Goal: Task Accomplishment & Management: Complete application form

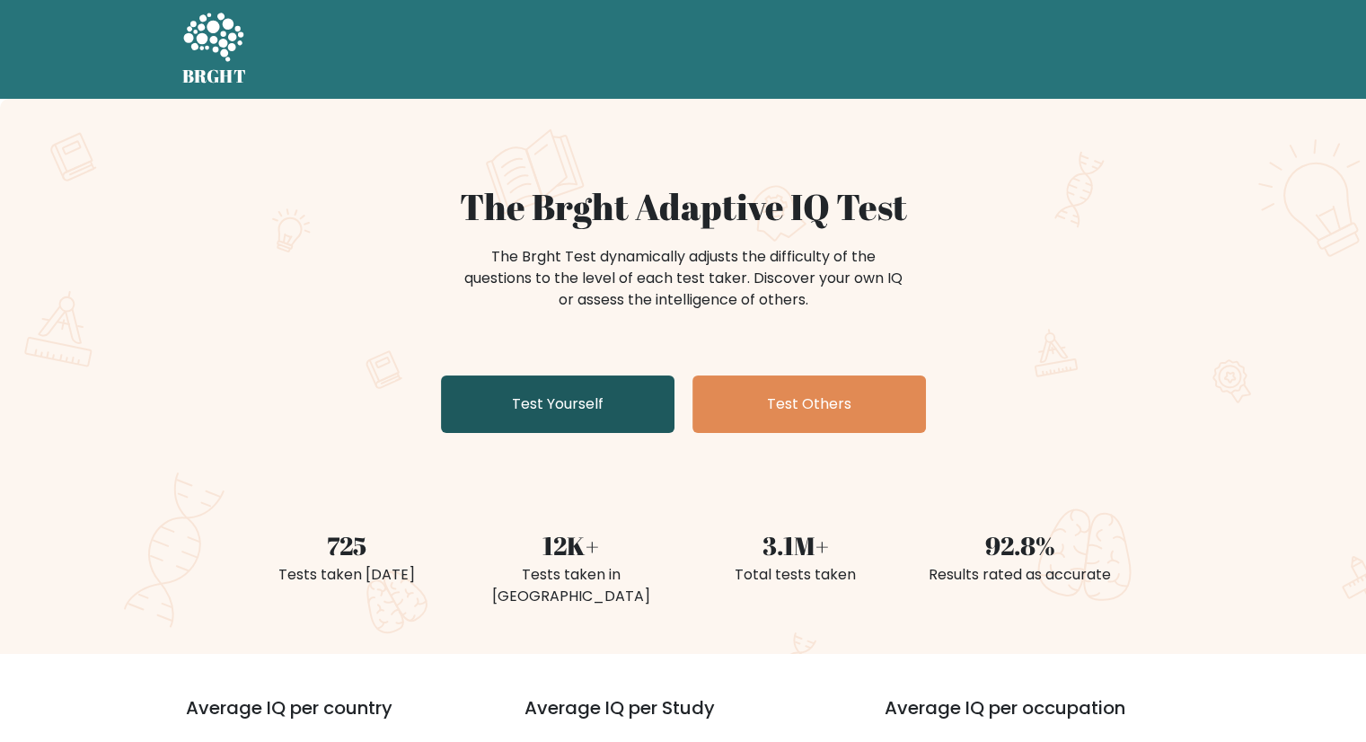
click at [595, 394] on link "Test Yourself" at bounding box center [558, 403] width 234 height 57
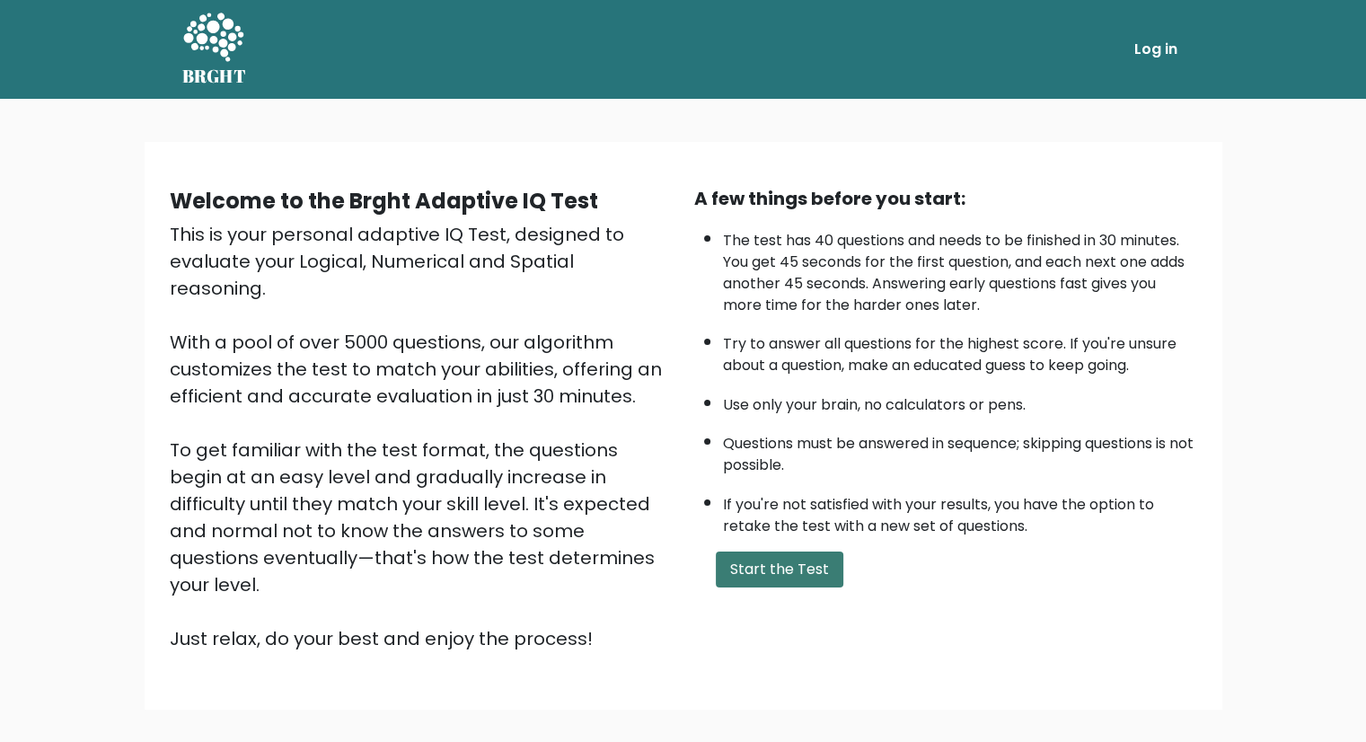
click at [800, 560] on button "Start the Test" at bounding box center [780, 570] width 128 height 36
click at [783, 565] on button "Start the Test" at bounding box center [780, 570] width 128 height 36
click at [783, 564] on button "Start the Test" at bounding box center [780, 570] width 128 height 36
click at [1161, 44] on link "Log in" at bounding box center [1155, 49] width 57 height 36
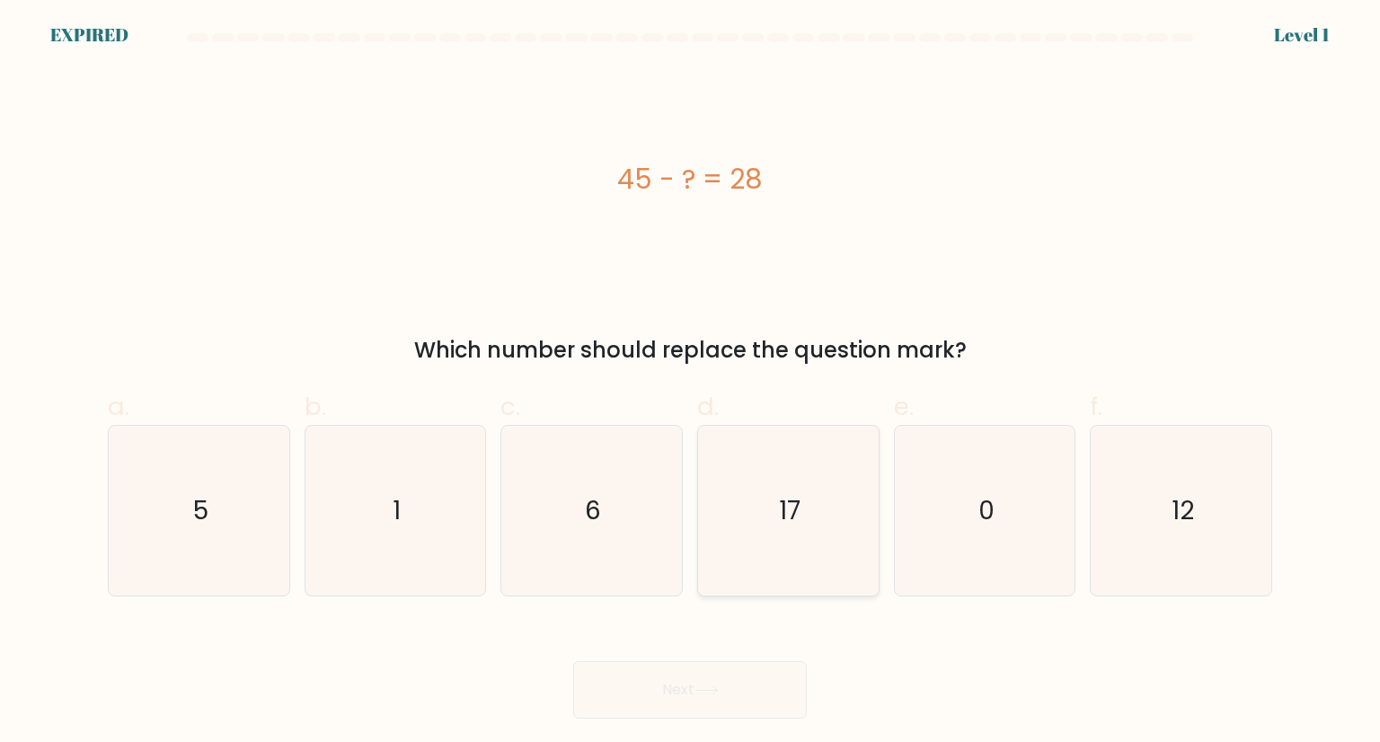
click at [818, 543] on icon "17" at bounding box center [787, 510] width 169 height 169
click at [691, 383] on input "d. 17" at bounding box center [690, 377] width 1 height 12
radio input "true"
click at [775, 489] on icon "17" at bounding box center [787, 510] width 167 height 167
click at [691, 383] on input "d. 17" at bounding box center [690, 377] width 1 height 12
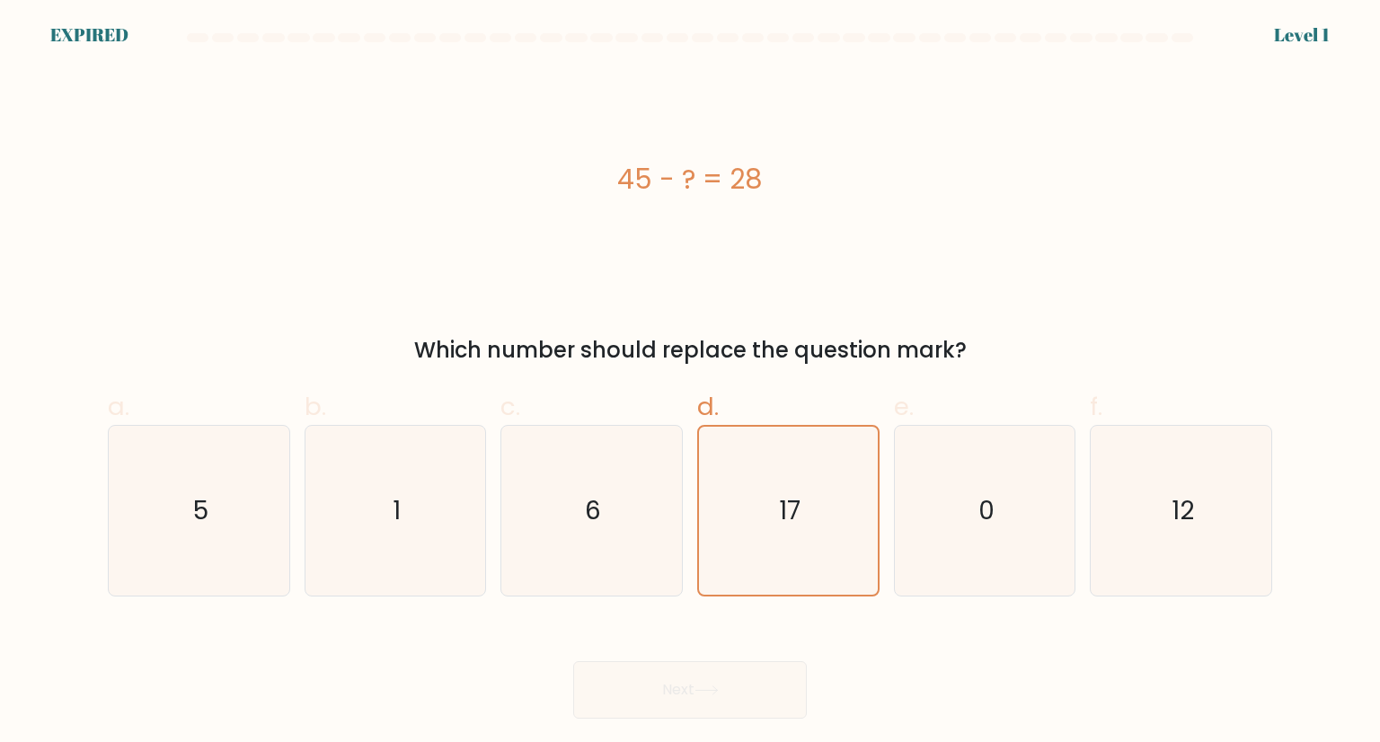
click at [689, 699] on div "Next" at bounding box center [690, 668] width 1186 height 101
drag, startPoint x: 1308, startPoint y: 36, endPoint x: 1269, endPoint y: 34, distance: 38.7
click at [1296, 34] on form "a. 5" at bounding box center [690, 375] width 1380 height 685
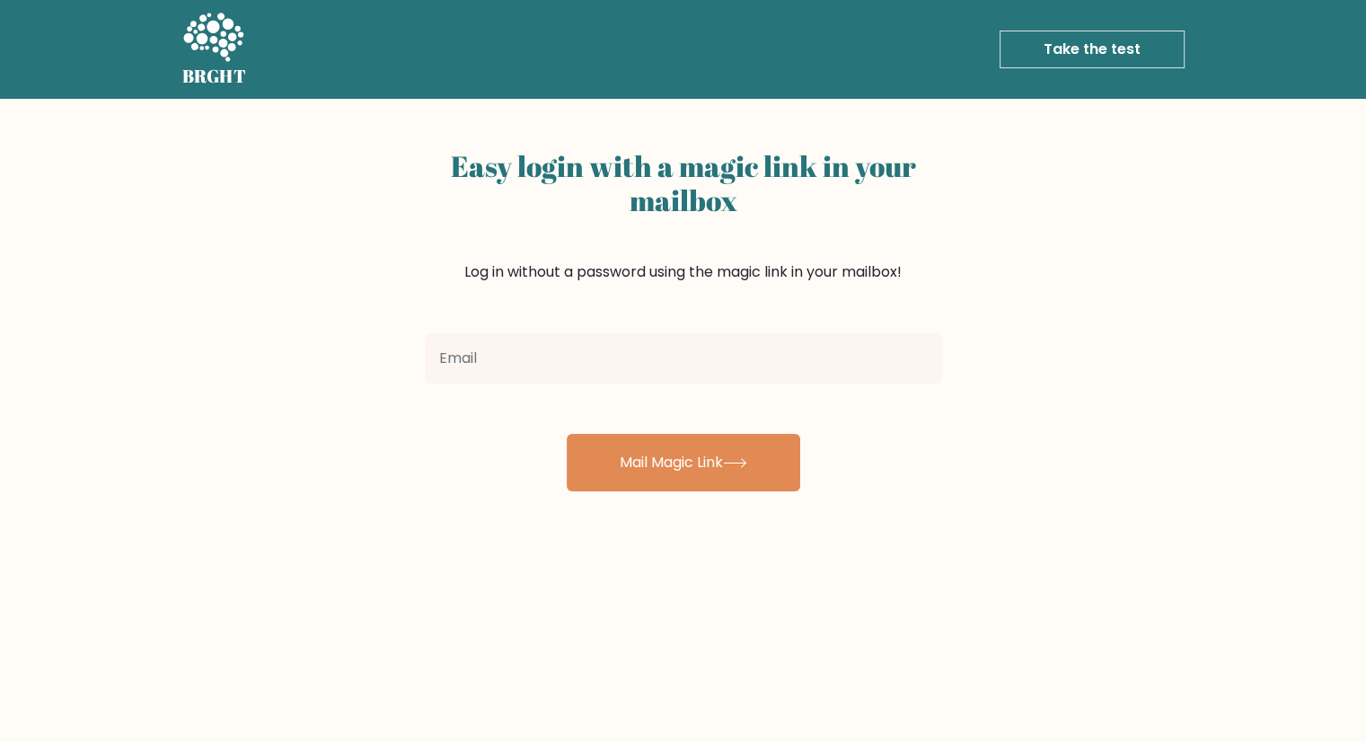
click at [503, 366] on input "email" at bounding box center [683, 358] width 517 height 50
type input "[EMAIL_ADDRESS][DOMAIN_NAME]"
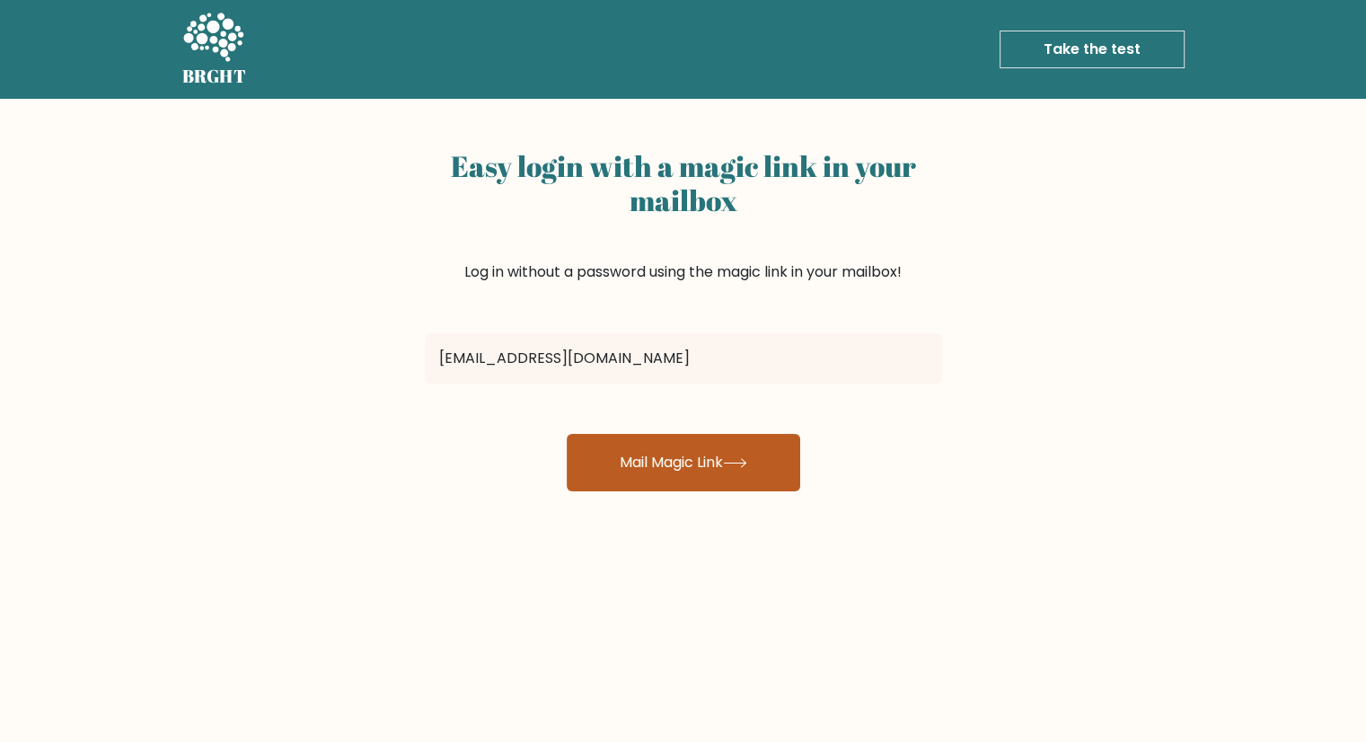
click at [658, 461] on button "Mail Magic Link" at bounding box center [684, 462] width 234 height 57
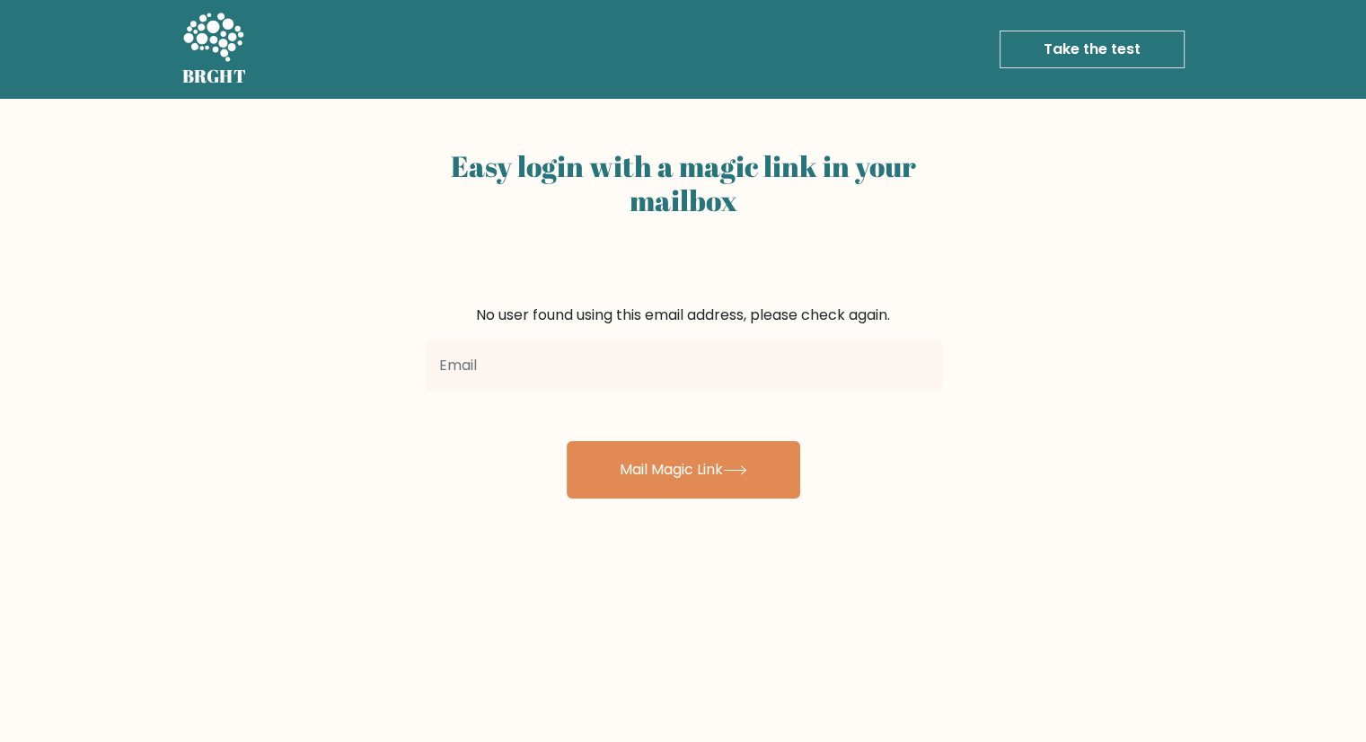
click at [510, 371] on input "email" at bounding box center [683, 365] width 517 height 50
type input "[EMAIL_ADDRESS][DOMAIN_NAME]"
click at [712, 355] on input "[EMAIL_ADDRESS][DOMAIN_NAME]" at bounding box center [683, 365] width 517 height 50
click at [567, 441] on button "Mail Magic Link" at bounding box center [684, 469] width 234 height 57
click at [559, 361] on input "email" at bounding box center [683, 365] width 517 height 50
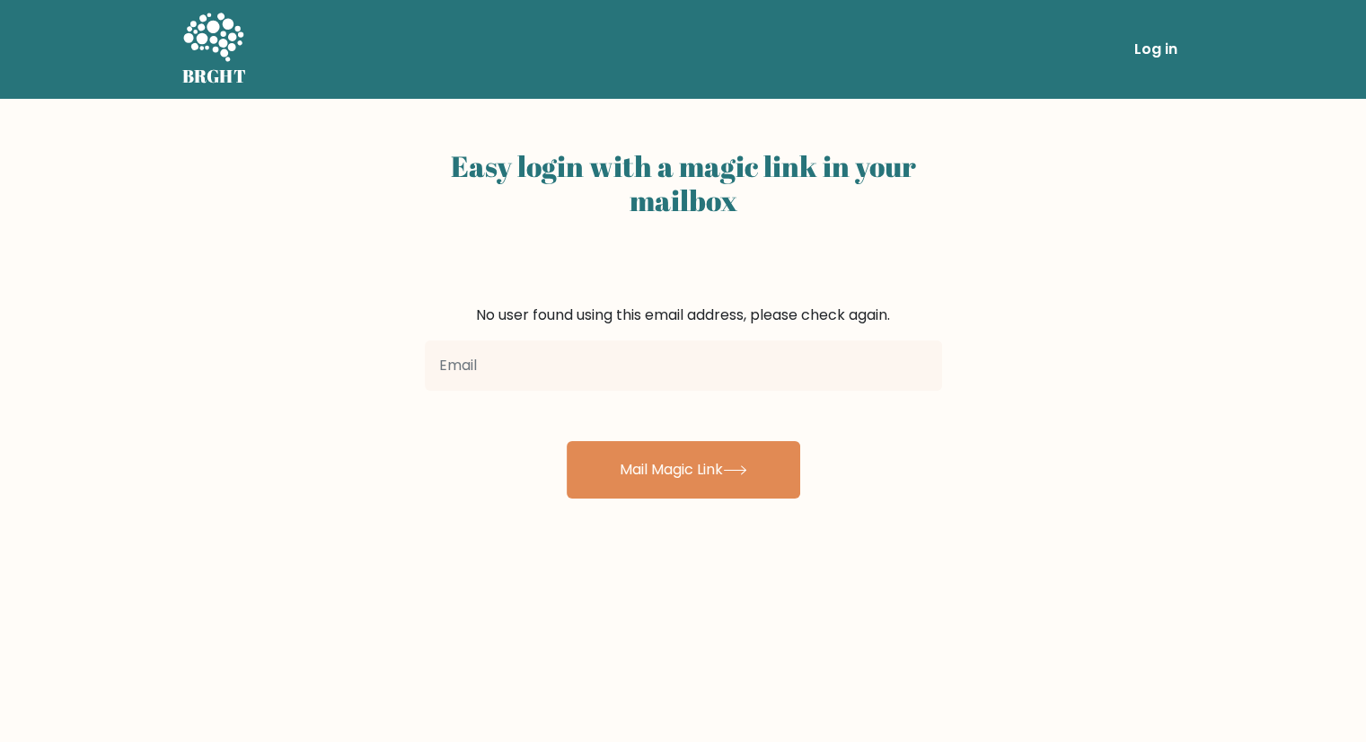
type input "valedoy609@gmail.com"
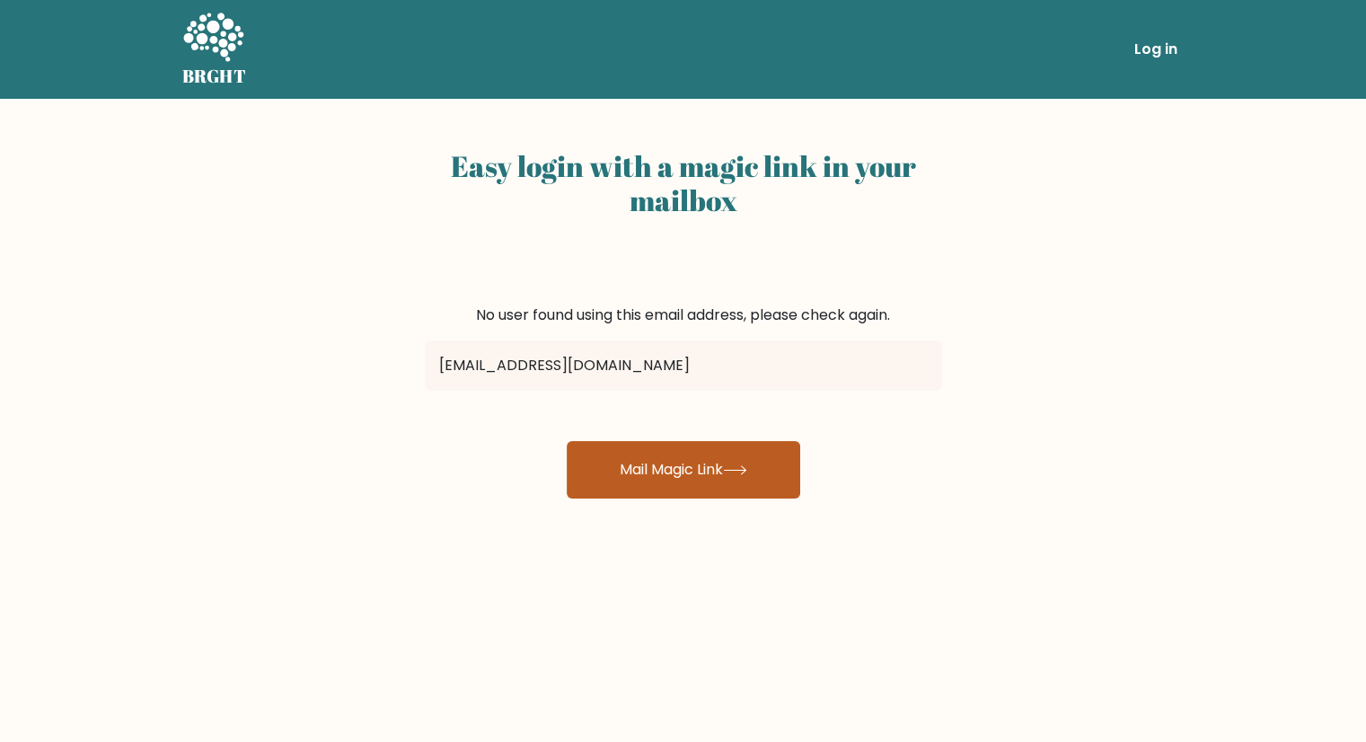
click at [680, 462] on button "Mail Magic Link" at bounding box center [684, 469] width 234 height 57
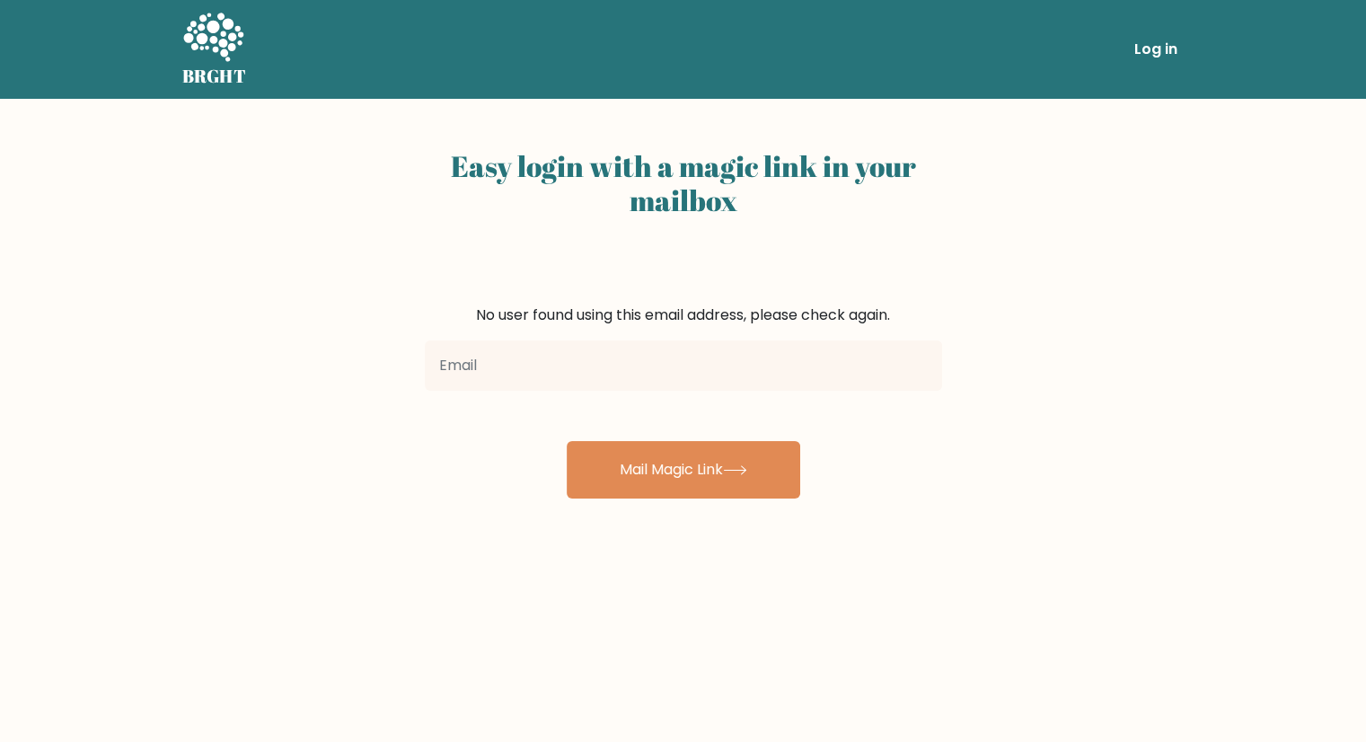
click at [560, 348] on input "email" at bounding box center [683, 365] width 517 height 50
drag, startPoint x: 841, startPoint y: 328, endPoint x: 523, endPoint y: 165, distance: 357.1
click at [829, 322] on form "No user found using this email address, please check again. Mail Magic Link" at bounding box center [683, 402] width 517 height 194
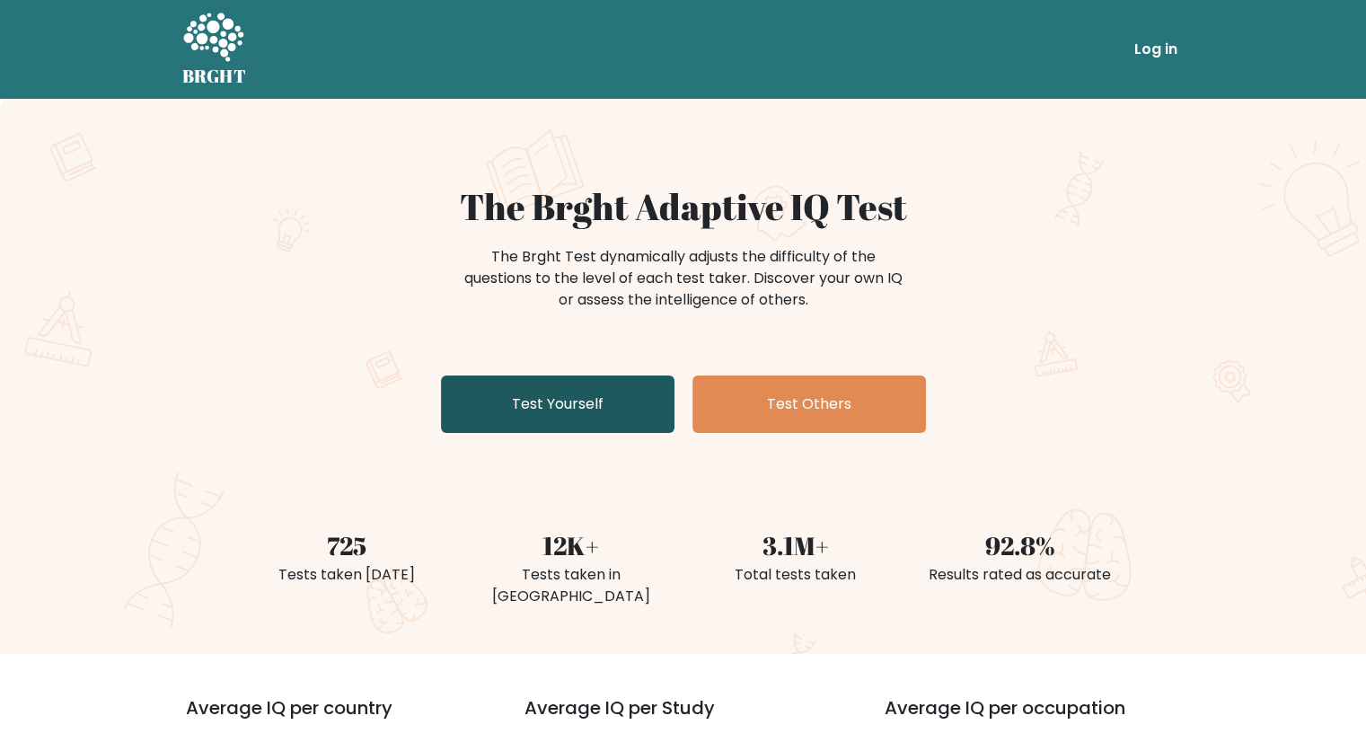
click at [593, 400] on link "Test Yourself" at bounding box center [558, 403] width 234 height 57
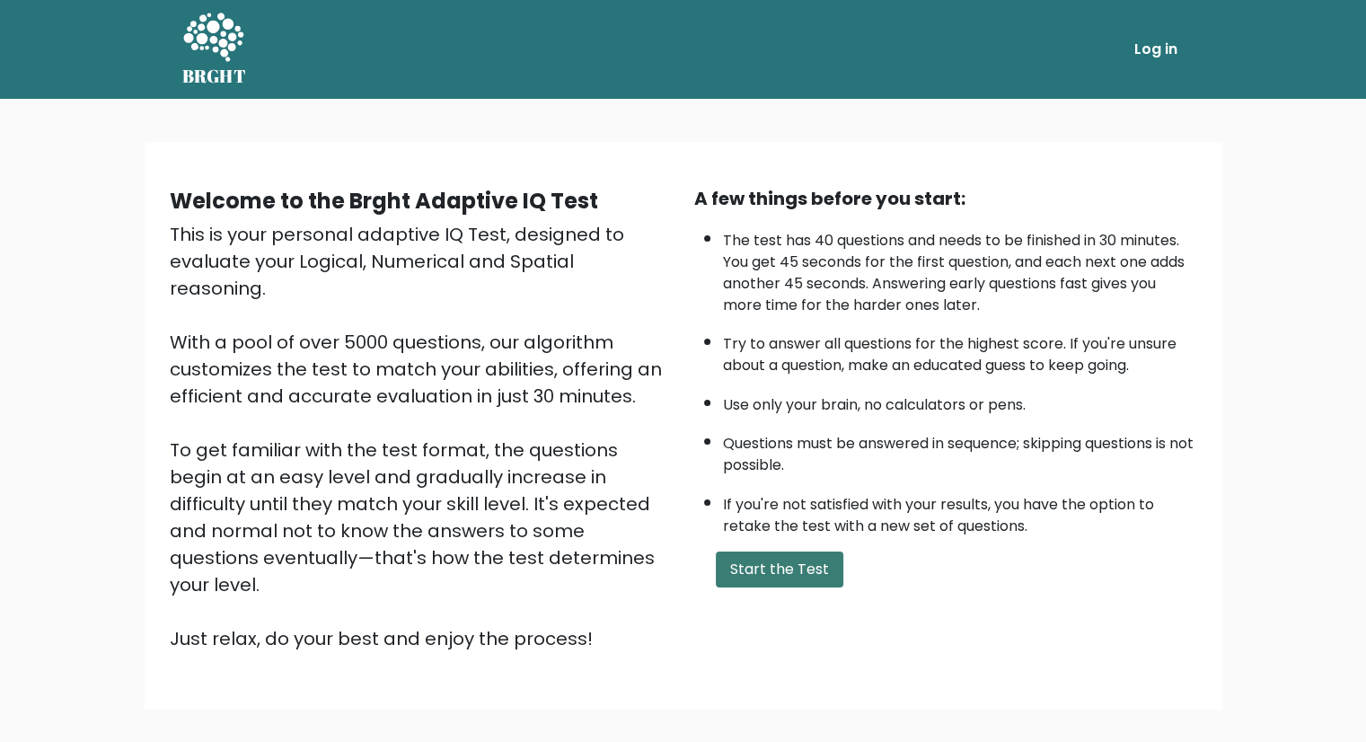
click at [772, 570] on button "Start the Test" at bounding box center [780, 570] width 128 height 36
click at [788, 558] on button "Start the Test" at bounding box center [780, 570] width 128 height 36
click at [812, 567] on button "Start the Test" at bounding box center [780, 570] width 128 height 36
click at [1092, 54] on link "Take the test" at bounding box center [1092, 50] width 185 height 38
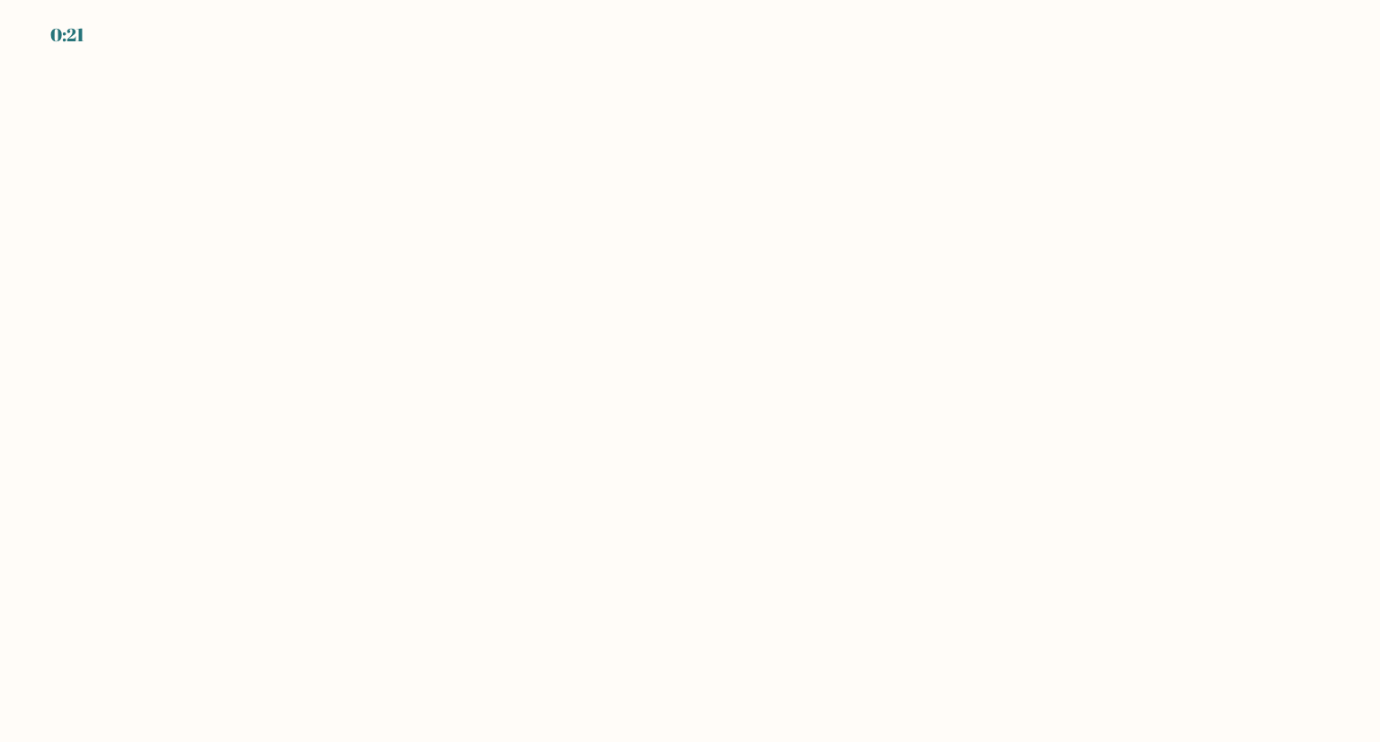
click at [622, 306] on body "0:21" at bounding box center [690, 371] width 1380 height 742
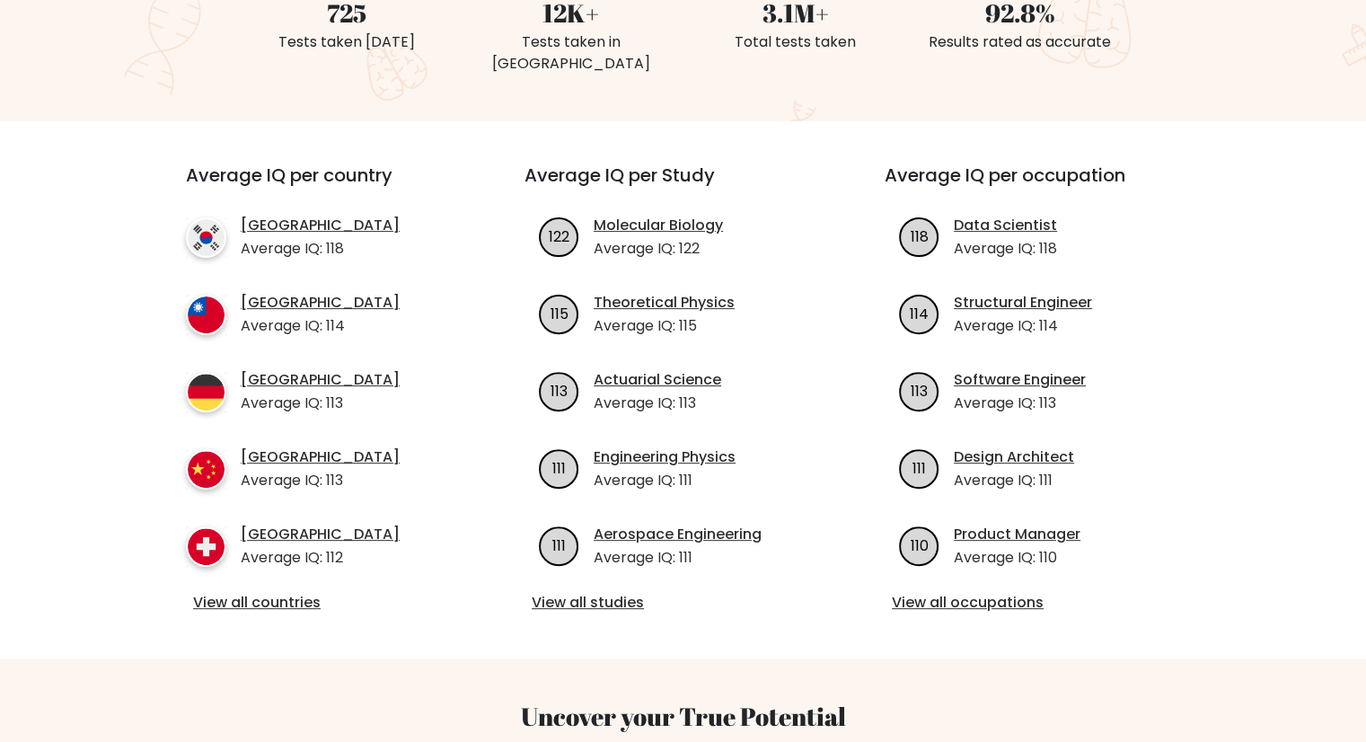
scroll to position [629, 0]
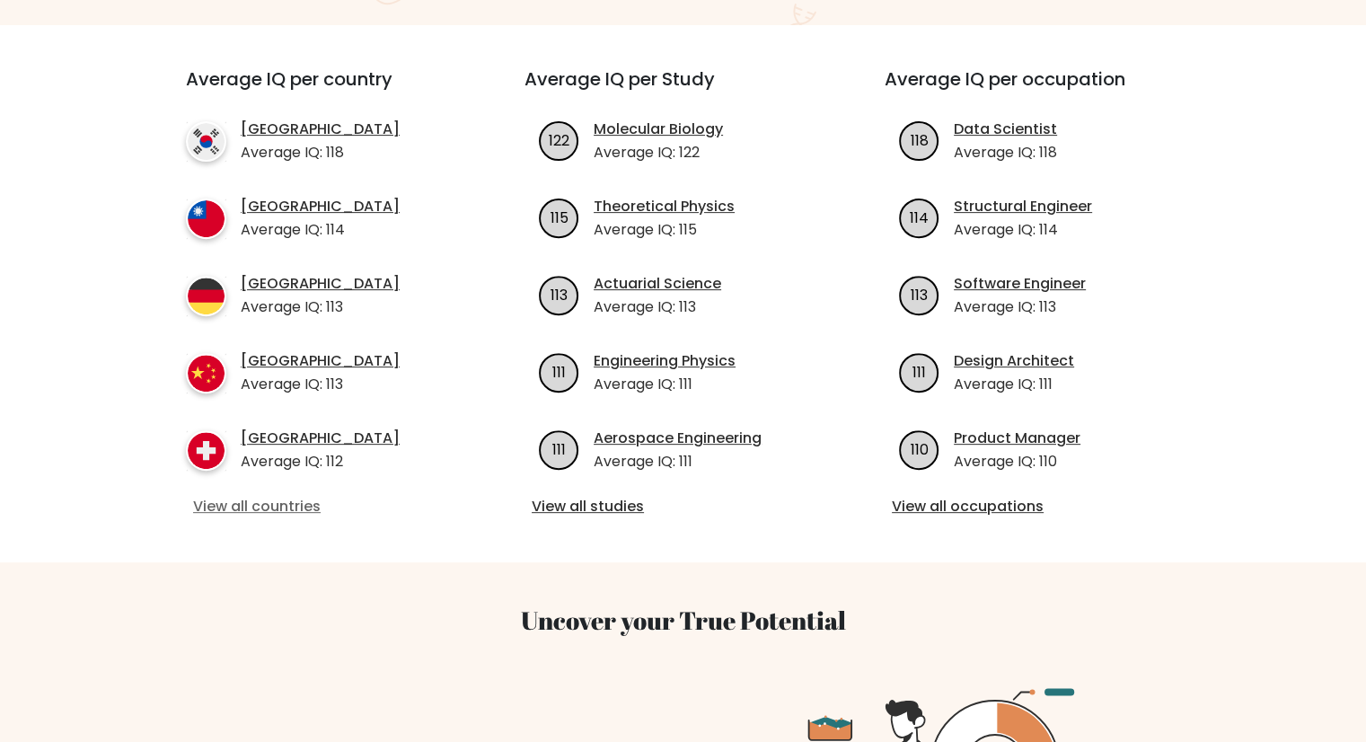
click at [297, 496] on link "View all countries" at bounding box center [323, 507] width 260 height 22
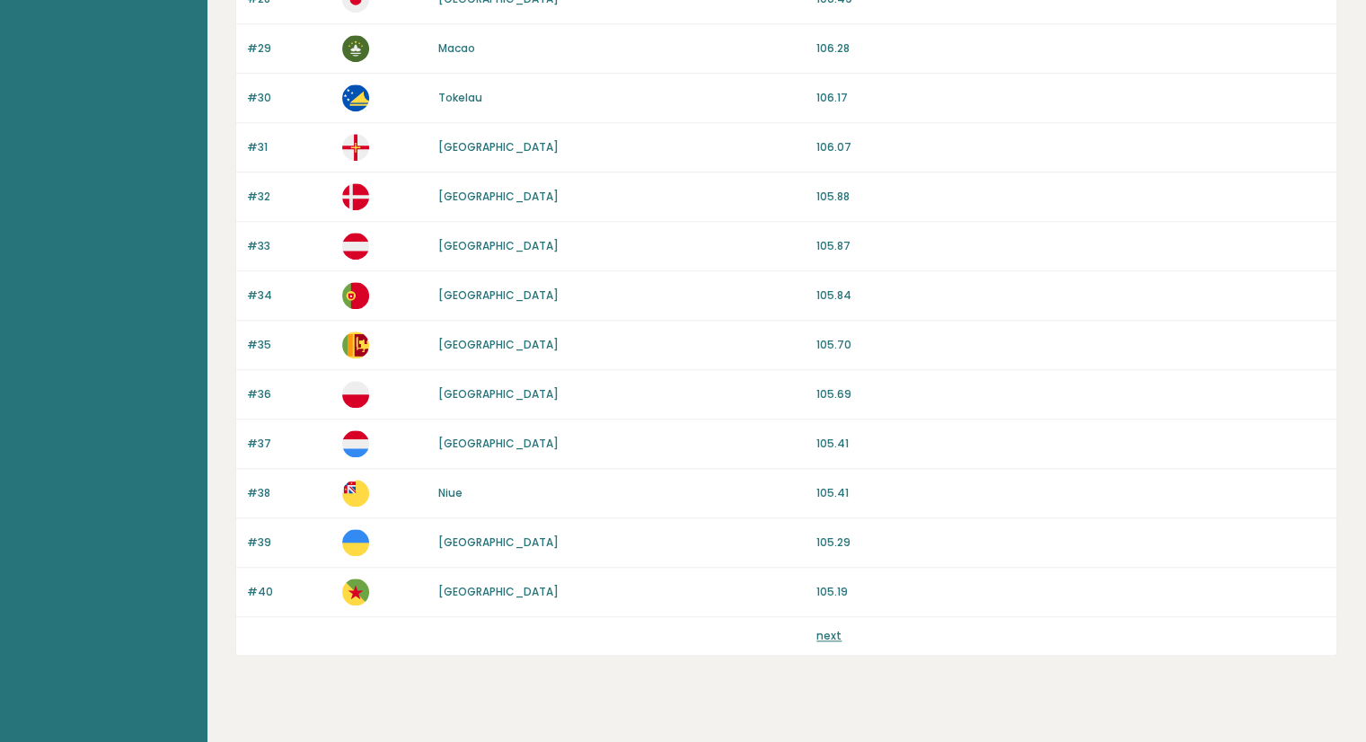
scroll to position [1584, 0]
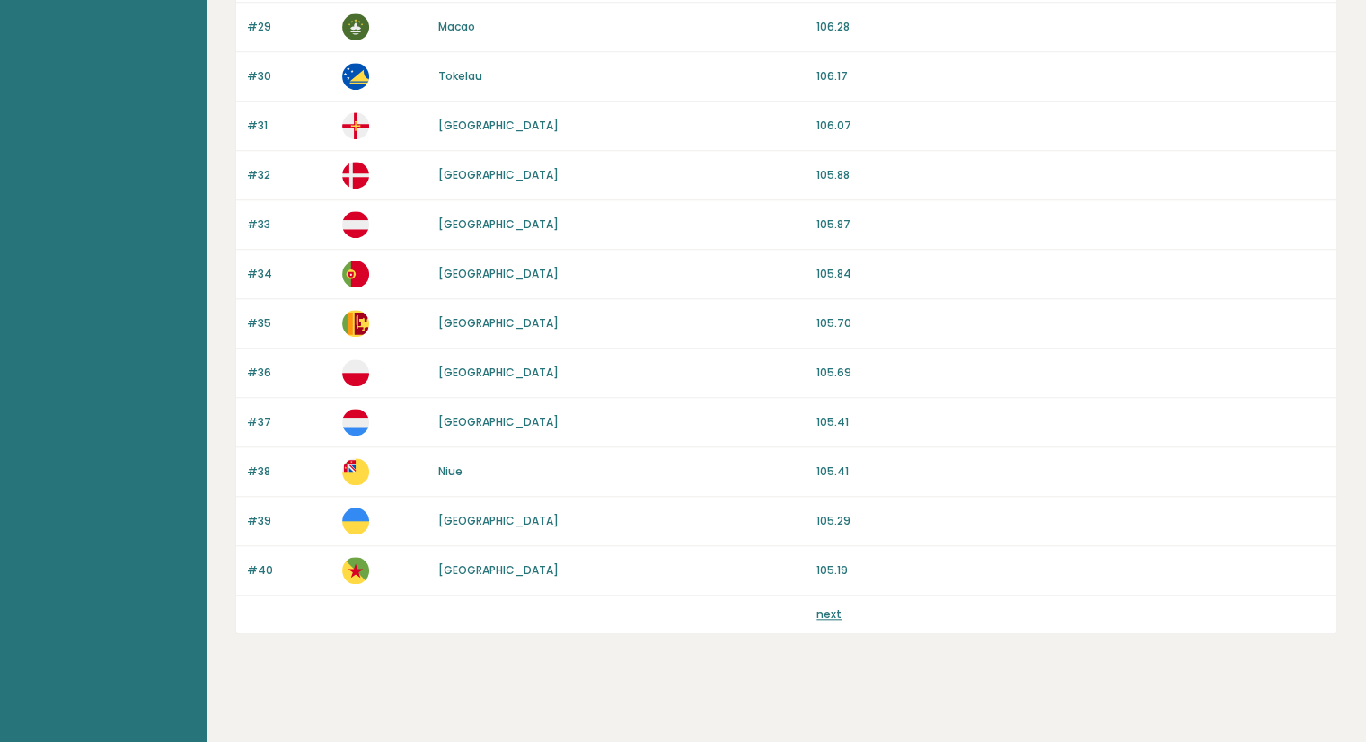
click at [824, 607] on link "next" at bounding box center [829, 613] width 25 height 15
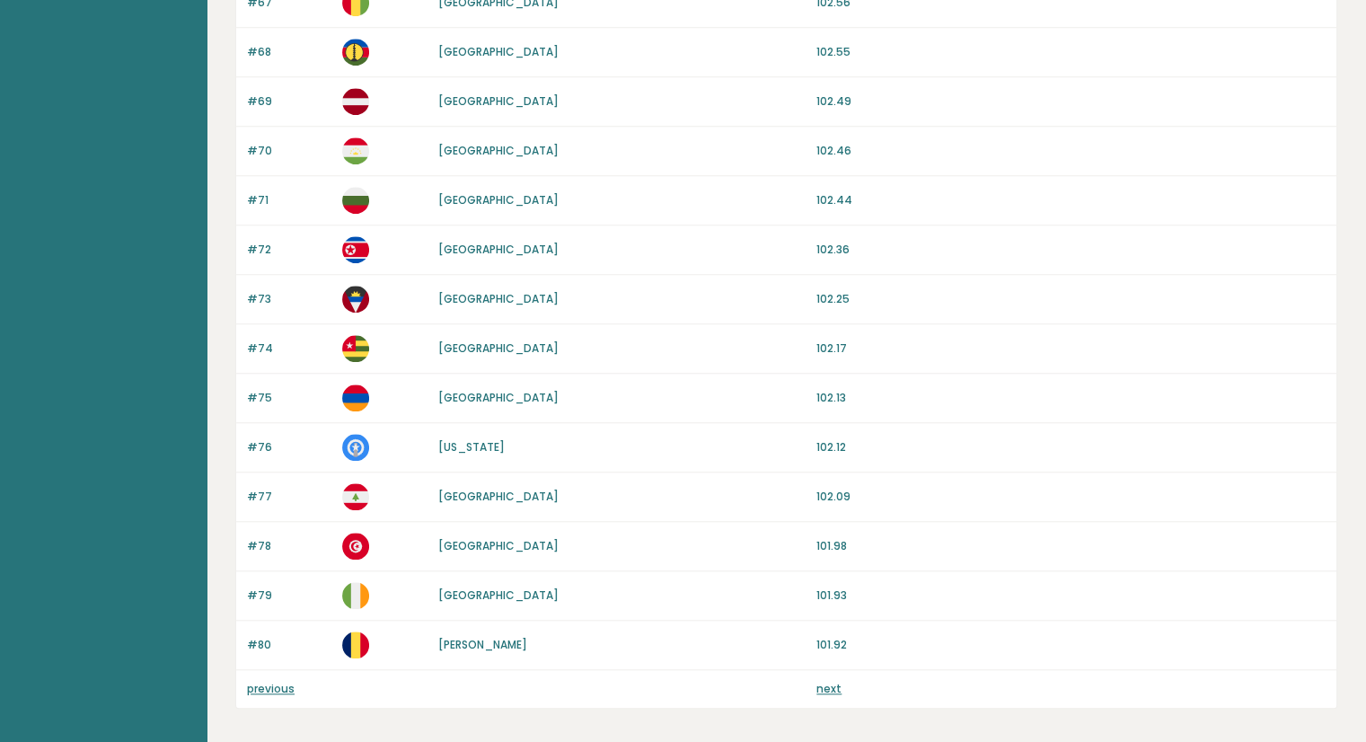
scroll to position [1584, 0]
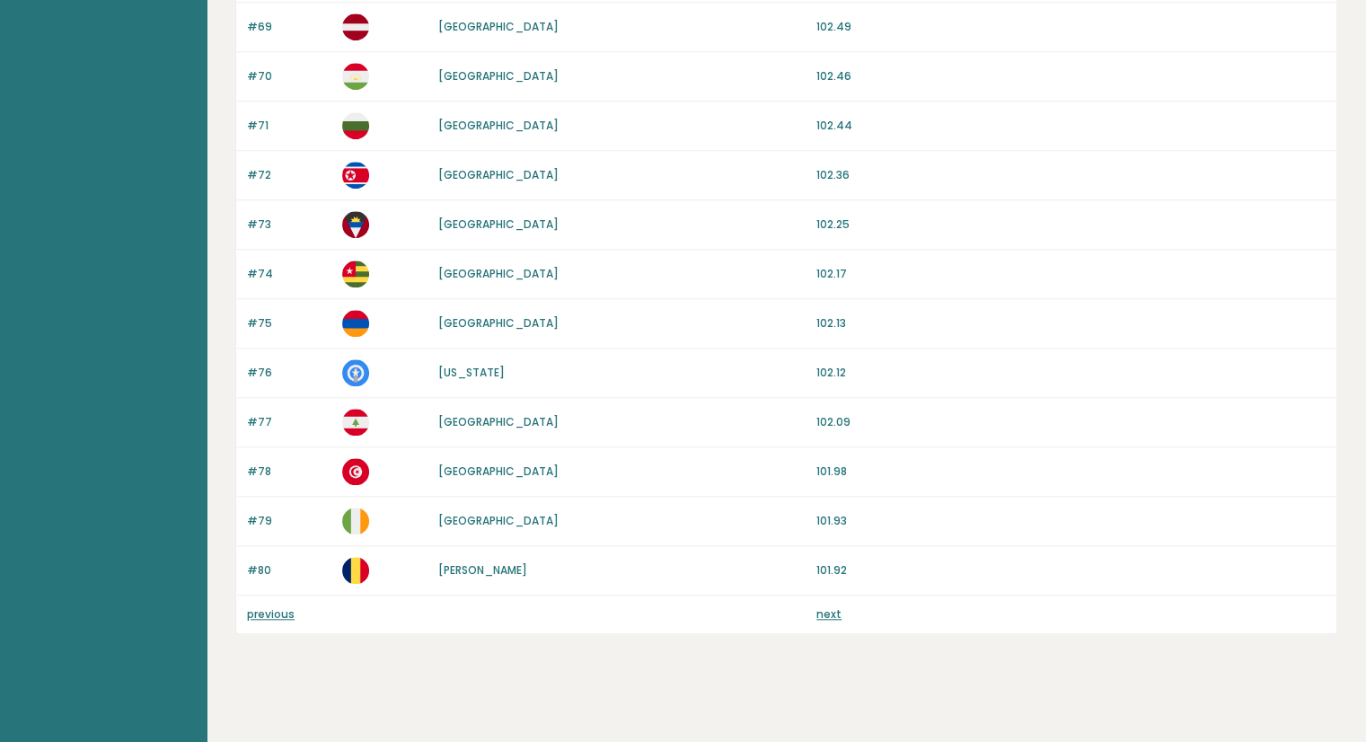
click at [827, 611] on link "next" at bounding box center [829, 613] width 25 height 15
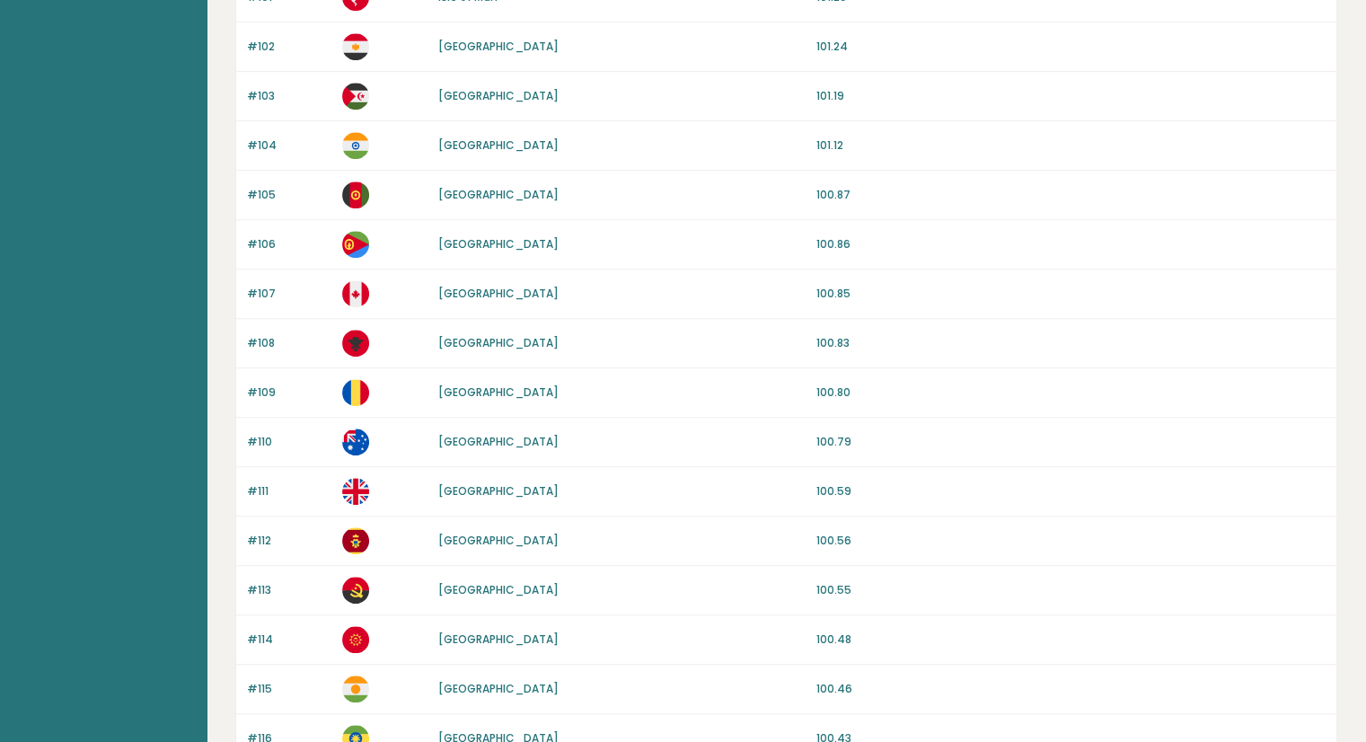
scroll to position [1584, 0]
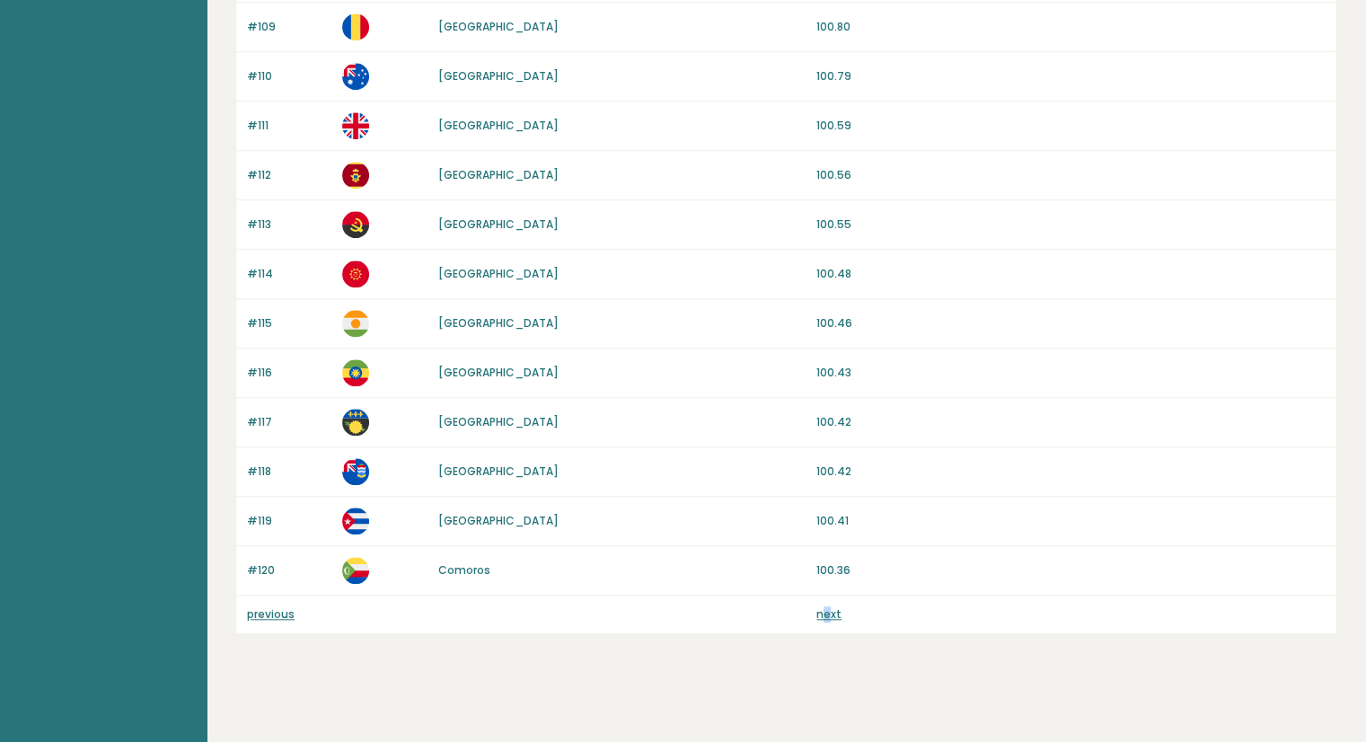
click at [826, 596] on div "previous next" at bounding box center [786, 615] width 1100 height 38
click at [826, 606] on link "next" at bounding box center [829, 613] width 25 height 15
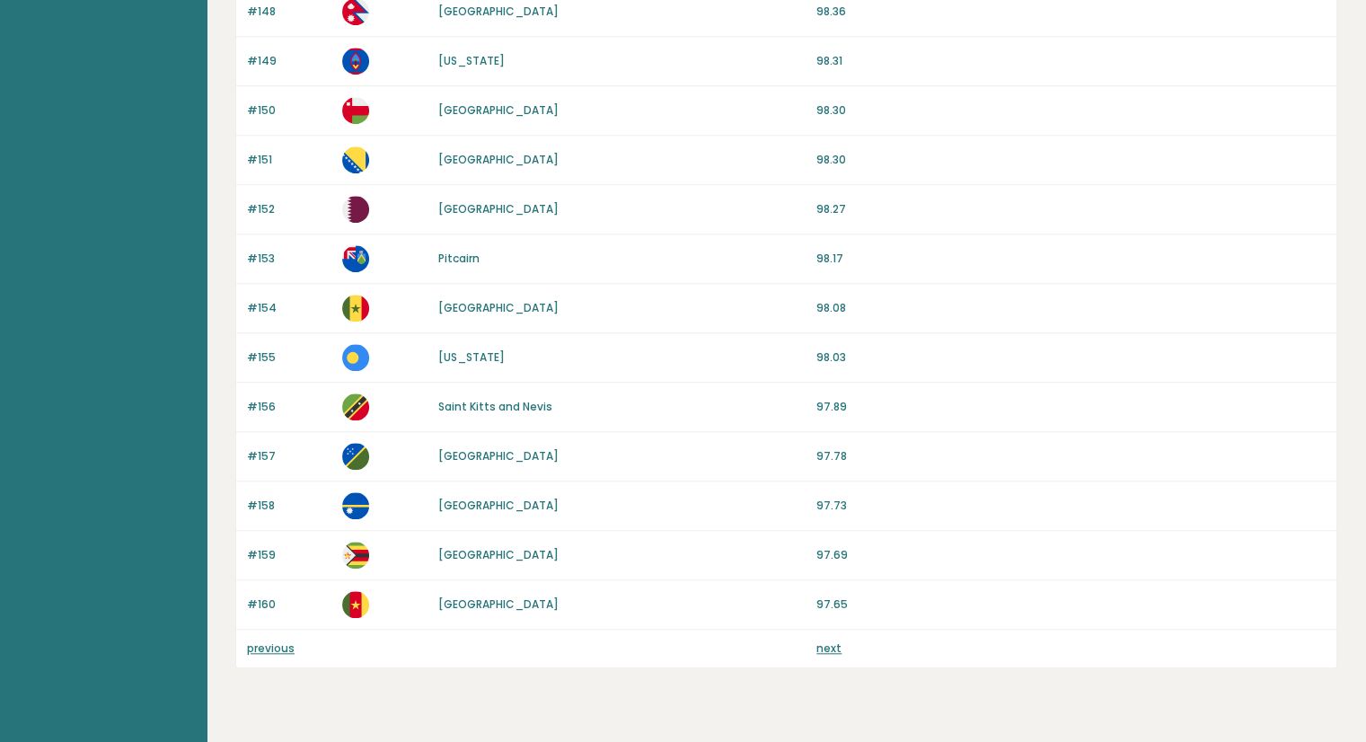
scroll to position [1584, 0]
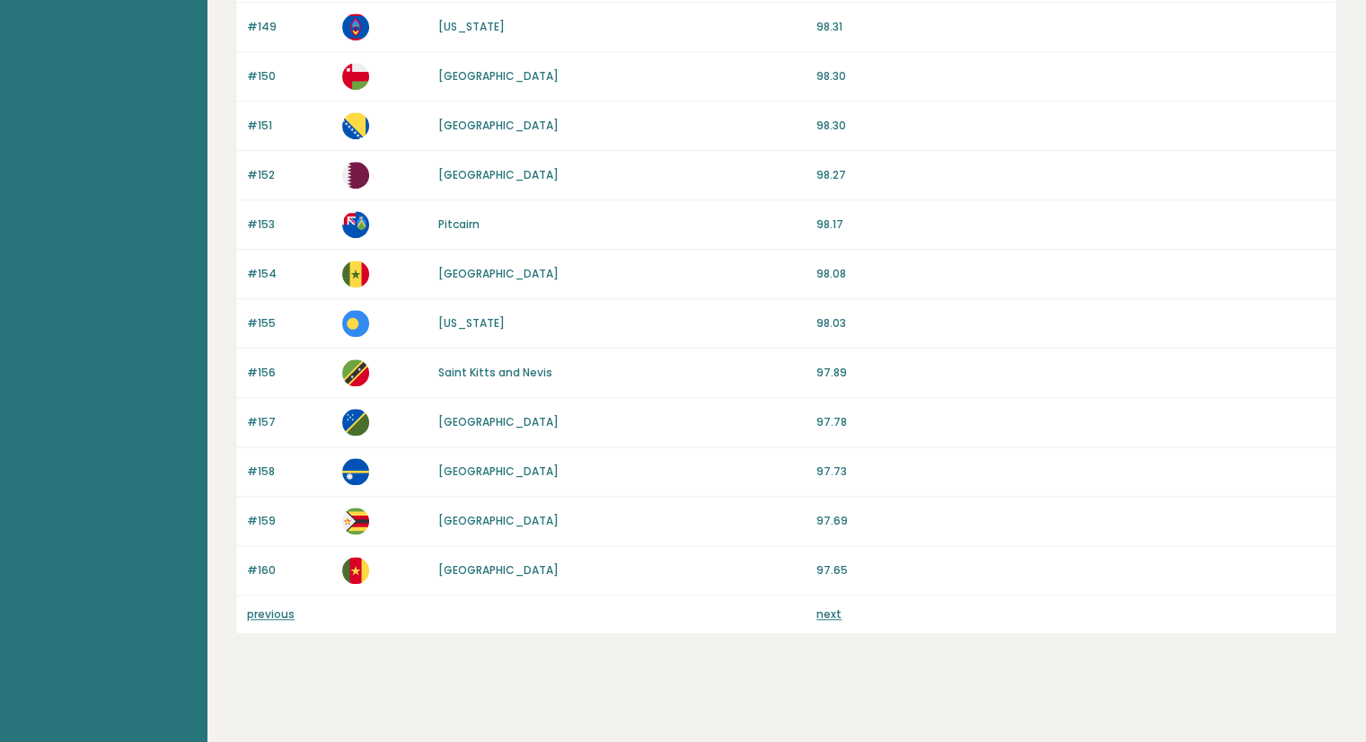
click at [815, 607] on div "previous next" at bounding box center [786, 615] width 1100 height 38
click at [826, 612] on link "next" at bounding box center [829, 613] width 25 height 15
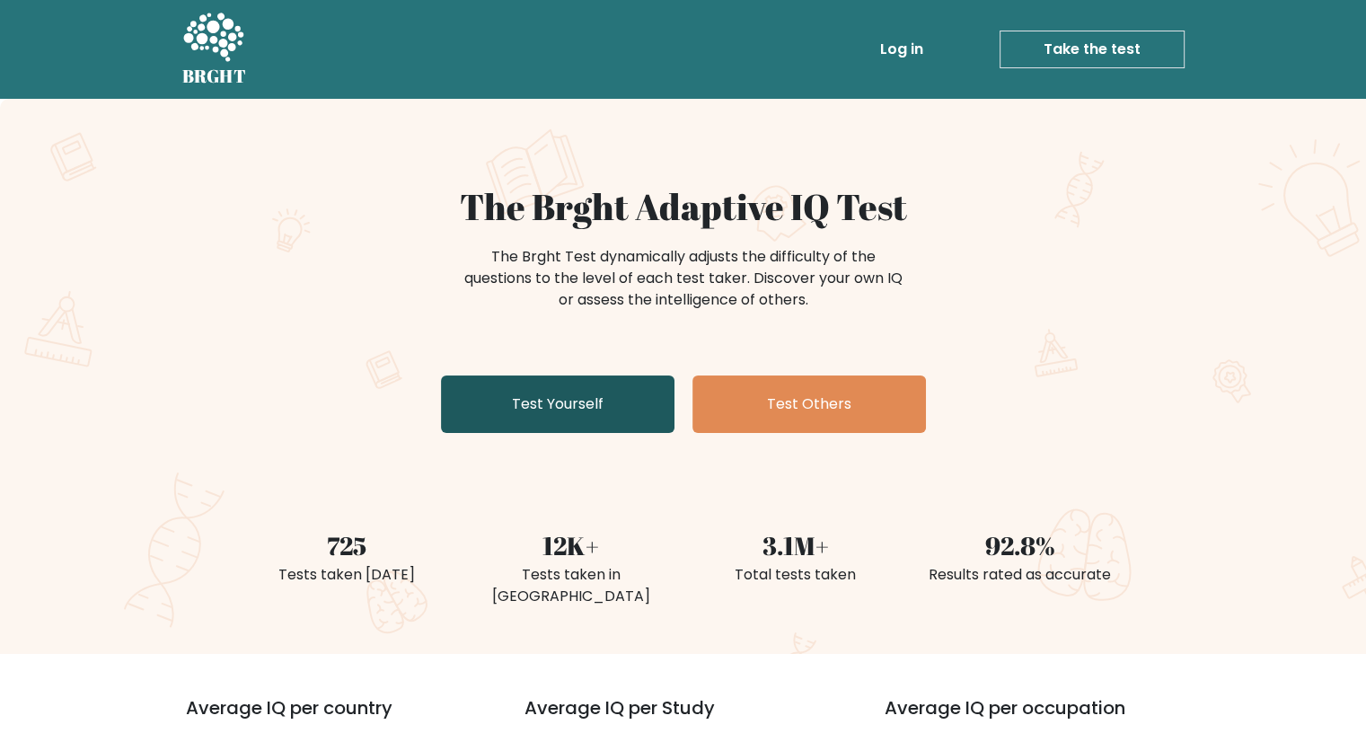
click at [575, 391] on link "Test Yourself" at bounding box center [558, 403] width 234 height 57
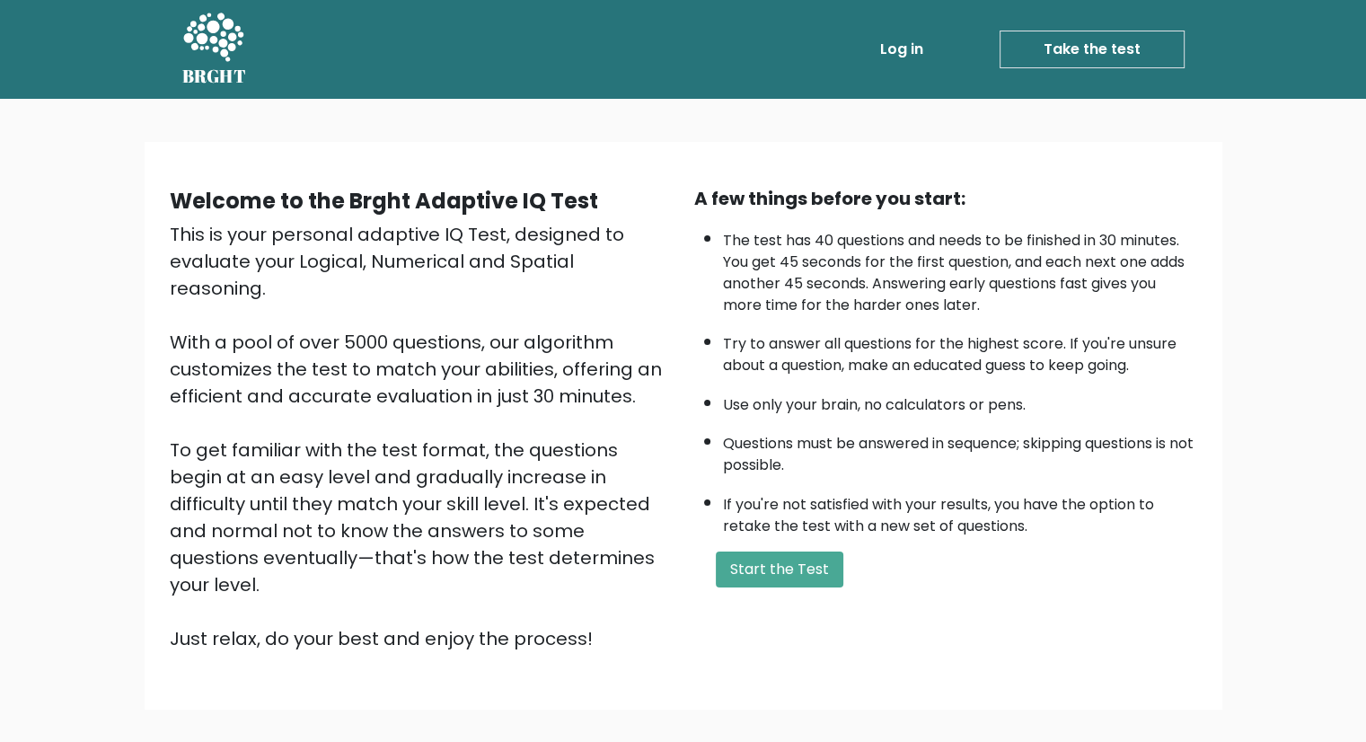
click at [1098, 45] on link "Take the test" at bounding box center [1092, 50] width 185 height 38
click at [769, 570] on button "Start the Test" at bounding box center [780, 570] width 128 height 36
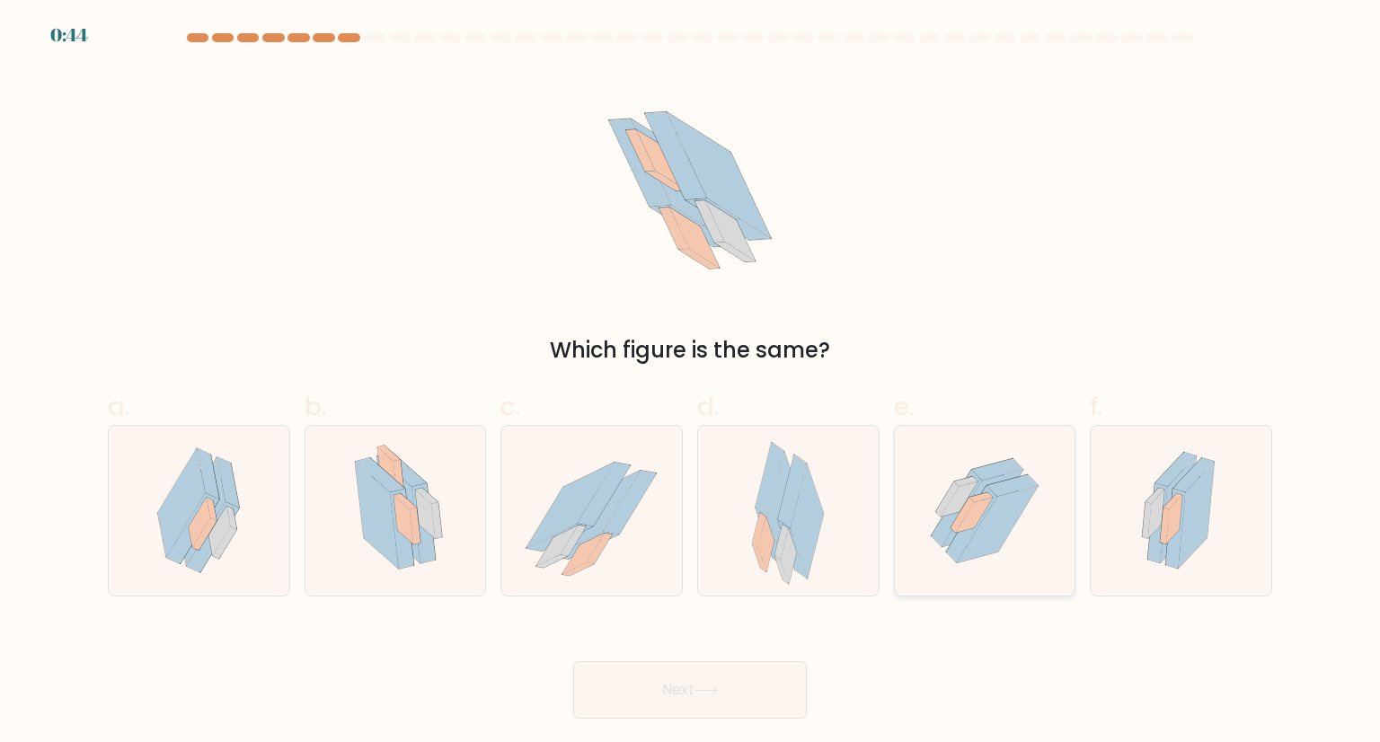
click at [1006, 528] on icon at bounding box center [997, 524] width 81 height 76
click at [691, 383] on input "e." at bounding box center [690, 377] width 1 height 12
radio input "true"
click at [427, 534] on icon at bounding box center [422, 523] width 23 height 80
click at [690, 383] on input "b." at bounding box center [690, 377] width 1 height 12
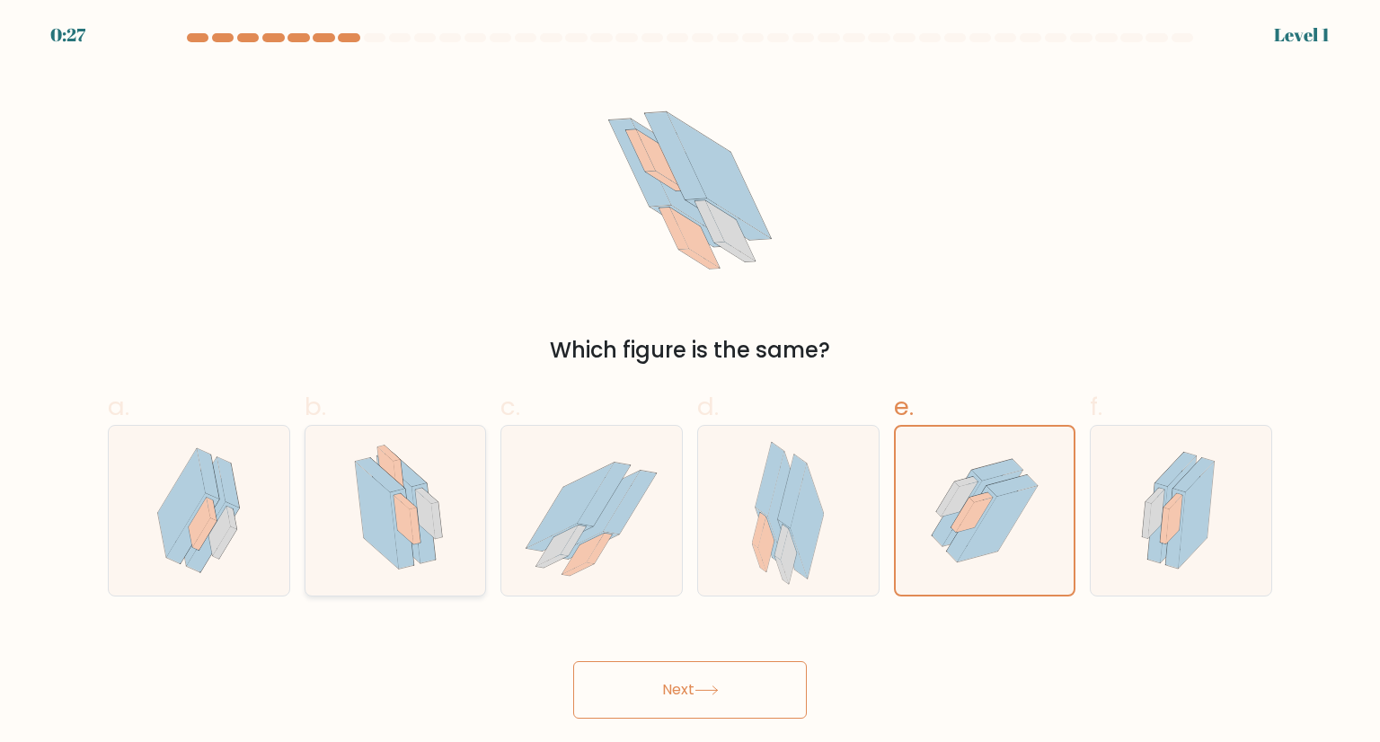
radio input "true"
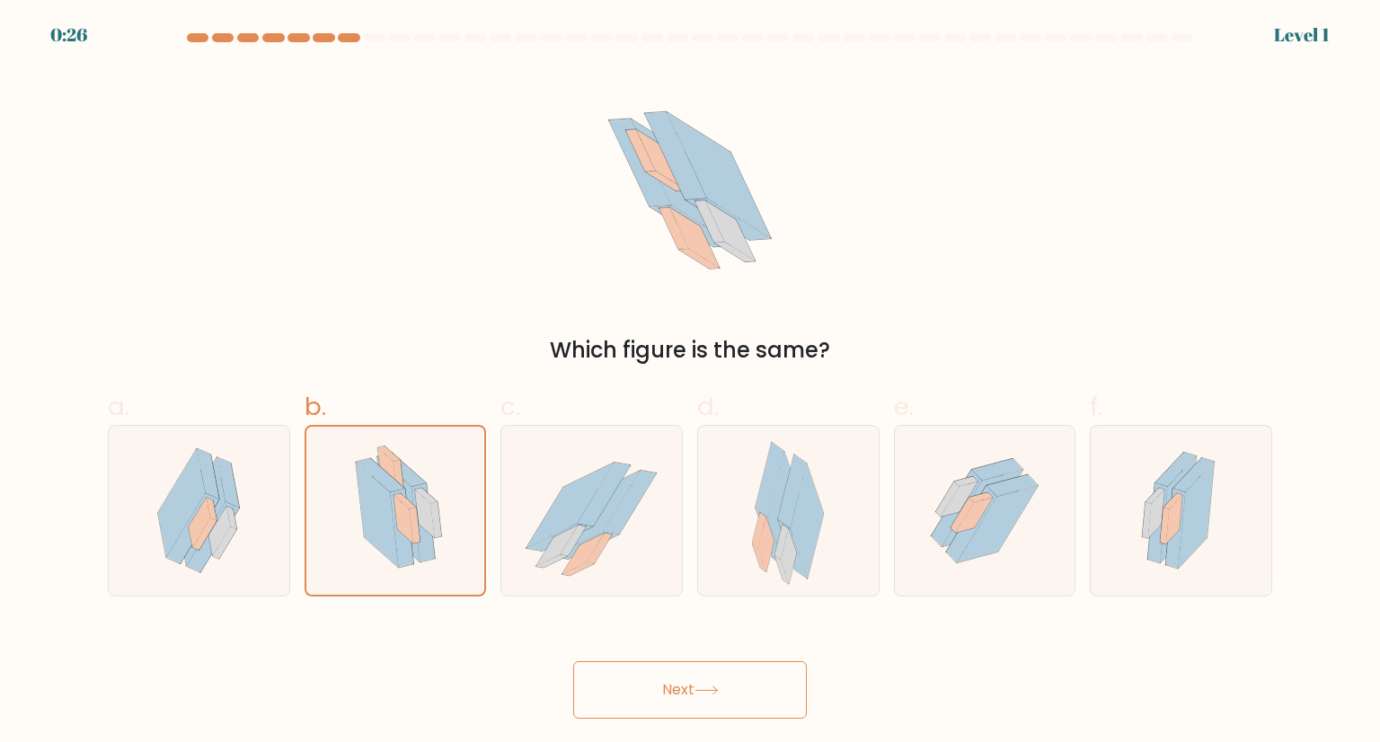
click at [679, 699] on button "Next" at bounding box center [690, 689] width 234 height 57
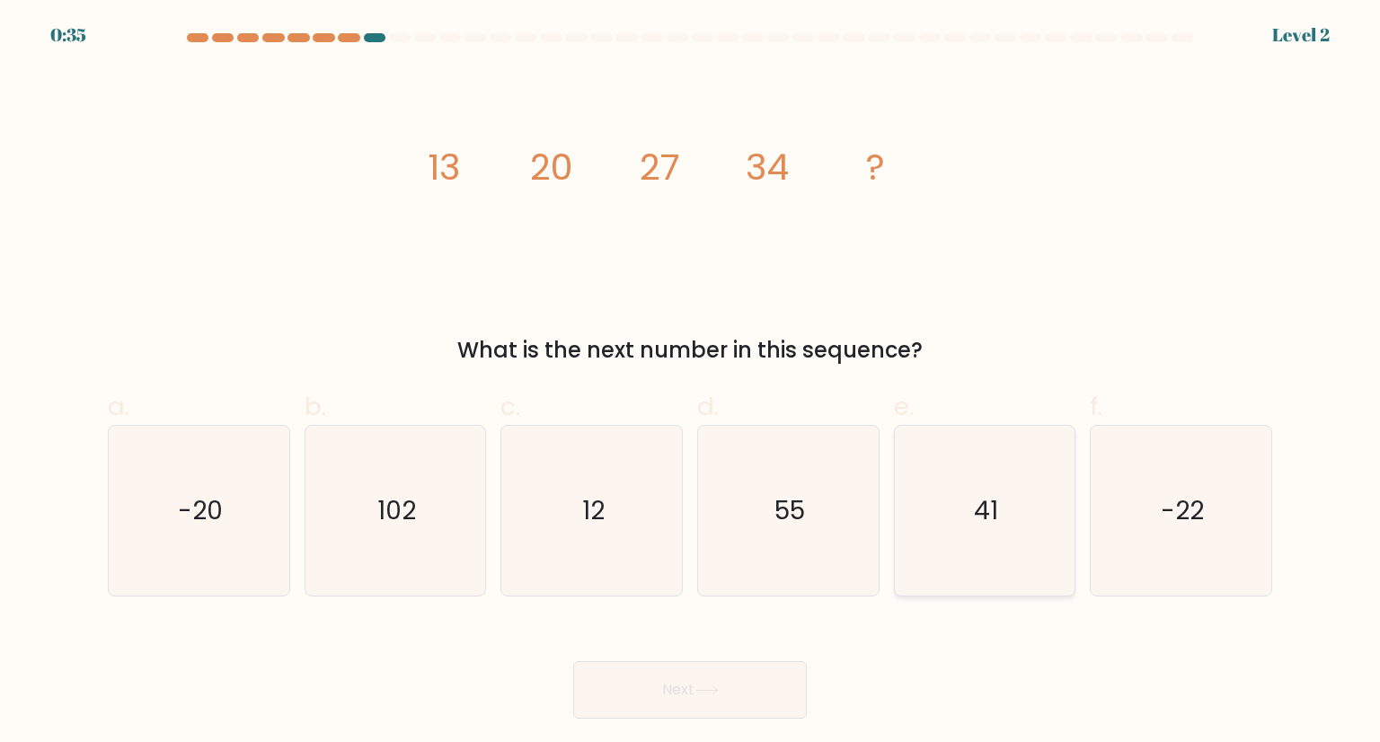
click at [1004, 512] on icon "41" at bounding box center [984, 510] width 169 height 169
click at [691, 383] on input "e. 41" at bounding box center [690, 377] width 1 height 12
radio input "true"
drag, startPoint x: 660, startPoint y: 685, endPoint x: 665, endPoint y: 674, distance: 12.5
click at [660, 684] on button "Next" at bounding box center [690, 689] width 234 height 57
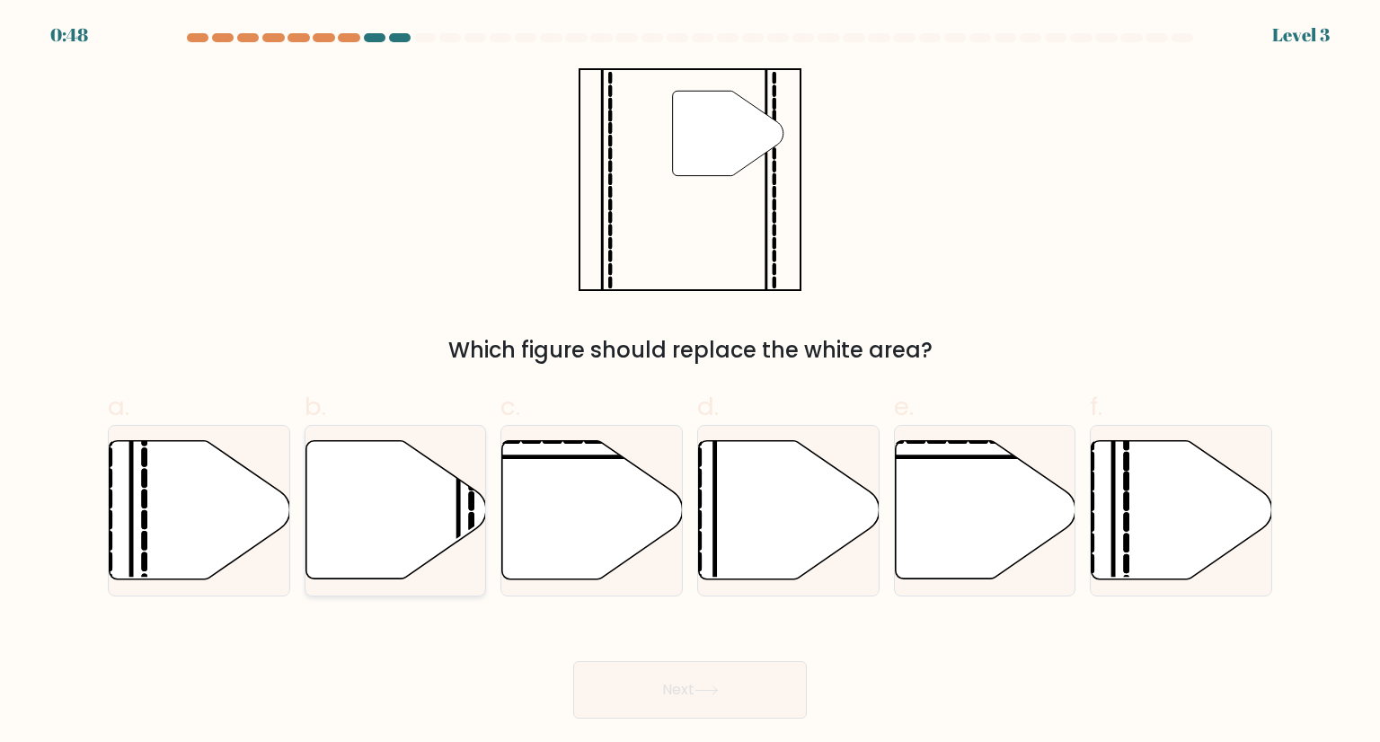
click at [430, 512] on icon at bounding box center [395, 510] width 181 height 138
click at [690, 383] on input "b." at bounding box center [690, 377] width 1 height 12
radio input "true"
click at [695, 697] on button "Next" at bounding box center [690, 689] width 234 height 57
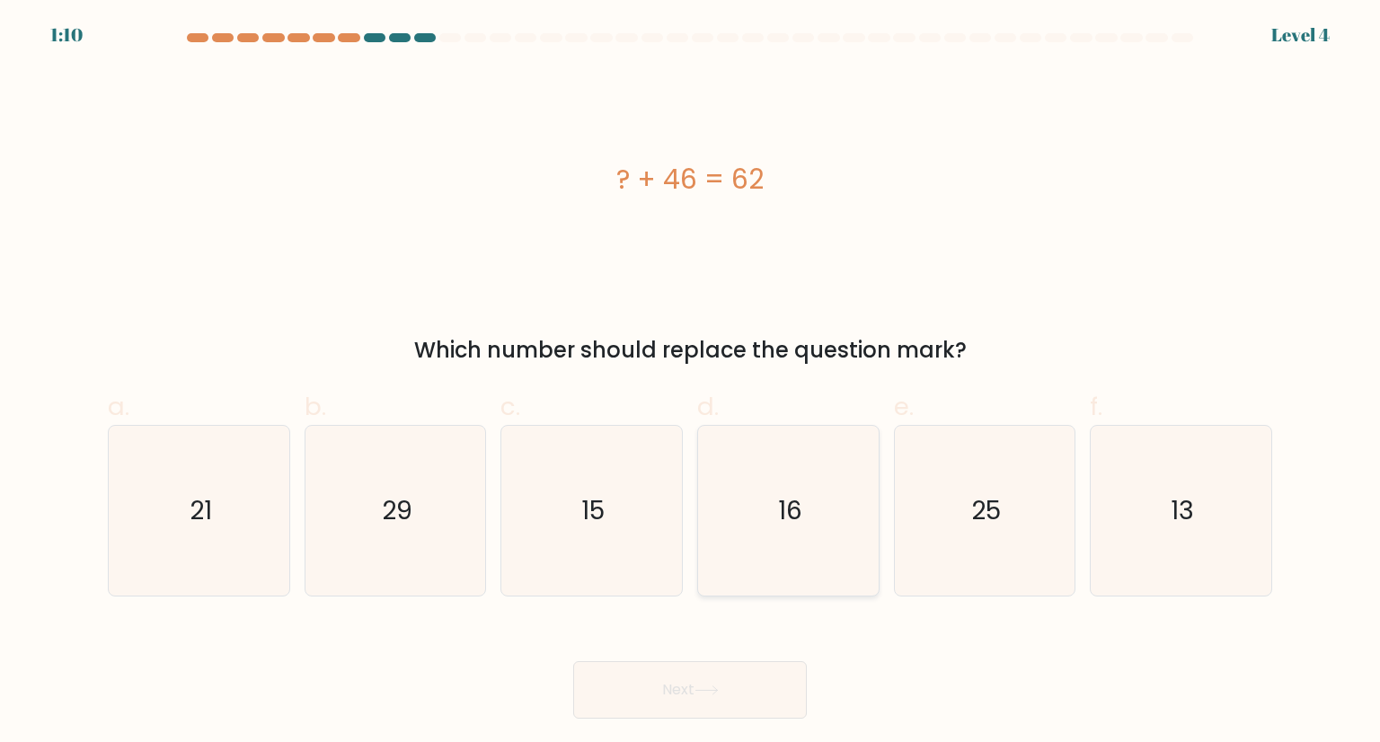
click at [838, 493] on icon "16" at bounding box center [787, 510] width 169 height 169
click at [691, 383] on input "d. 16" at bounding box center [690, 377] width 1 height 12
radio input "true"
click at [733, 673] on button "Next" at bounding box center [690, 689] width 234 height 57
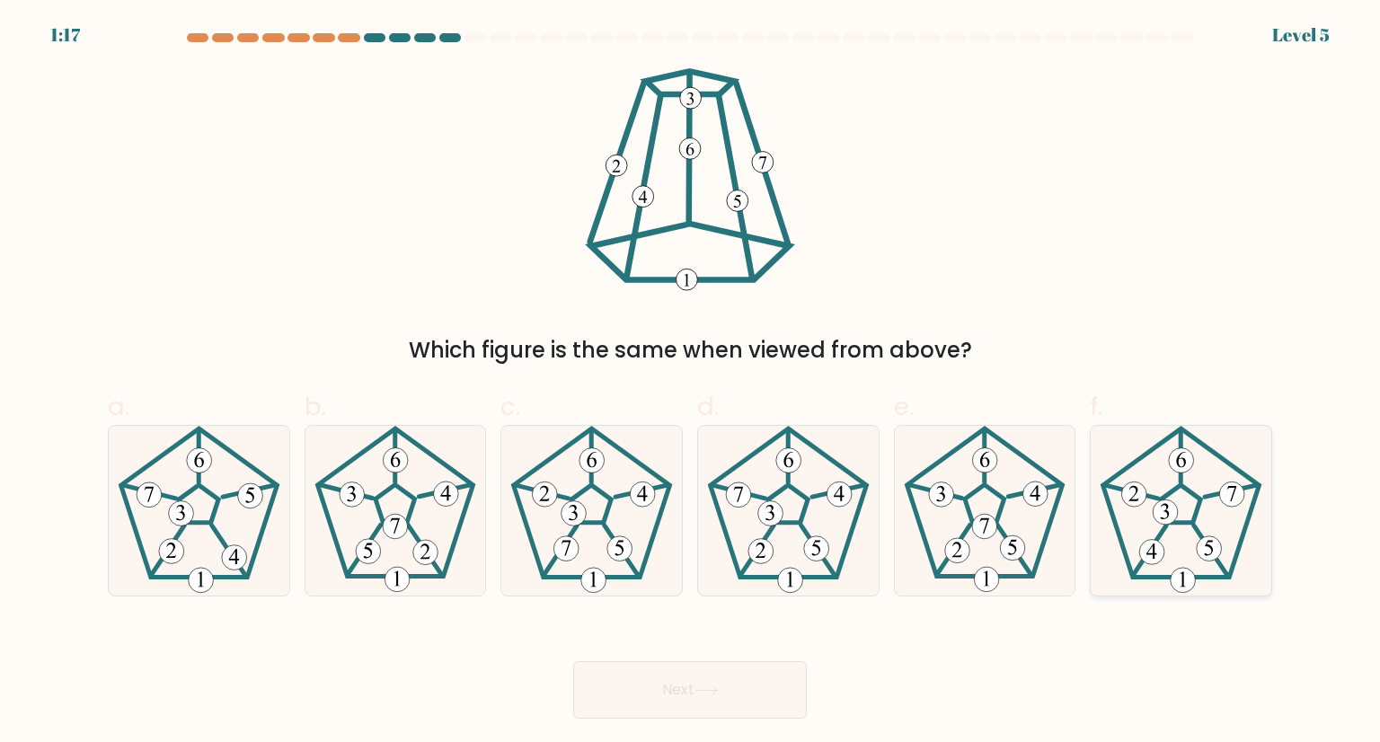
click at [1214, 512] on icon at bounding box center [1180, 510] width 169 height 169
click at [691, 383] on input "f." at bounding box center [690, 377] width 1 height 12
radio input "true"
click at [744, 686] on button "Next" at bounding box center [690, 689] width 234 height 57
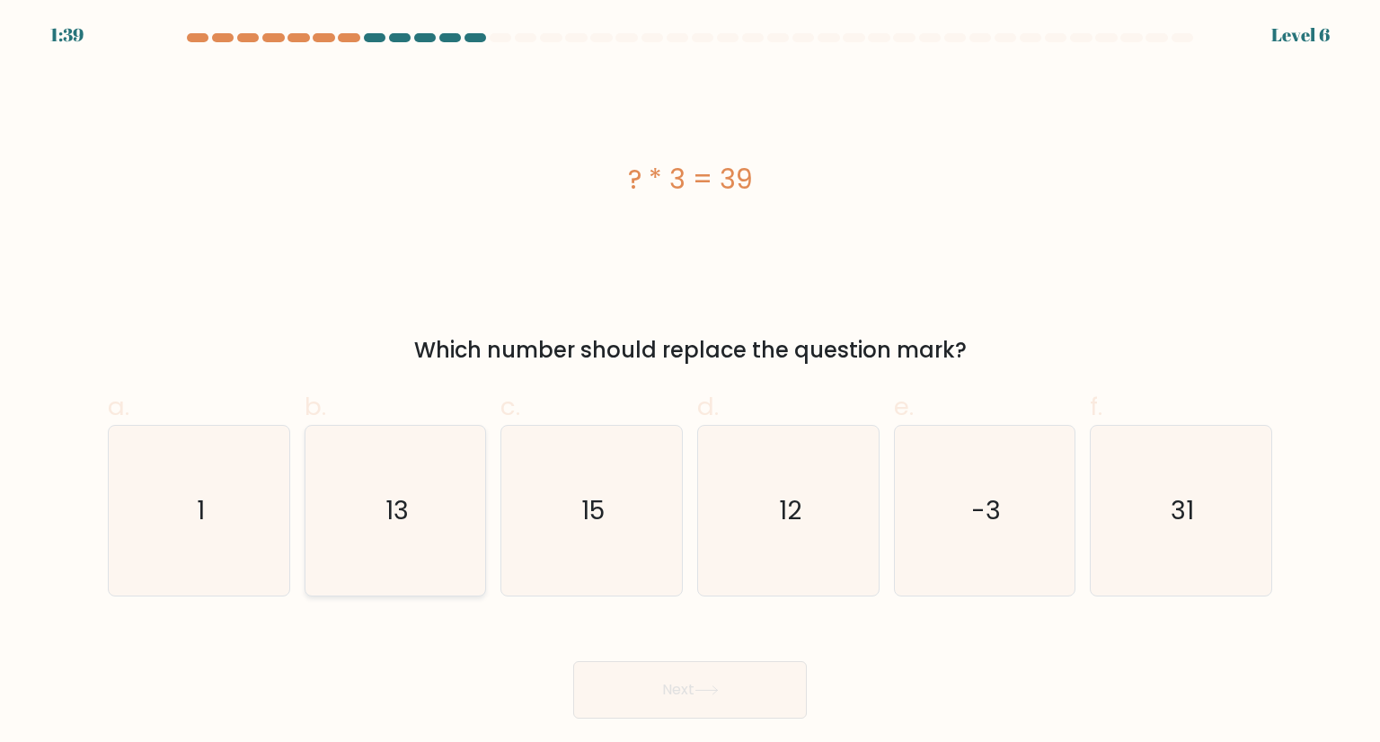
click at [381, 523] on icon "13" at bounding box center [395, 510] width 169 height 169
click at [690, 383] on input "b. 13" at bounding box center [690, 377] width 1 height 12
radio input "true"
click at [706, 686] on icon at bounding box center [706, 690] width 24 height 10
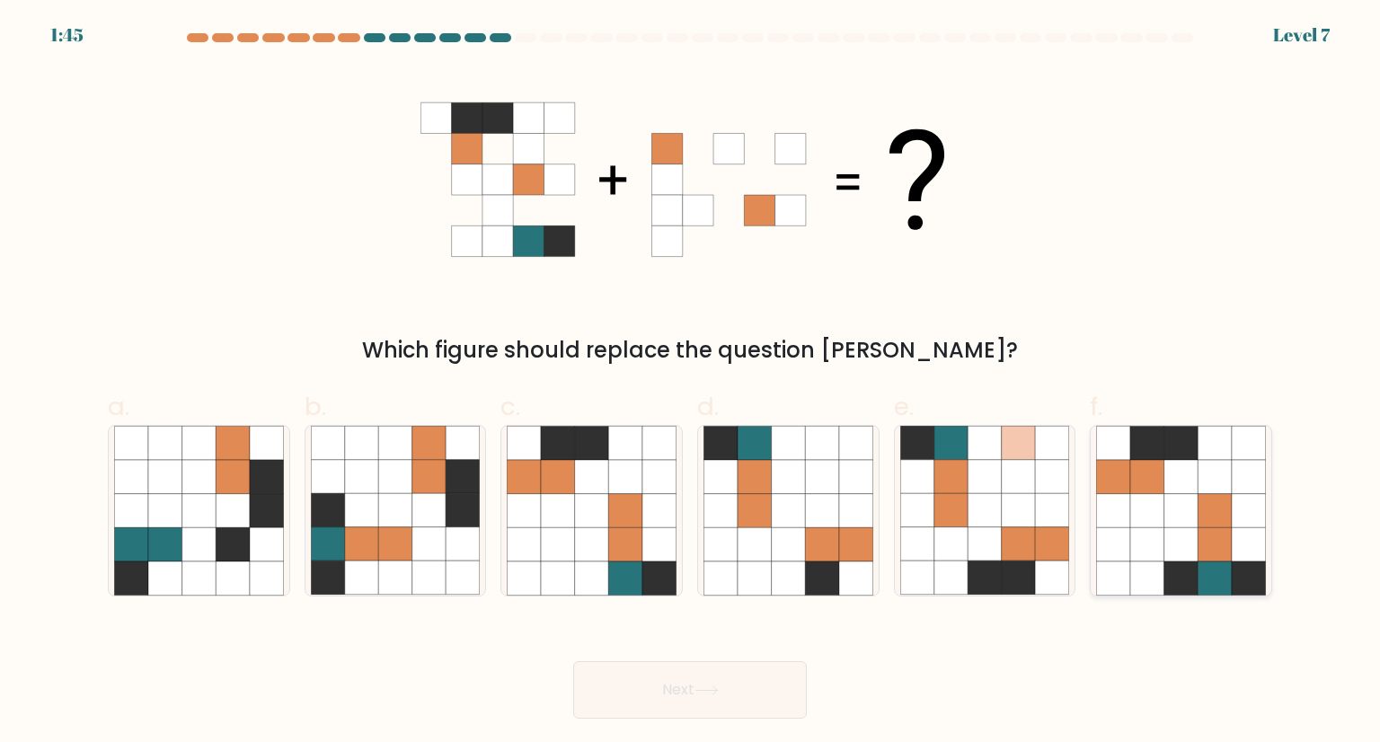
click at [1181, 492] on icon at bounding box center [1181, 477] width 34 height 34
click at [691, 383] on input "f." at bounding box center [690, 377] width 1 height 12
radio input "true"
click at [732, 670] on button "Next" at bounding box center [690, 689] width 234 height 57
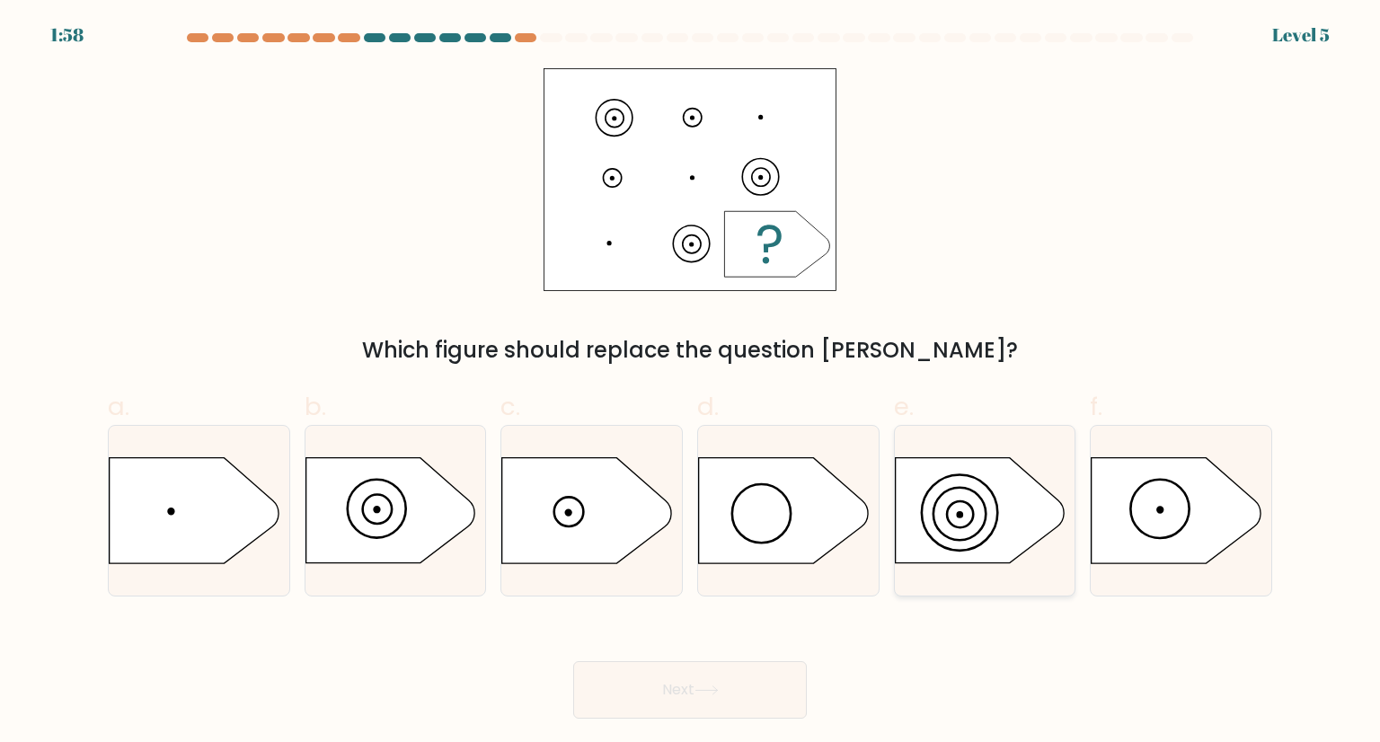
click at [949, 496] on icon at bounding box center [979, 510] width 169 height 105
click at [691, 383] on input "e." at bounding box center [690, 377] width 1 height 12
radio input "true"
click at [720, 702] on button "Next" at bounding box center [690, 689] width 234 height 57
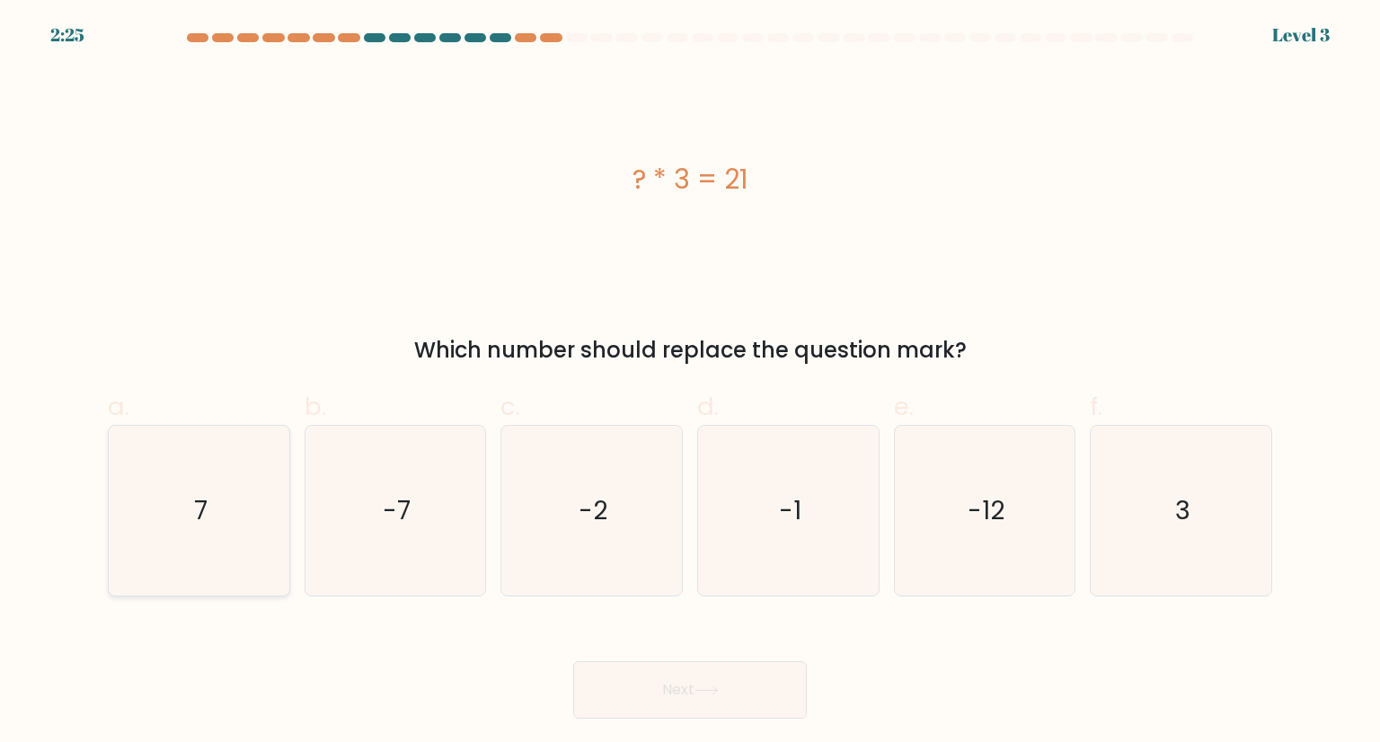
click at [243, 525] on icon "7" at bounding box center [198, 510] width 169 height 169
click at [690, 383] on input "a. 7" at bounding box center [690, 377] width 1 height 12
radio input "true"
click at [733, 706] on button "Next" at bounding box center [690, 689] width 234 height 57
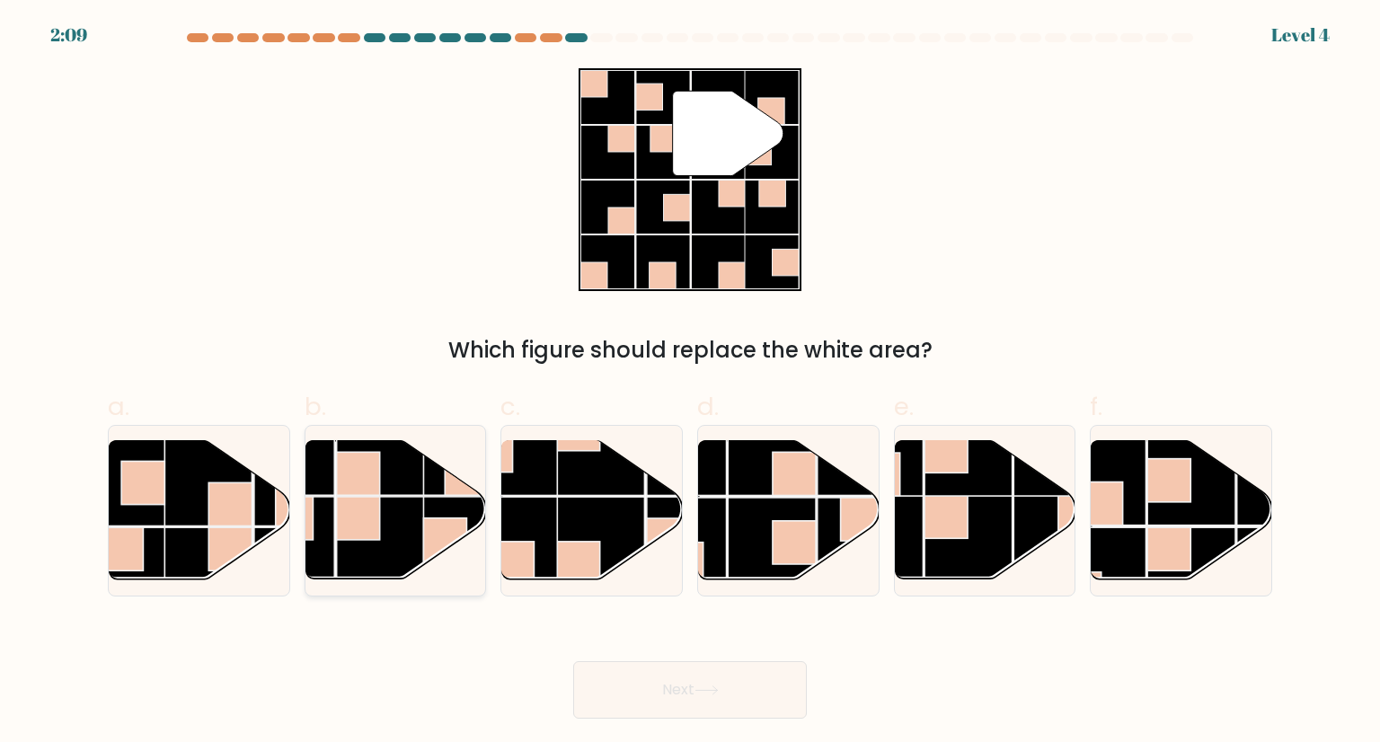
click at [406, 498] on rect at bounding box center [380, 541] width 88 height 88
click at [690, 383] on input "b." at bounding box center [690, 377] width 1 height 12
radio input "true"
click at [661, 677] on button "Next" at bounding box center [690, 689] width 234 height 57
click at [665, 687] on button "Next" at bounding box center [690, 689] width 234 height 57
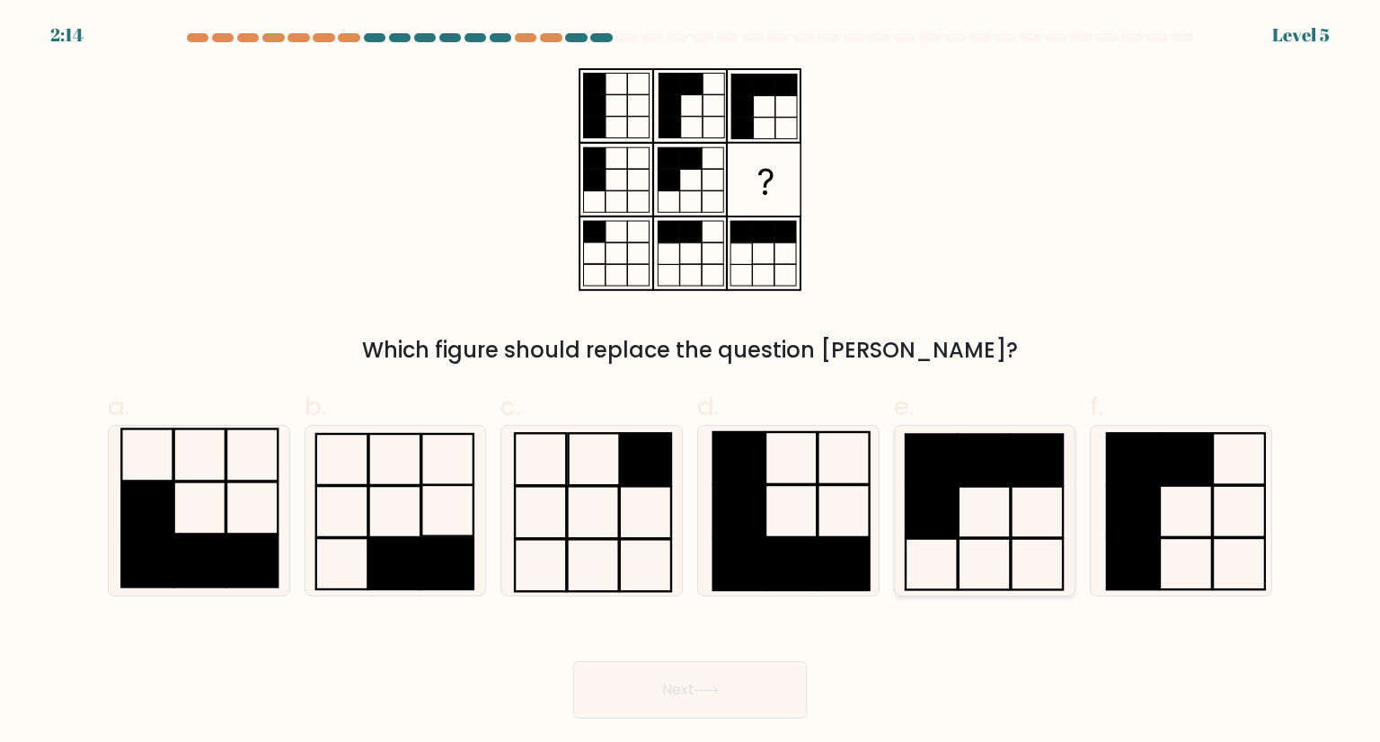
click at [977, 517] on icon at bounding box center [984, 510] width 169 height 169
click at [691, 383] on input "e." at bounding box center [690, 377] width 1 height 12
radio input "true"
click at [715, 705] on button "Next" at bounding box center [690, 689] width 234 height 57
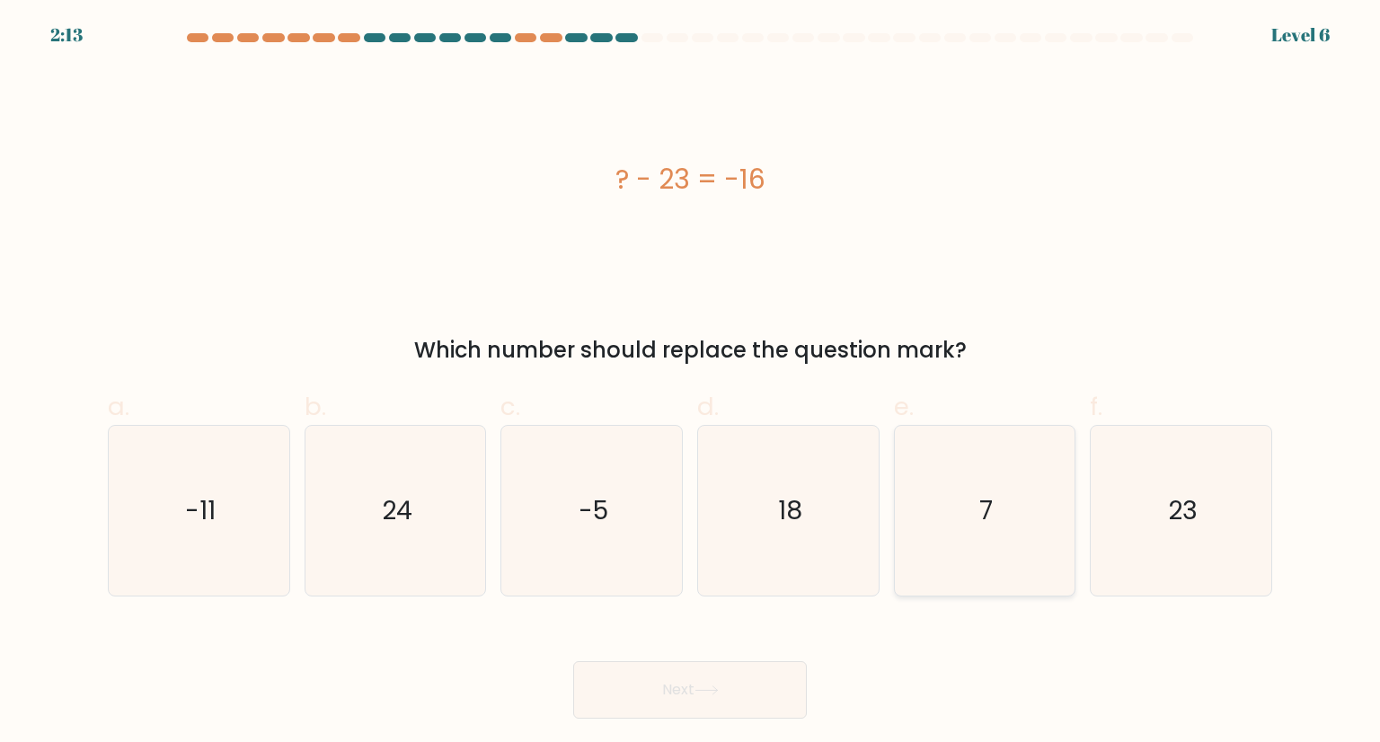
click at [978, 532] on icon "7" at bounding box center [984, 510] width 169 height 169
click at [691, 383] on input "e. 7" at bounding box center [690, 377] width 1 height 12
radio input "true"
click at [717, 699] on button "Next" at bounding box center [690, 689] width 234 height 57
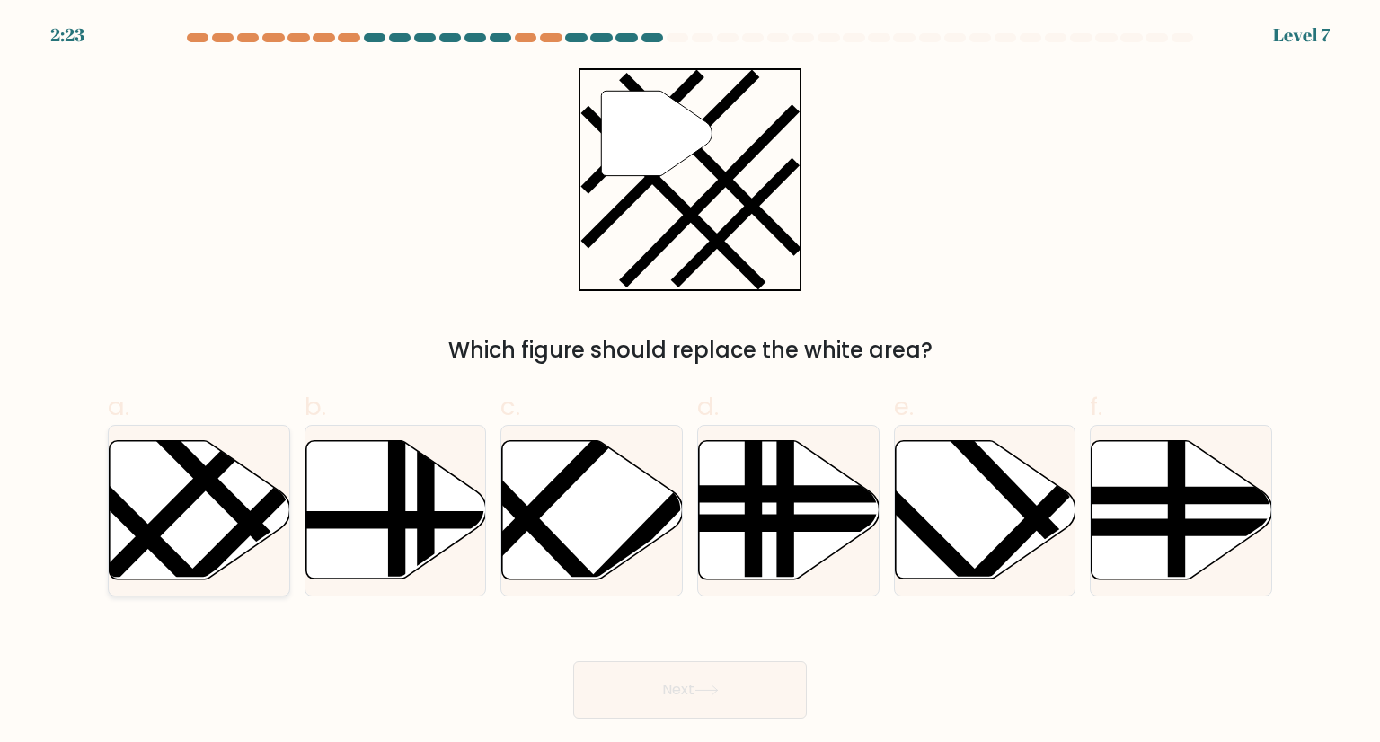
click at [169, 491] on icon at bounding box center [200, 510] width 181 height 138
click at [690, 383] on input "a." at bounding box center [690, 377] width 1 height 12
radio input "true"
click at [676, 680] on button "Next" at bounding box center [690, 689] width 234 height 57
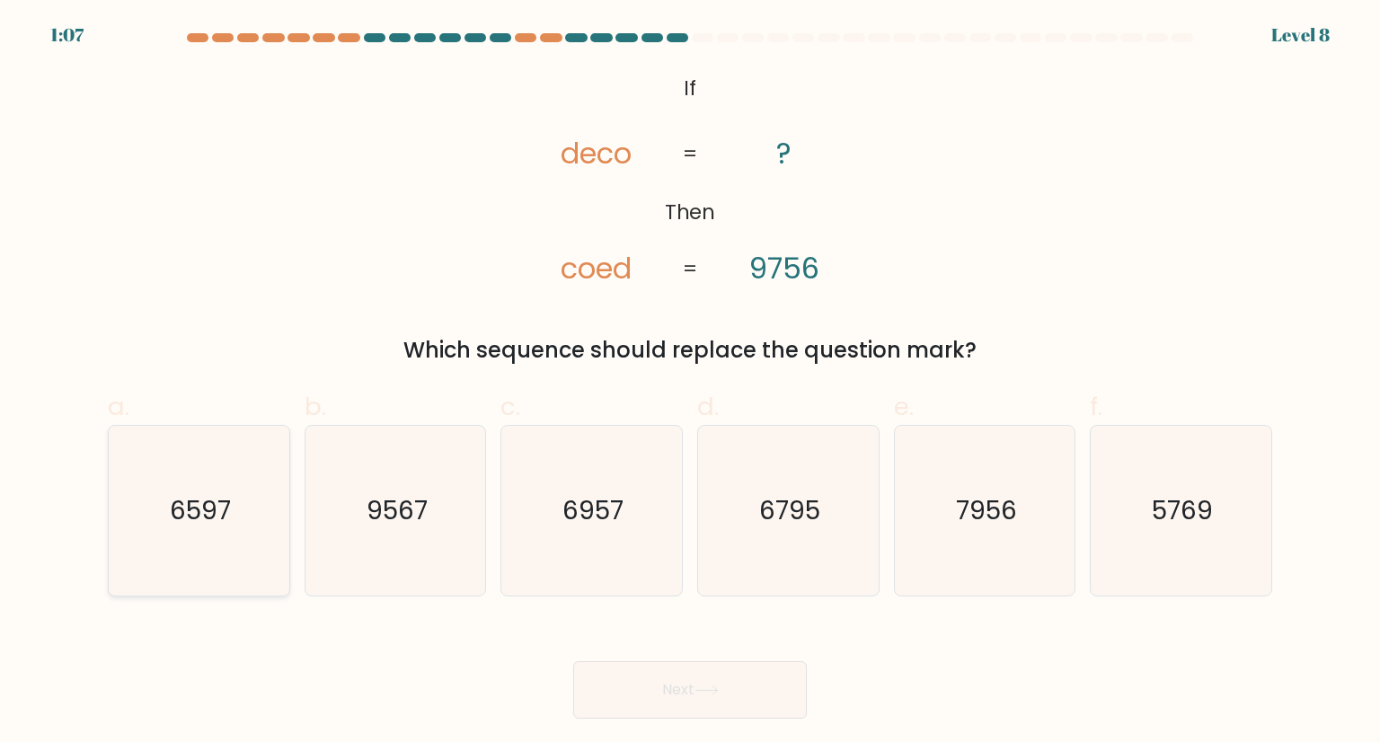
click at [219, 515] on text "6597" at bounding box center [200, 510] width 61 height 36
click at [690, 383] on input "a. 6597" at bounding box center [690, 377] width 1 height 12
radio input "true"
click at [665, 685] on button "Next" at bounding box center [690, 689] width 234 height 57
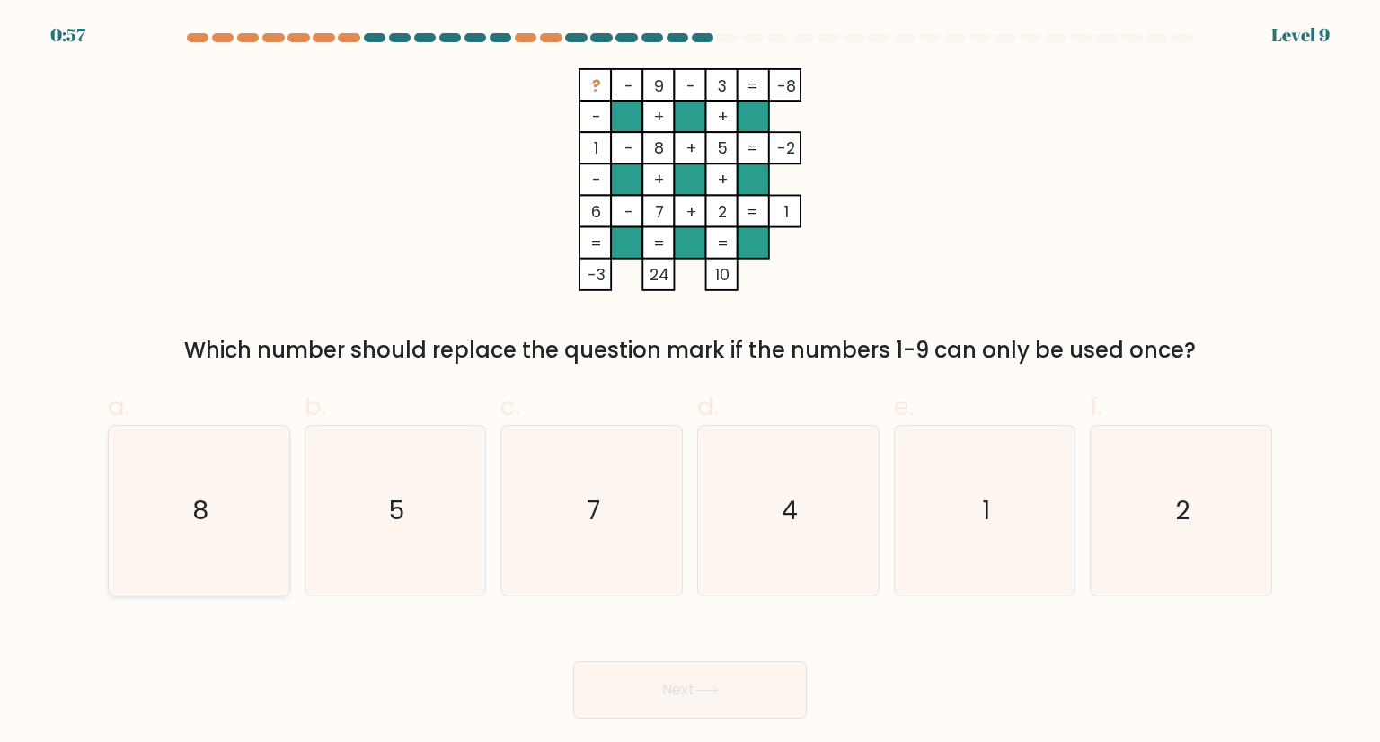
click at [208, 520] on text "8" at bounding box center [200, 510] width 16 height 36
click at [690, 383] on input "a. 8" at bounding box center [690, 377] width 1 height 12
radio input "true"
click at [737, 690] on button "Next" at bounding box center [690, 689] width 234 height 57
click at [657, 707] on button "Next" at bounding box center [690, 689] width 234 height 57
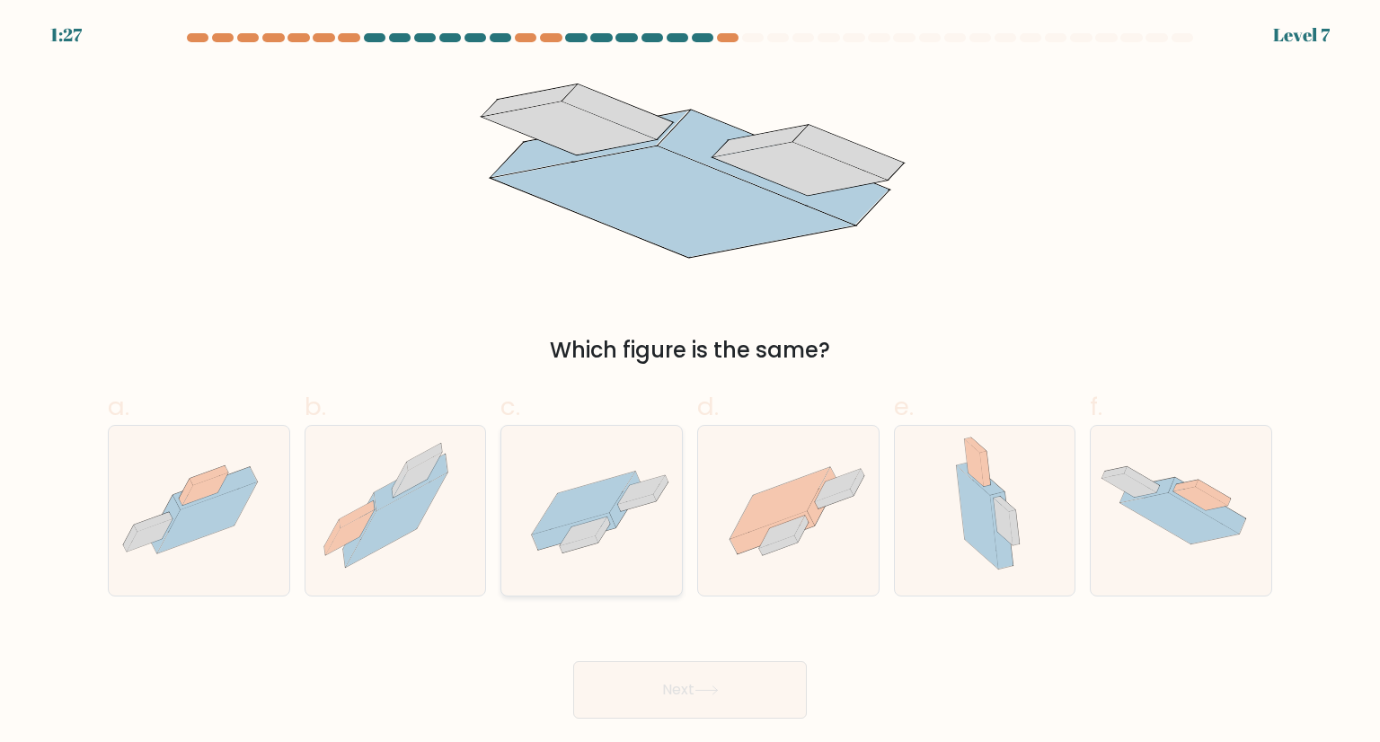
click at [615, 526] on icon at bounding box center [590, 518] width 102 height 63
click at [690, 383] on input "c." at bounding box center [690, 377] width 1 height 12
radio input "true"
click at [659, 683] on button "Next" at bounding box center [690, 689] width 234 height 57
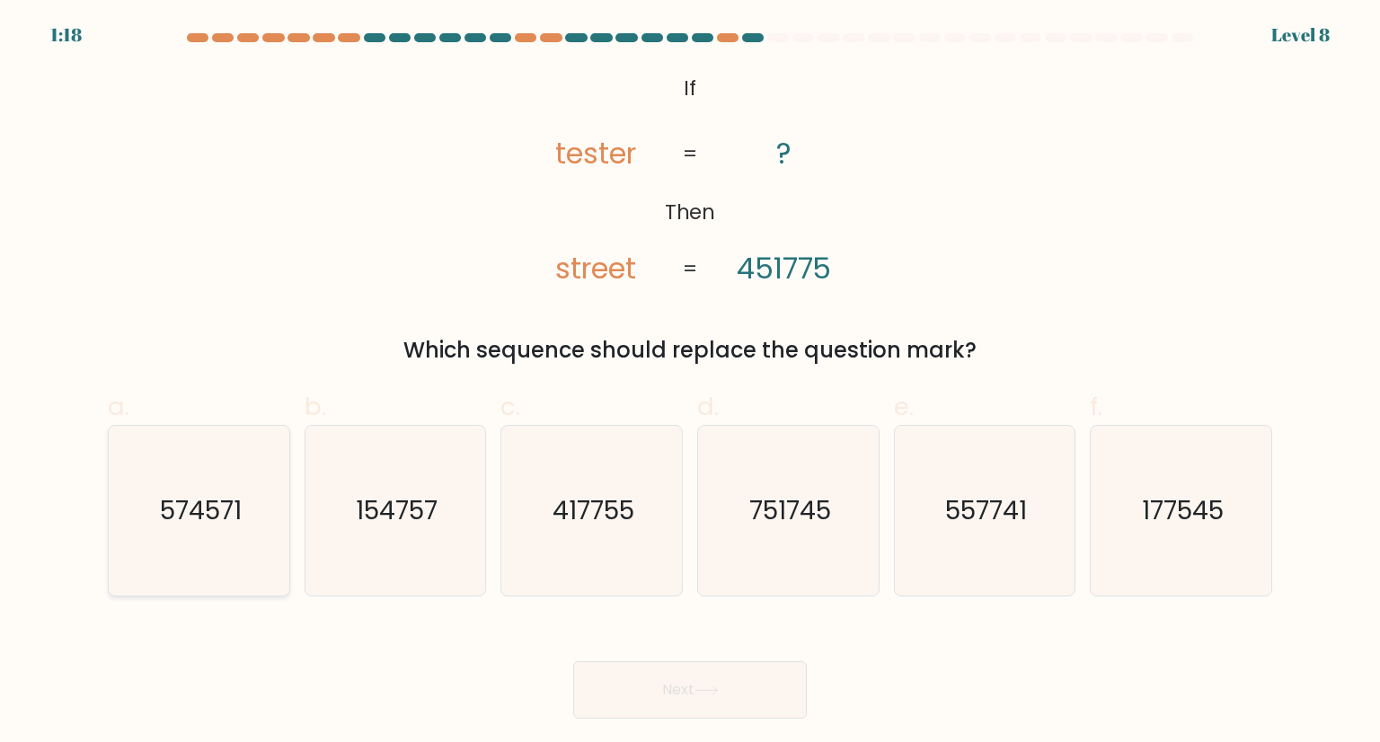
click at [196, 515] on text "574571" at bounding box center [201, 510] width 82 height 36
click at [690, 383] on input "a. 574571" at bounding box center [690, 377] width 1 height 12
radio input "true"
click at [799, 705] on button "Next" at bounding box center [690, 689] width 234 height 57
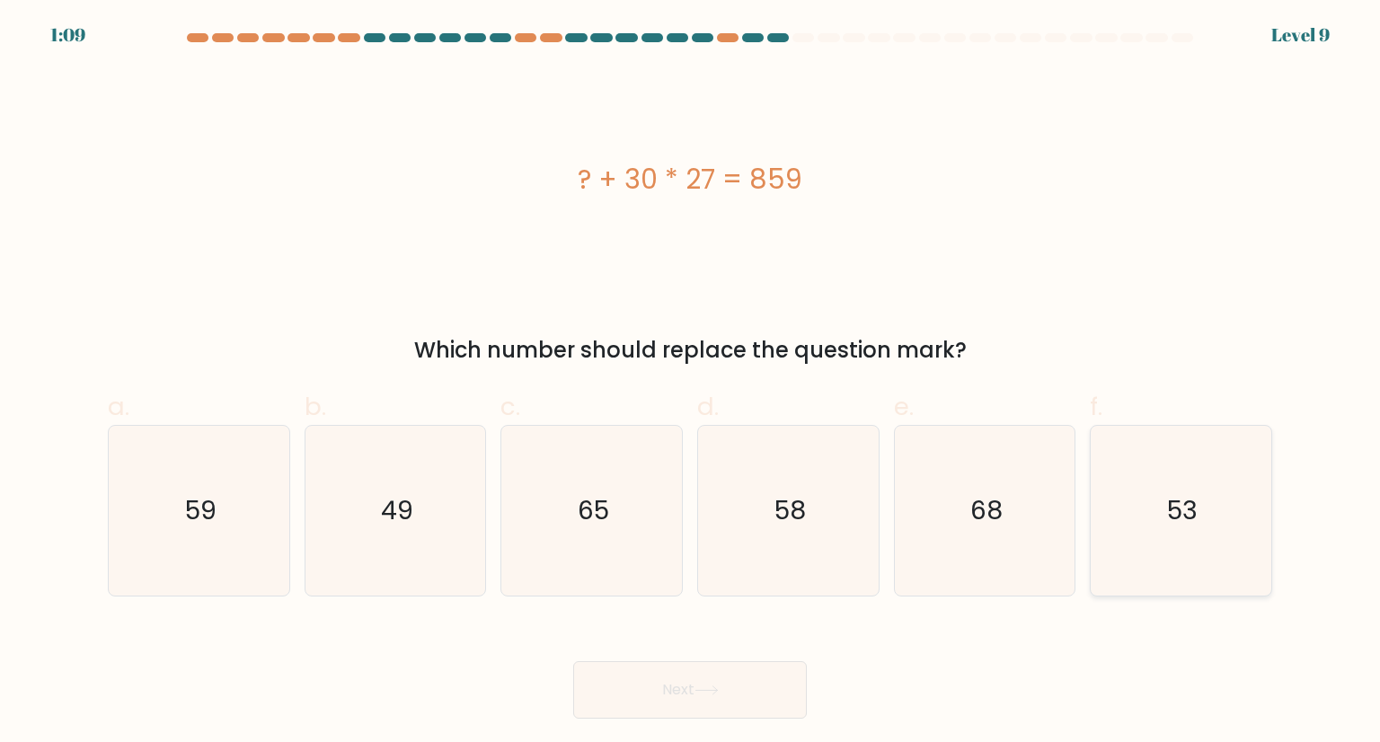
click at [1220, 522] on icon "53" at bounding box center [1180, 510] width 169 height 169
click at [691, 383] on input "f. 53" at bounding box center [690, 377] width 1 height 12
radio input "true"
click at [718, 708] on button "Next" at bounding box center [690, 689] width 234 height 57
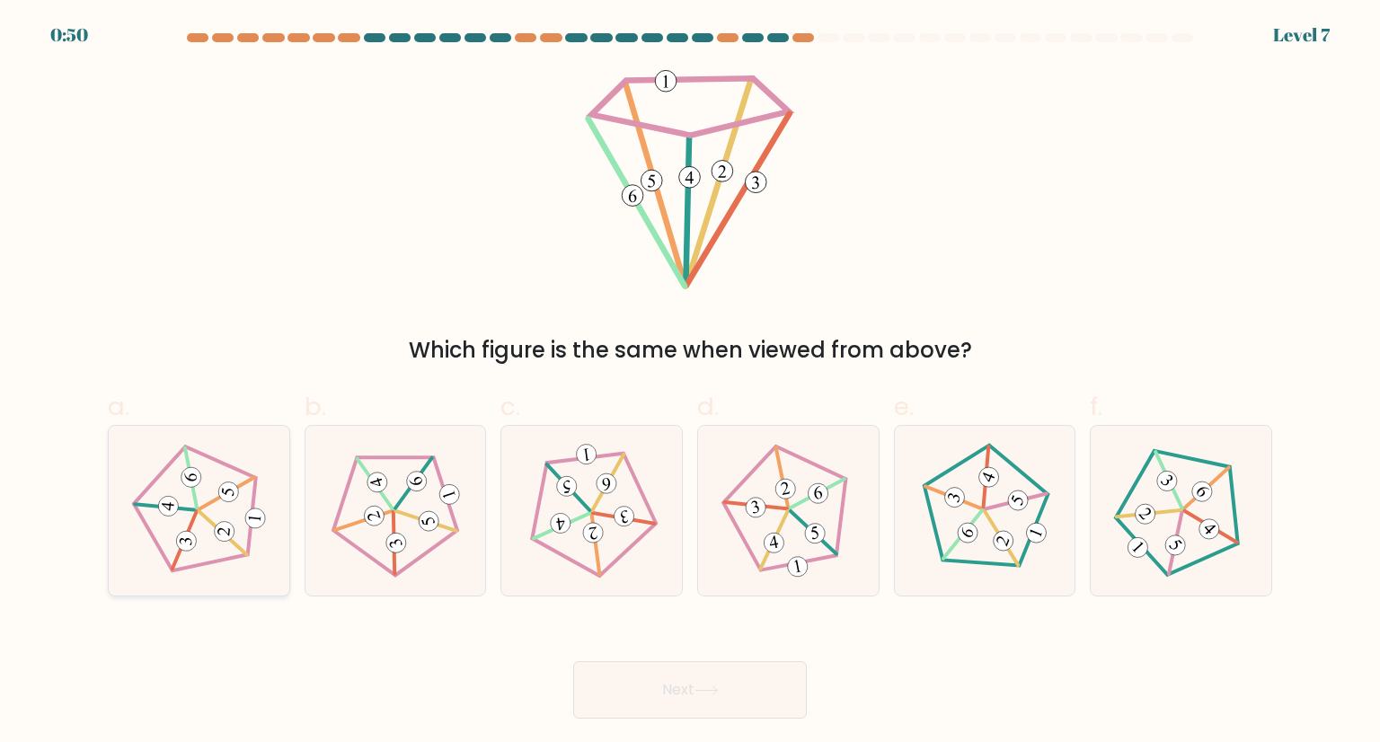
click at [232, 484] on 768 at bounding box center [228, 492] width 22 height 22
click at [690, 383] on input "a." at bounding box center [690, 377] width 1 height 12
radio input "true"
click at [684, 687] on button "Next" at bounding box center [690, 689] width 234 height 57
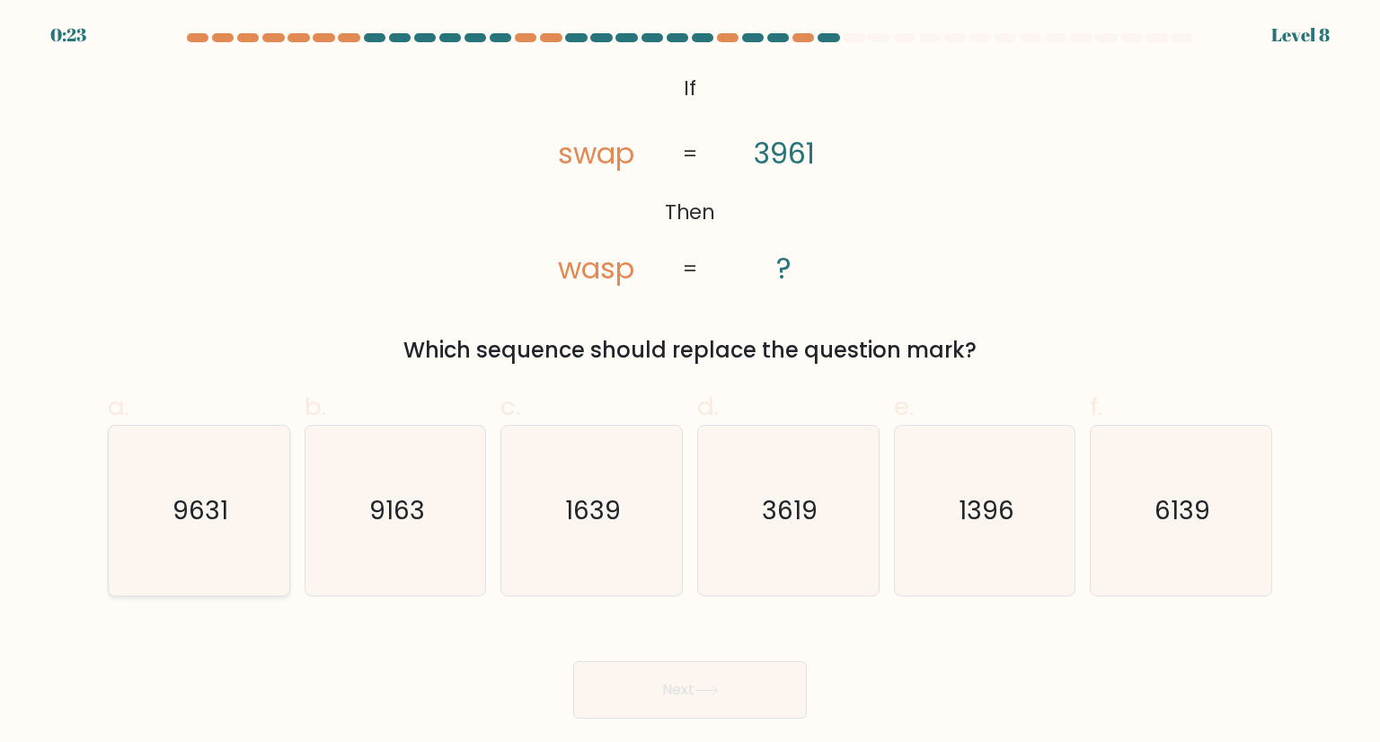
click at [205, 517] on text "9631" at bounding box center [200, 510] width 56 height 36
click at [690, 383] on input "a. 9631" at bounding box center [690, 377] width 1 height 12
radio input "true"
click at [691, 691] on button "Next" at bounding box center [690, 689] width 234 height 57
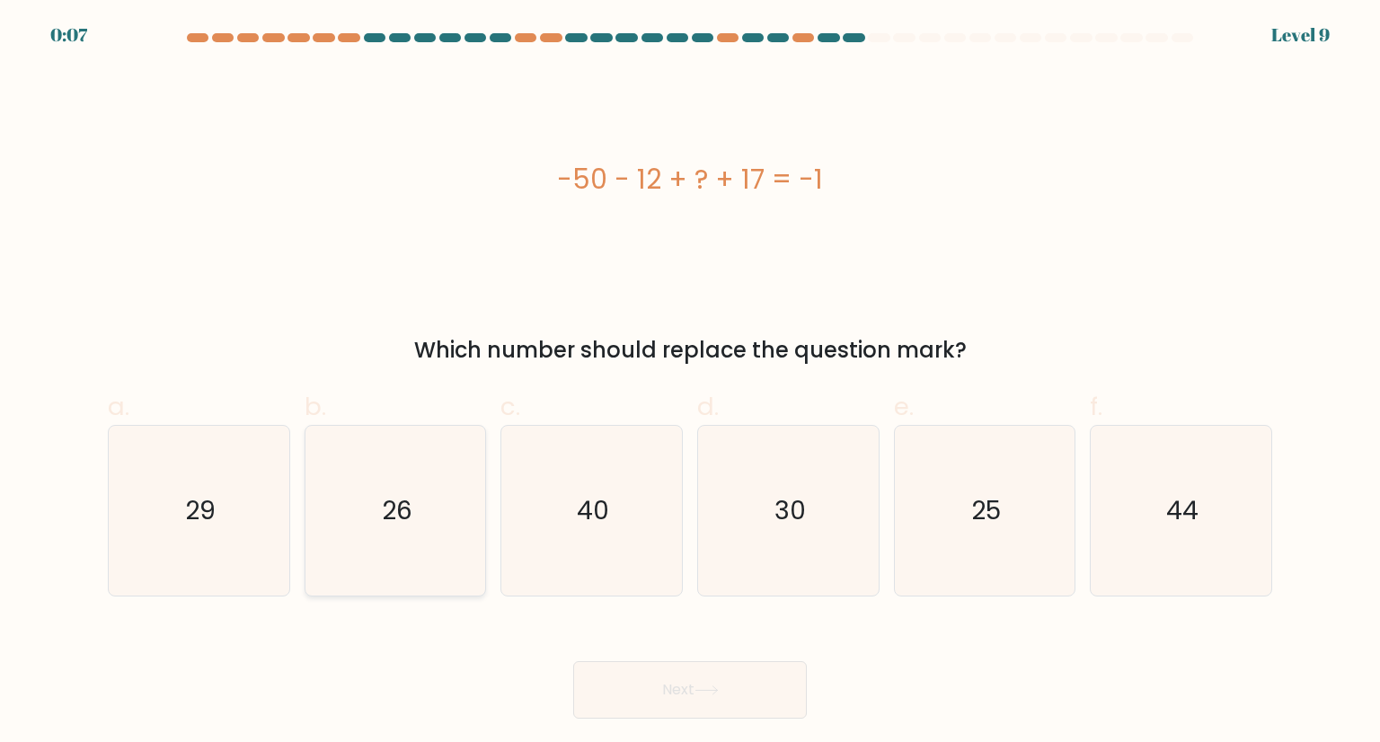
click at [406, 515] on text "26" at bounding box center [397, 510] width 31 height 36
click at [690, 383] on input "b. 26" at bounding box center [690, 377] width 1 height 12
radio input "true"
click at [681, 680] on button "Next" at bounding box center [690, 689] width 234 height 57
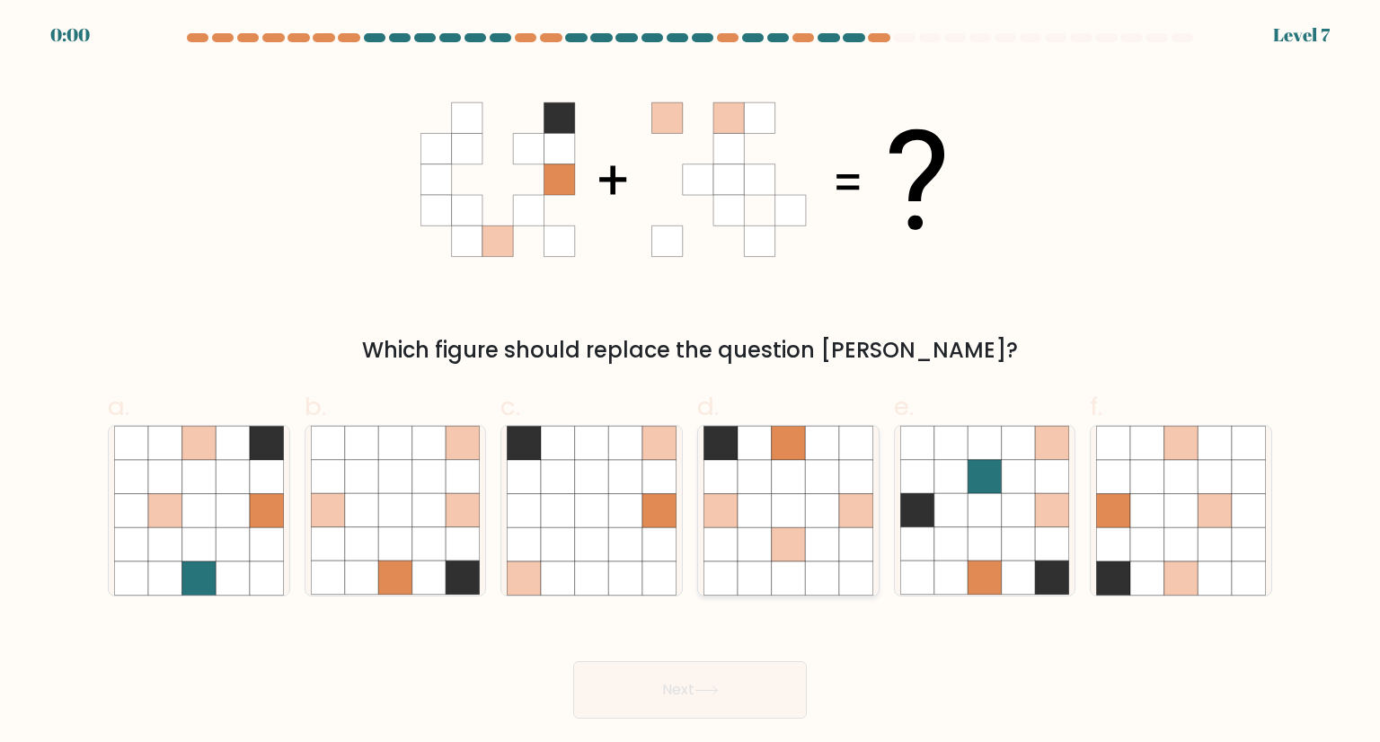
click at [759, 518] on icon at bounding box center [754, 511] width 34 height 34
click at [691, 383] on input "d." at bounding box center [690, 377] width 1 height 12
radio input "true"
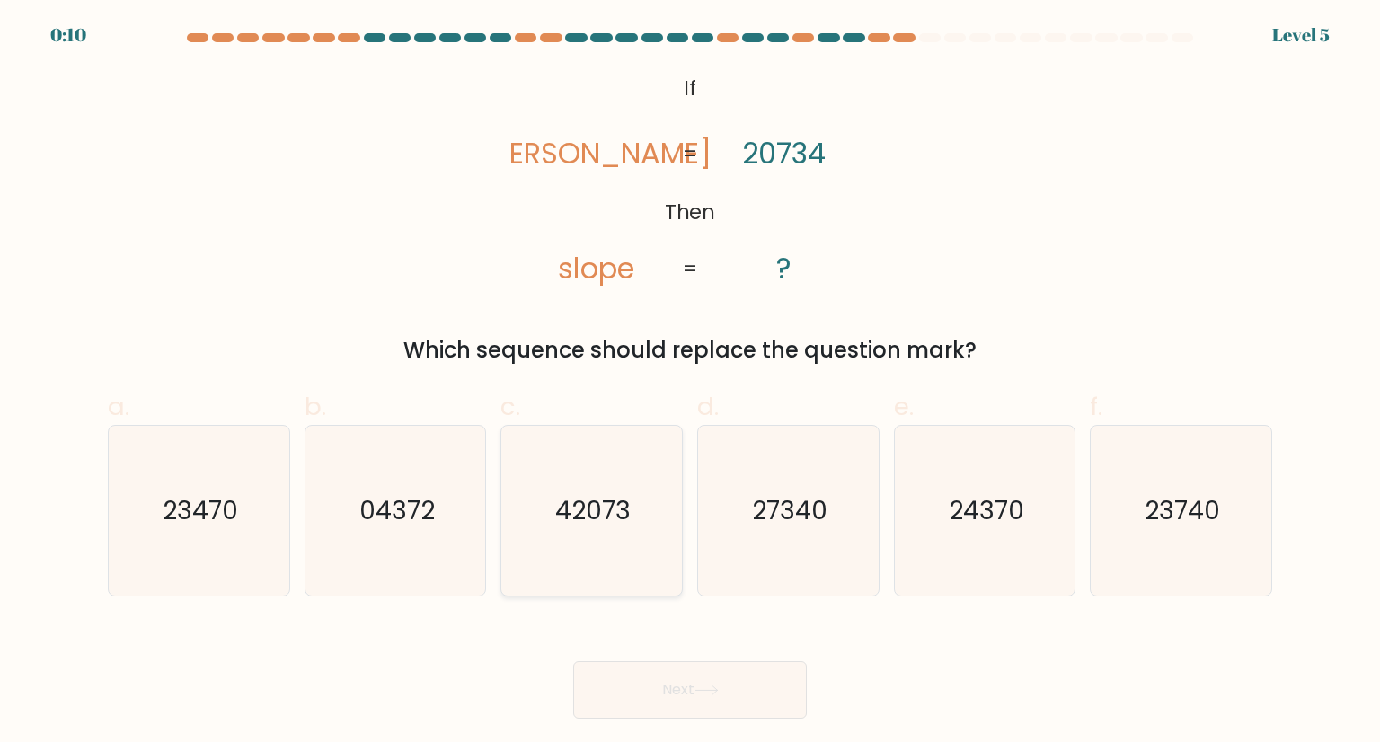
click at [589, 530] on icon "42073" at bounding box center [591, 510] width 169 height 169
click at [690, 383] on input "c. 42073" at bounding box center [690, 377] width 1 height 12
radio input "true"
drag, startPoint x: 654, startPoint y: 712, endPoint x: 656, endPoint y: 667, distance: 45.8
click at [654, 711] on button "Next" at bounding box center [690, 689] width 234 height 57
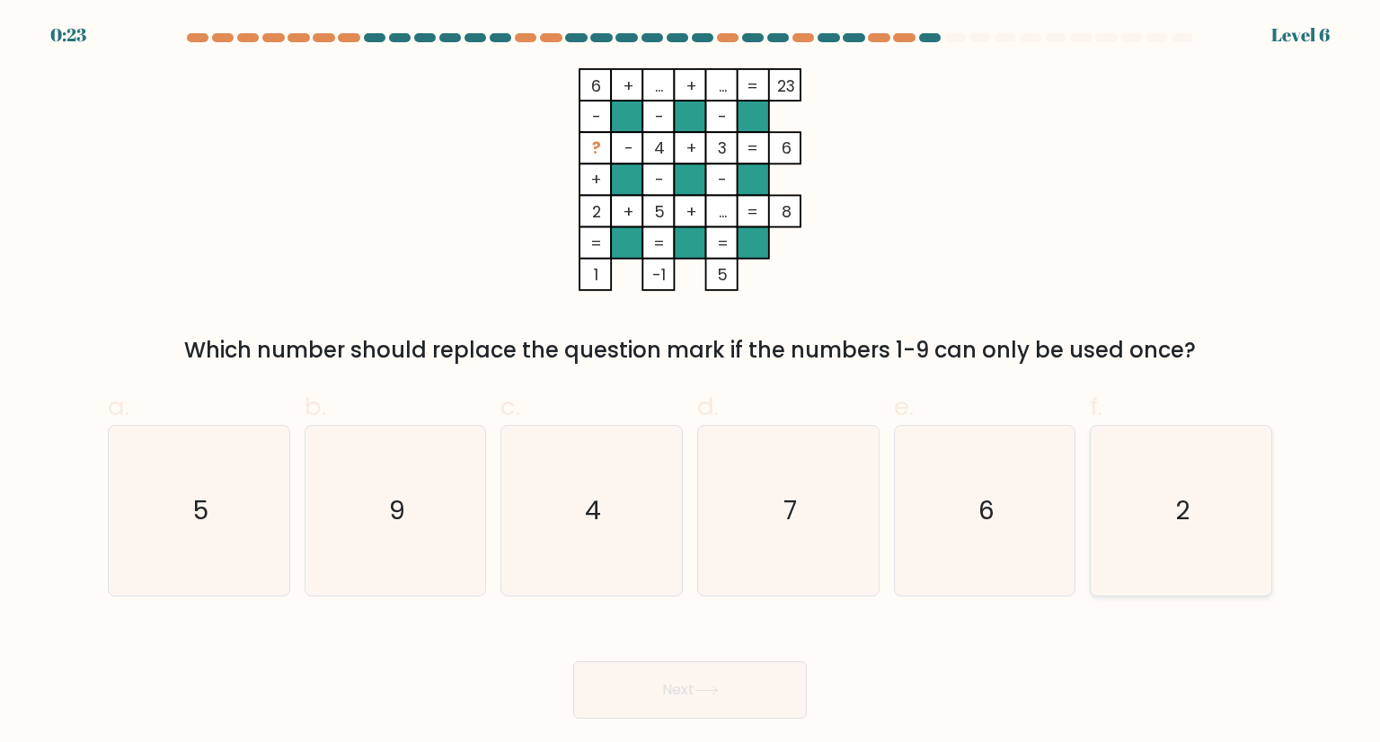
click at [1189, 529] on icon "2" at bounding box center [1180, 510] width 169 height 169
click at [691, 383] on input "f. 2" at bounding box center [690, 377] width 1 height 12
radio input "true"
click at [712, 703] on button "Next" at bounding box center [690, 689] width 234 height 57
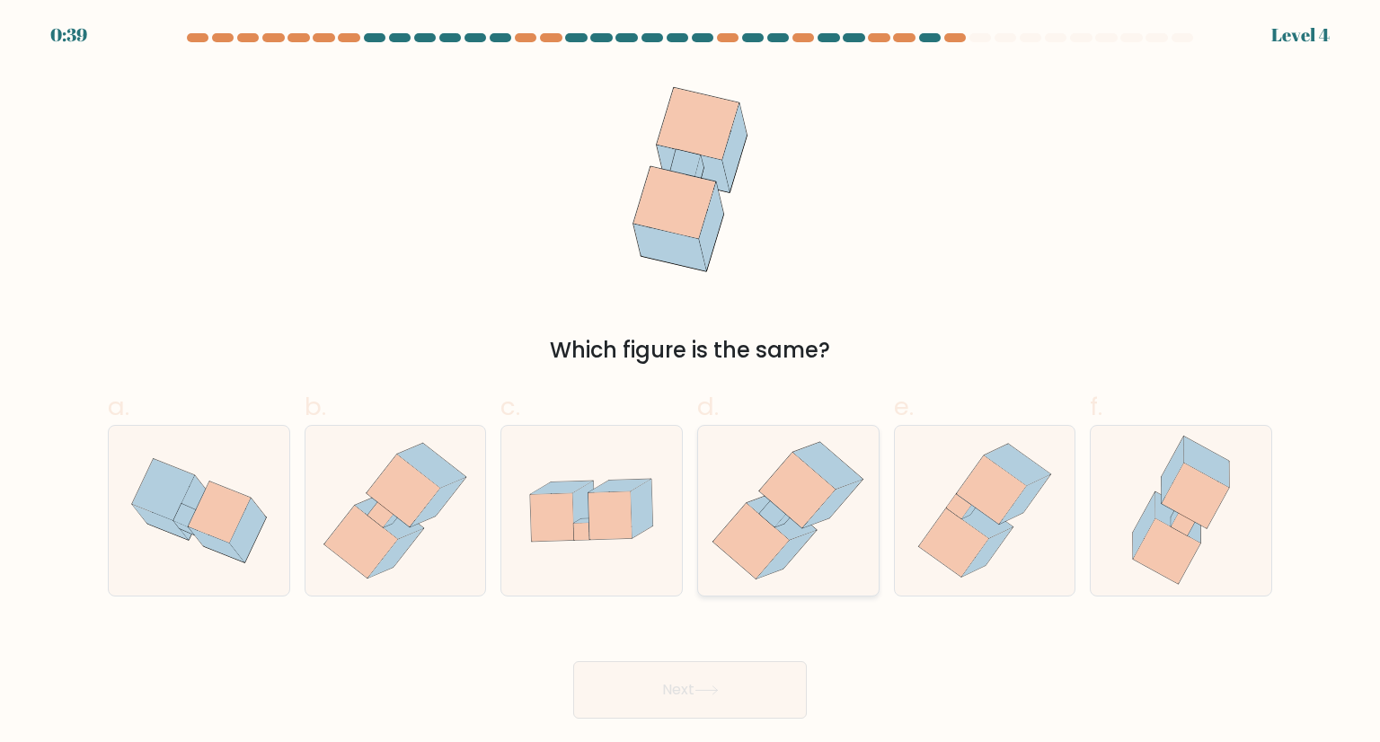
click at [808, 486] on icon at bounding box center [797, 490] width 75 height 75
click at [691, 383] on input "d." at bounding box center [690, 377] width 1 height 12
radio input "true"
click at [758, 687] on button "Next" at bounding box center [690, 689] width 234 height 57
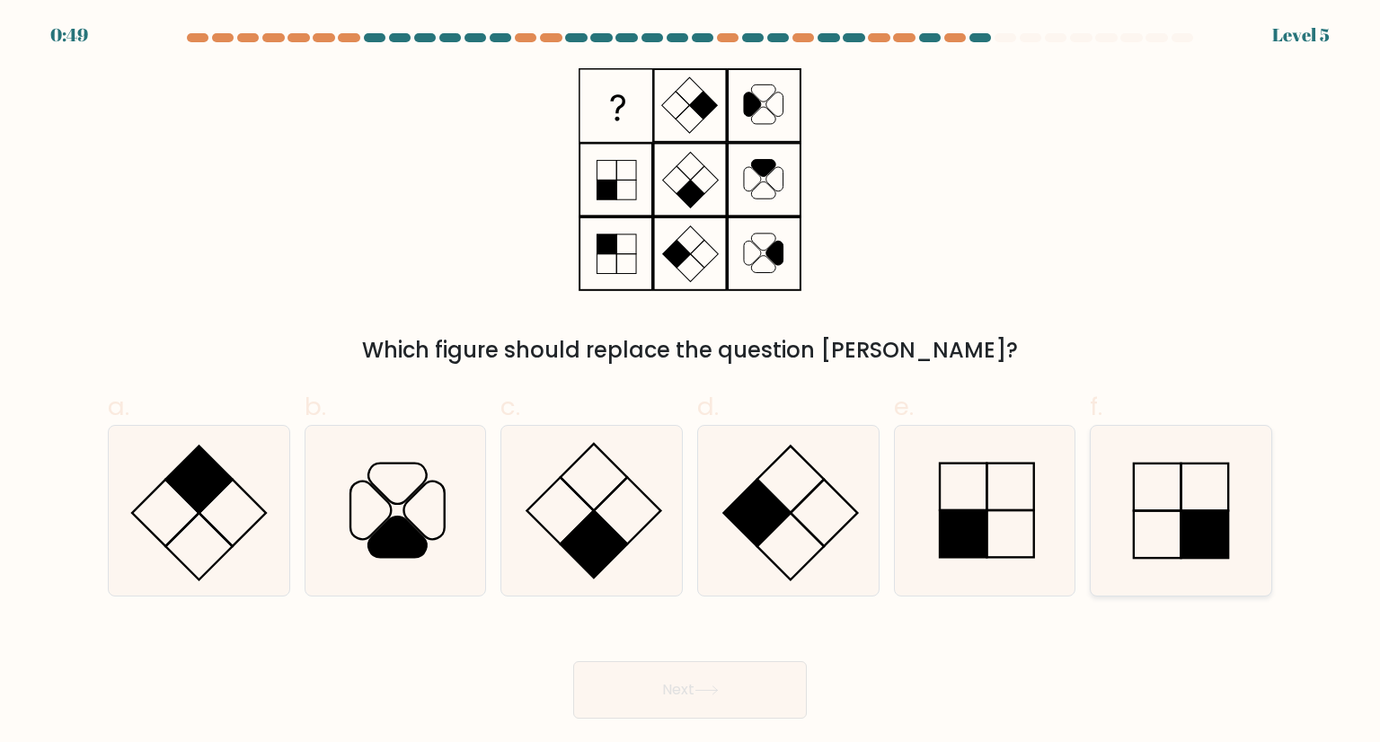
click at [1180, 473] on rect at bounding box center [1157, 487] width 47 height 47
click at [691, 383] on input "f." at bounding box center [690, 377] width 1 height 12
radio input "true"
click at [747, 680] on button "Next" at bounding box center [690, 689] width 234 height 57
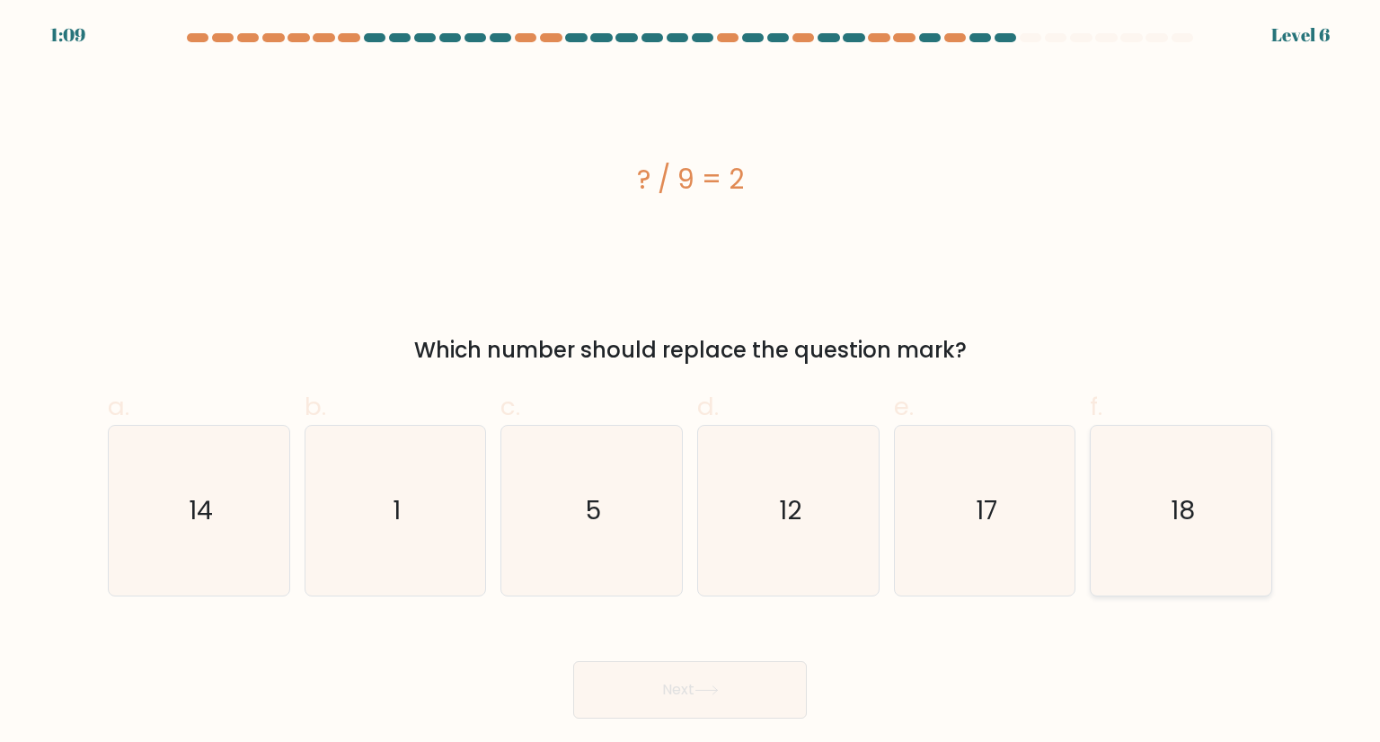
click at [1167, 529] on icon "18" at bounding box center [1180, 510] width 169 height 169
click at [691, 383] on input "f. 18" at bounding box center [690, 377] width 1 height 12
radio input "true"
click at [725, 695] on button "Next" at bounding box center [690, 689] width 234 height 57
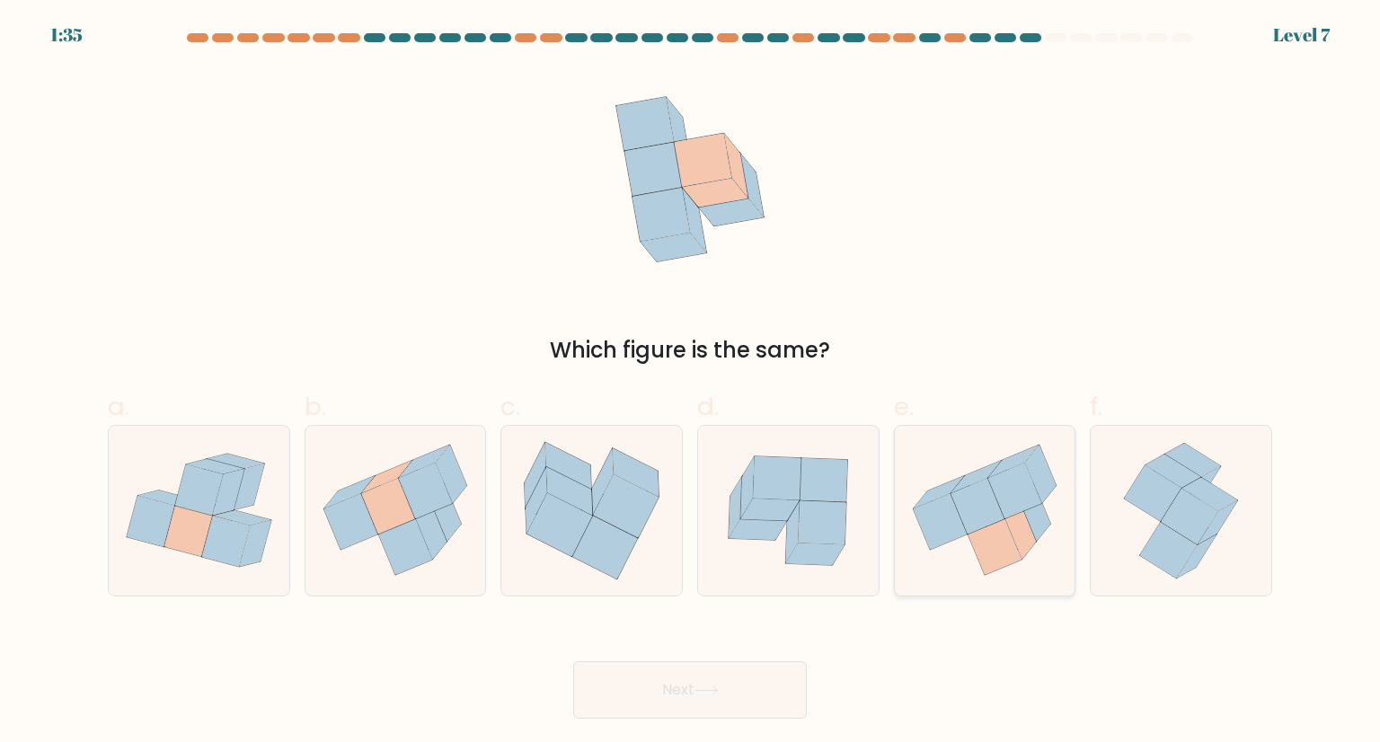
click at [989, 507] on icon at bounding box center [977, 507] width 54 height 56
click at [691, 383] on input "e." at bounding box center [690, 377] width 1 height 12
radio input "true"
click at [699, 694] on icon at bounding box center [706, 690] width 24 height 10
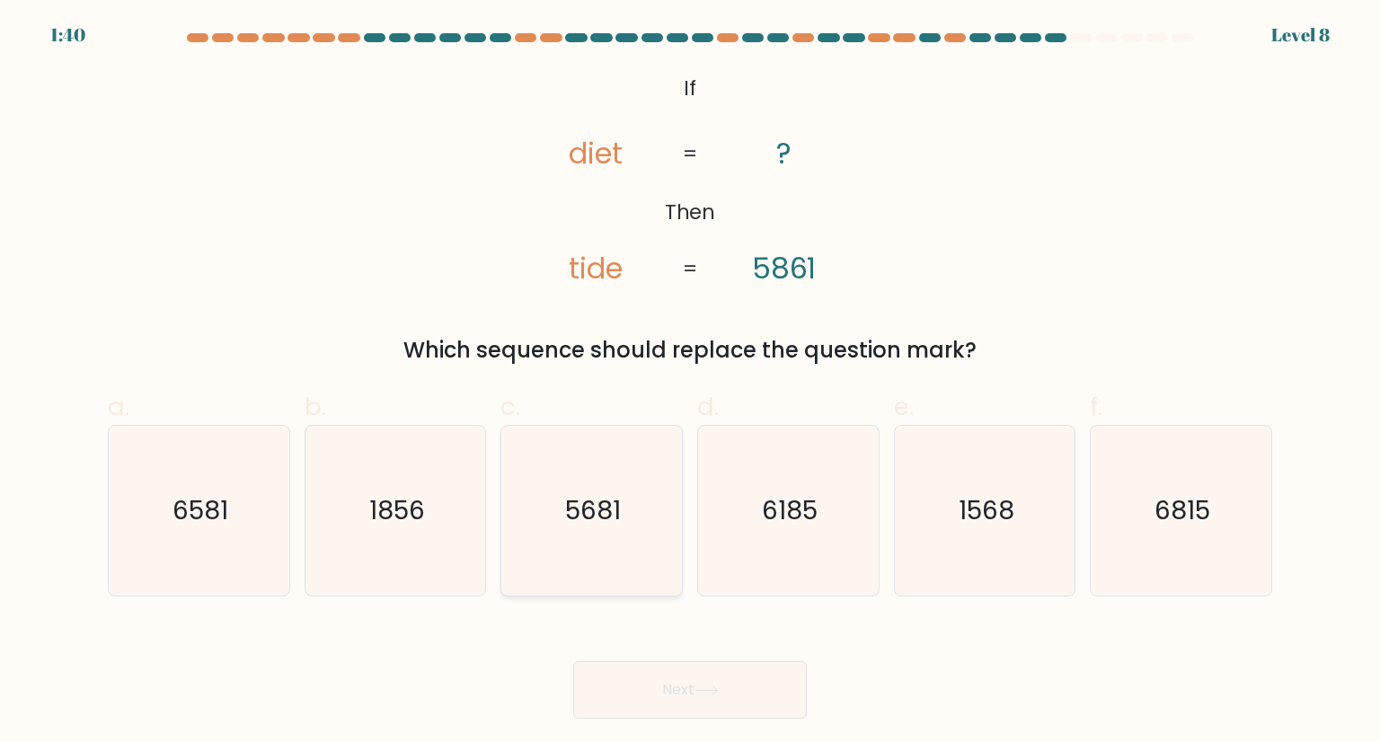
click at [637, 537] on icon "5681" at bounding box center [591, 510] width 169 height 169
click at [690, 383] on input "c. 5681" at bounding box center [690, 377] width 1 height 12
radio input "true"
drag, startPoint x: 654, startPoint y: 716, endPoint x: 656, endPoint y: 703, distance: 12.7
click at [654, 709] on button "Next" at bounding box center [690, 689] width 234 height 57
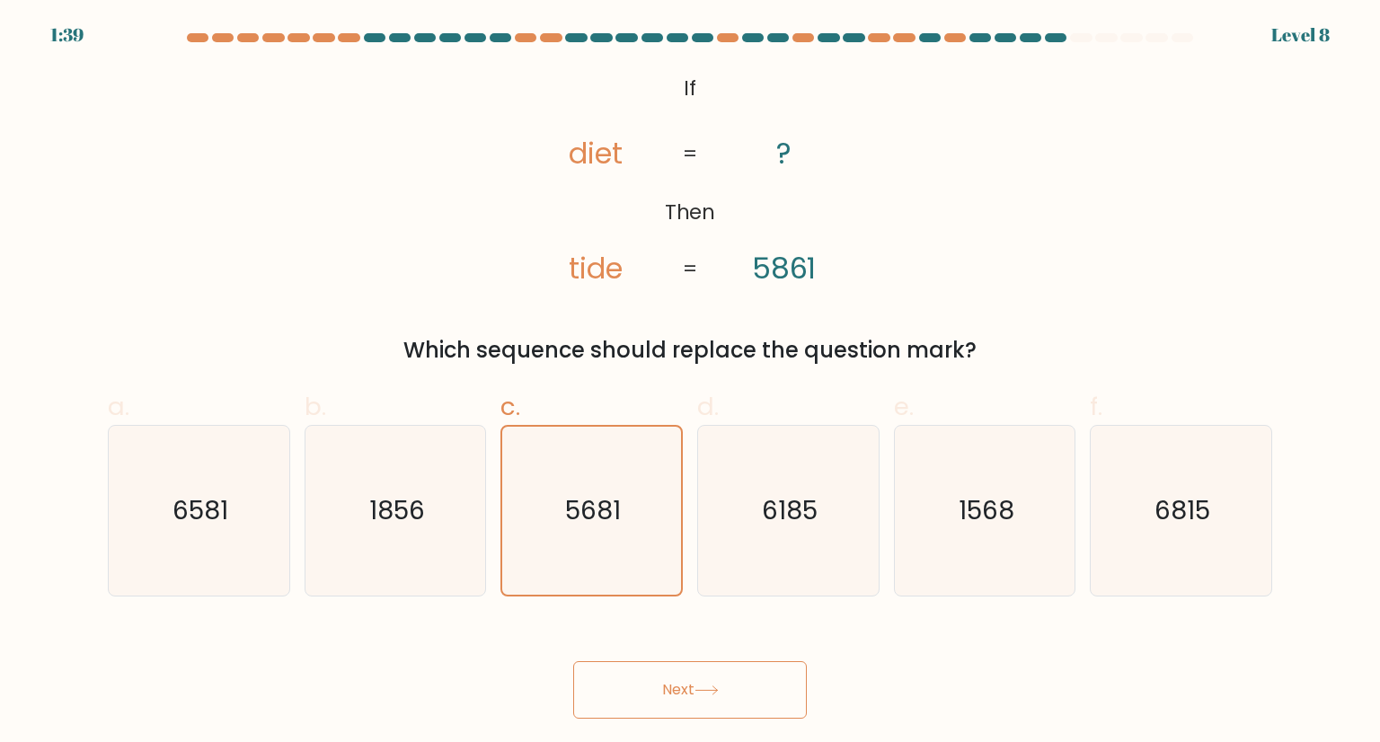
click at [657, 696] on button "Next" at bounding box center [690, 689] width 234 height 57
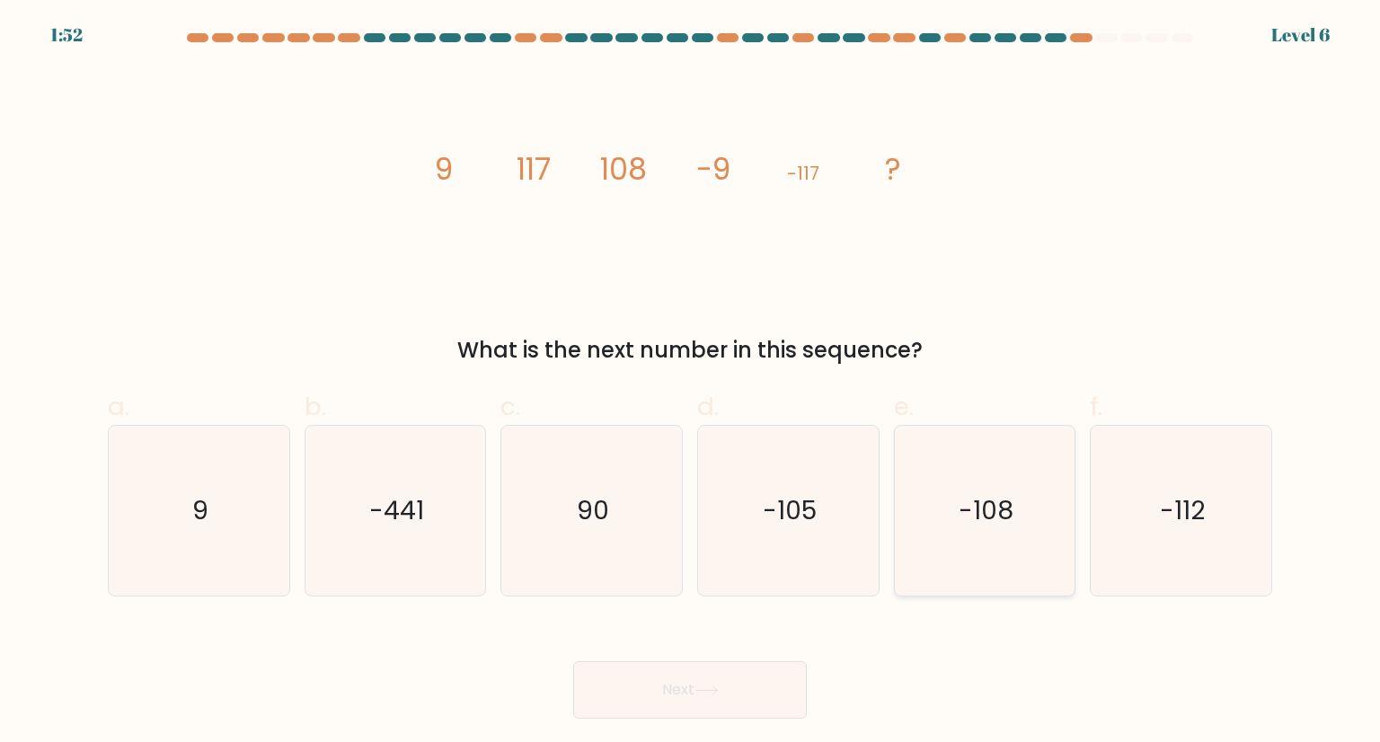
click at [1012, 547] on icon "-108" at bounding box center [984, 510] width 169 height 169
click at [691, 383] on input "e. -108" at bounding box center [690, 377] width 1 height 12
radio input "true"
click at [739, 694] on button "Next" at bounding box center [690, 689] width 234 height 57
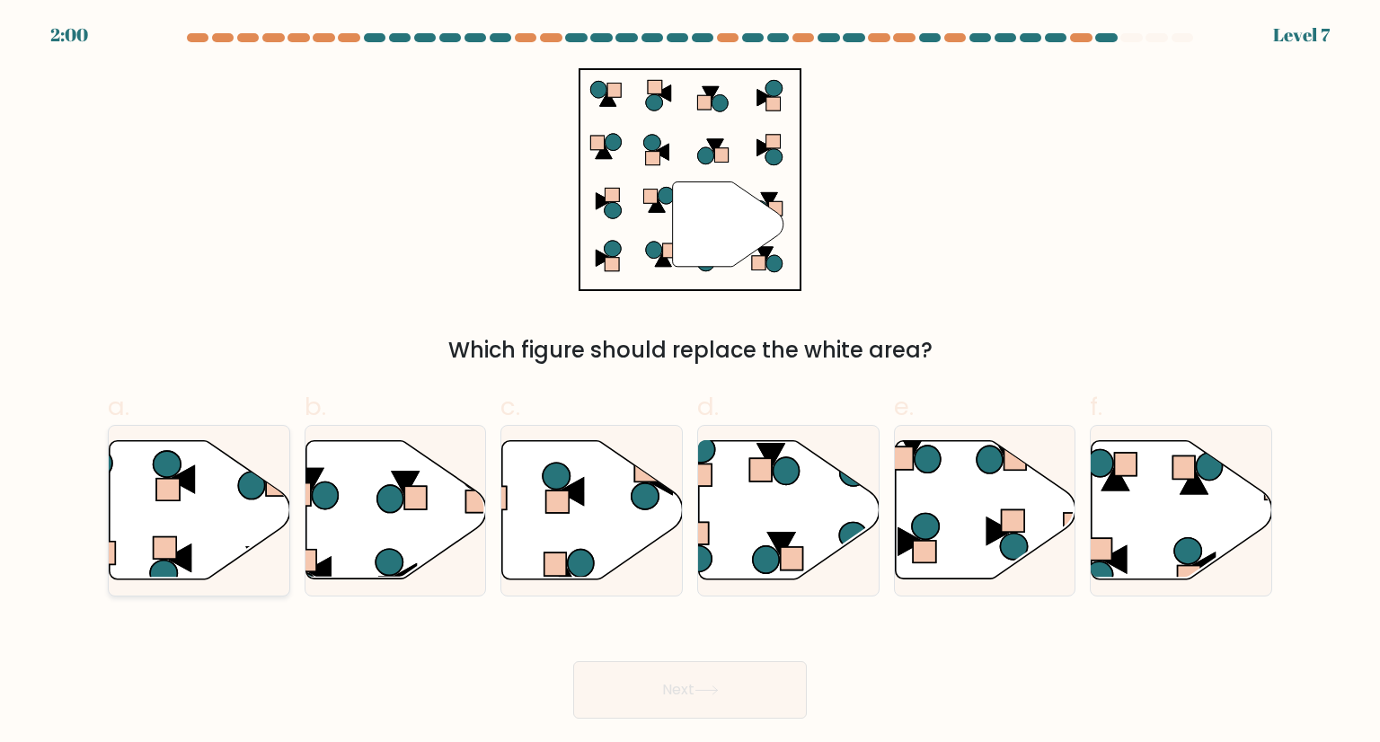
click at [198, 538] on icon at bounding box center [200, 510] width 181 height 138
click at [690, 383] on input "a." at bounding box center [690, 377] width 1 height 12
radio input "true"
click at [697, 697] on button "Next" at bounding box center [690, 689] width 234 height 57
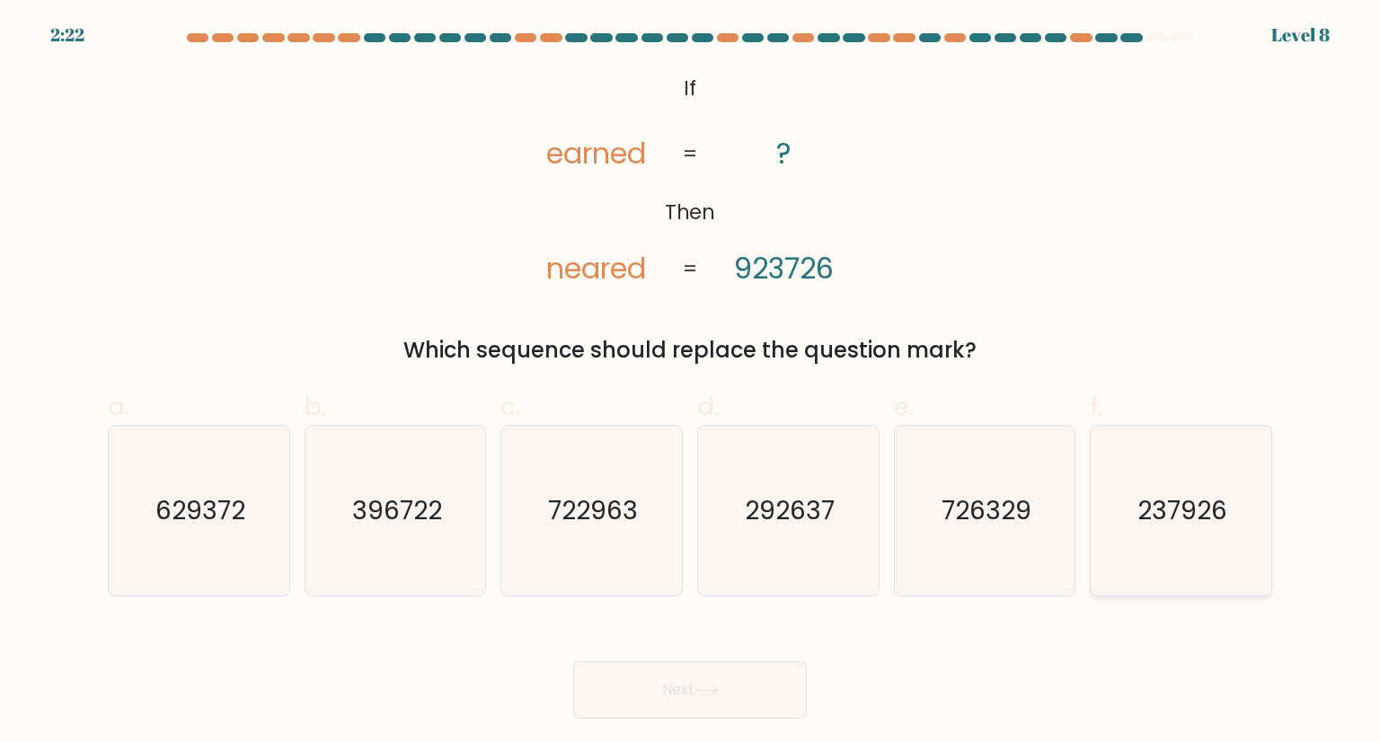
click at [1214, 540] on icon "237926" at bounding box center [1180, 510] width 169 height 169
click at [691, 383] on input "f. 237926" at bounding box center [690, 377] width 1 height 12
radio input "true"
click at [1169, 527] on icon "237926" at bounding box center [1180, 510] width 167 height 167
click at [691, 383] on input "f. 237926" at bounding box center [690, 377] width 1 height 12
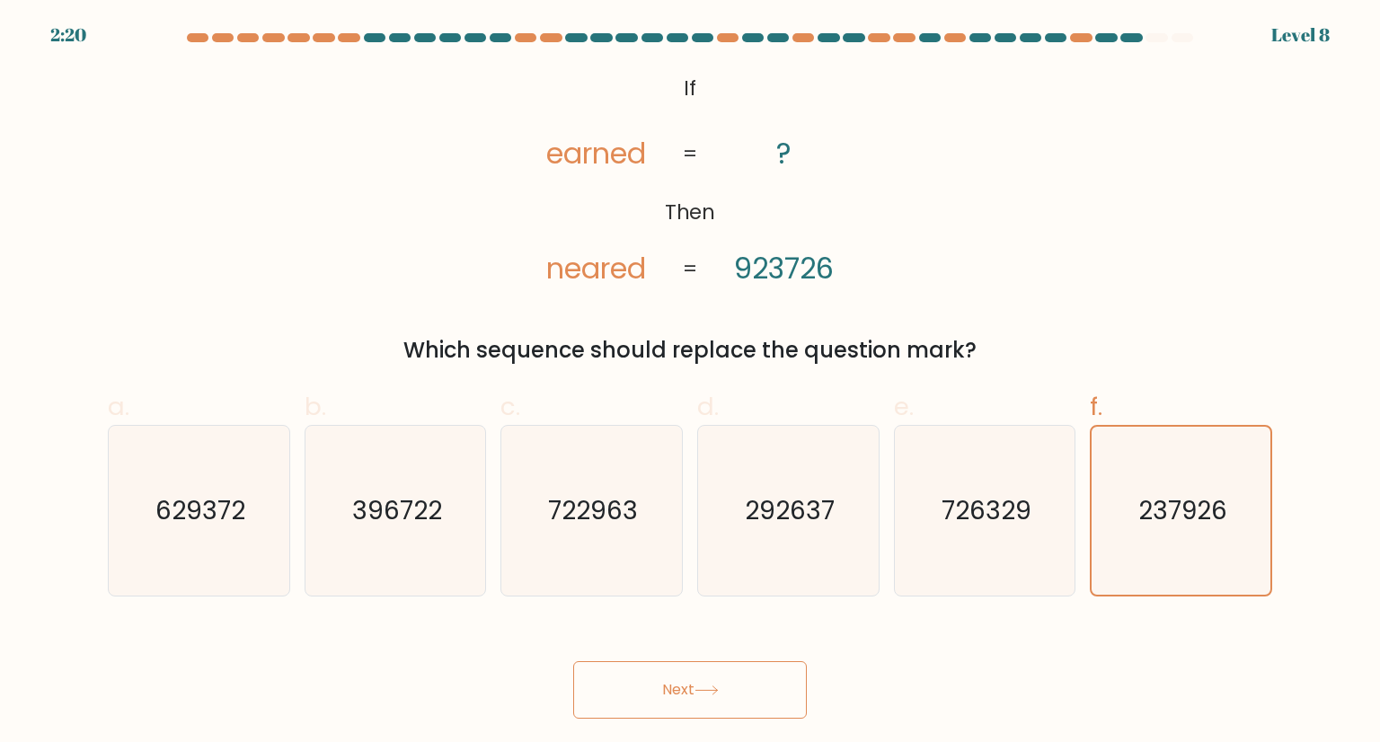
click at [751, 687] on button "Next" at bounding box center [690, 689] width 234 height 57
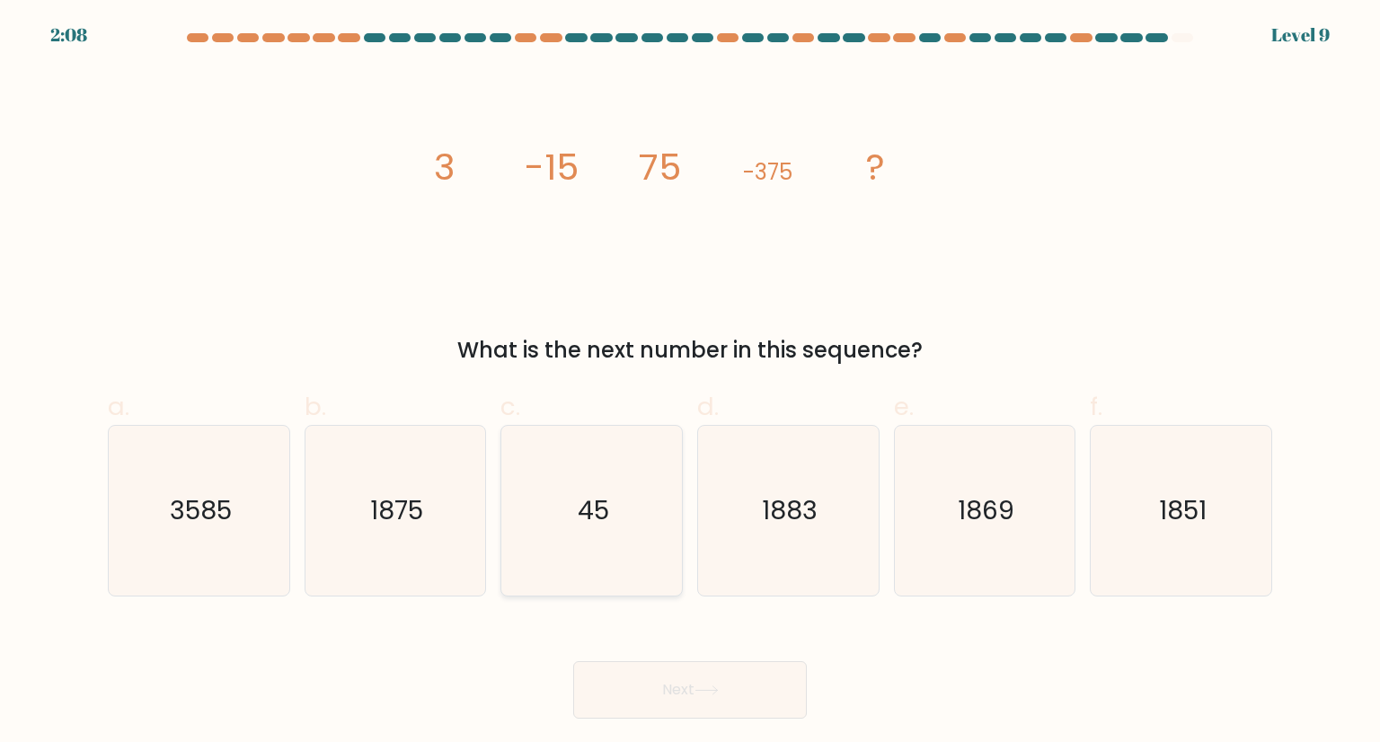
click at [593, 513] on text "45" at bounding box center [593, 510] width 31 height 36
click at [690, 383] on input "c. 45" at bounding box center [690, 377] width 1 height 12
radio input "true"
click at [733, 694] on button "Next" at bounding box center [690, 689] width 234 height 57
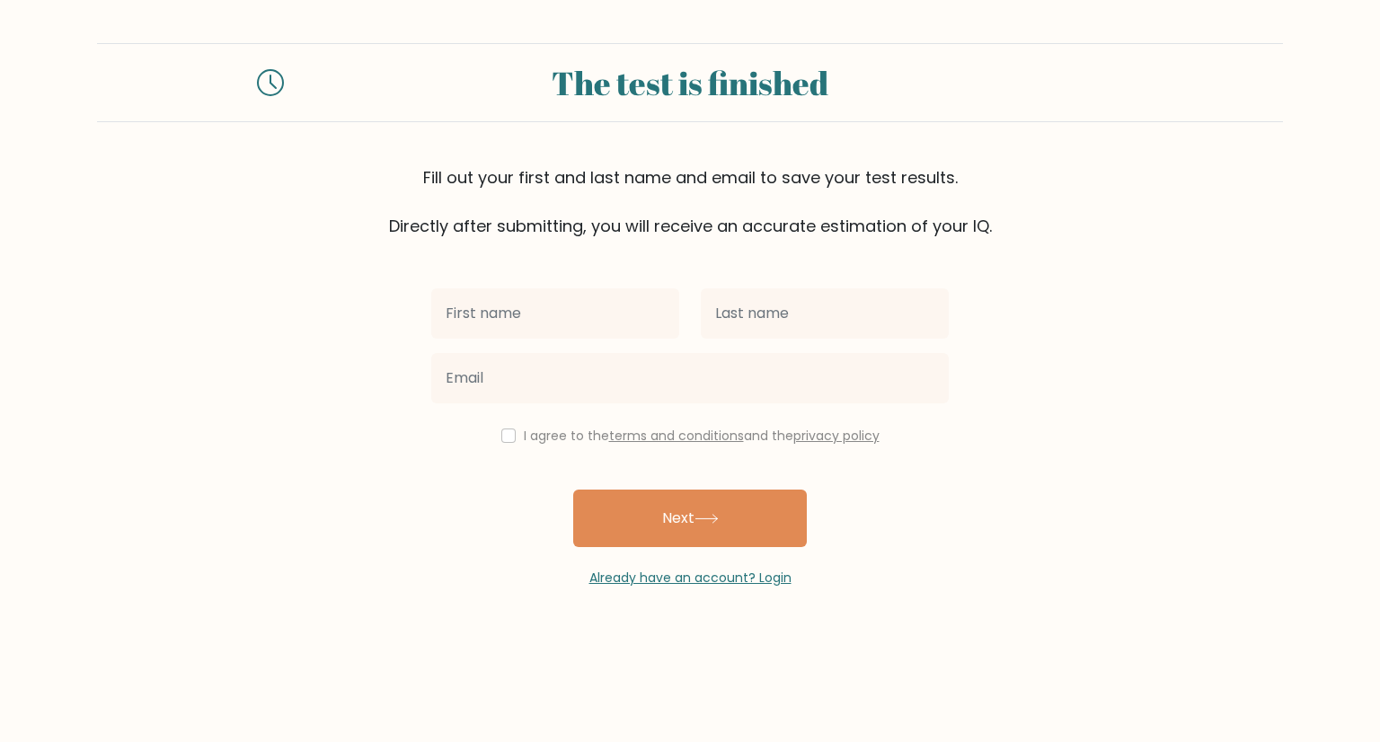
click at [532, 310] on input "text" at bounding box center [555, 313] width 248 height 50
type input "Simoune"
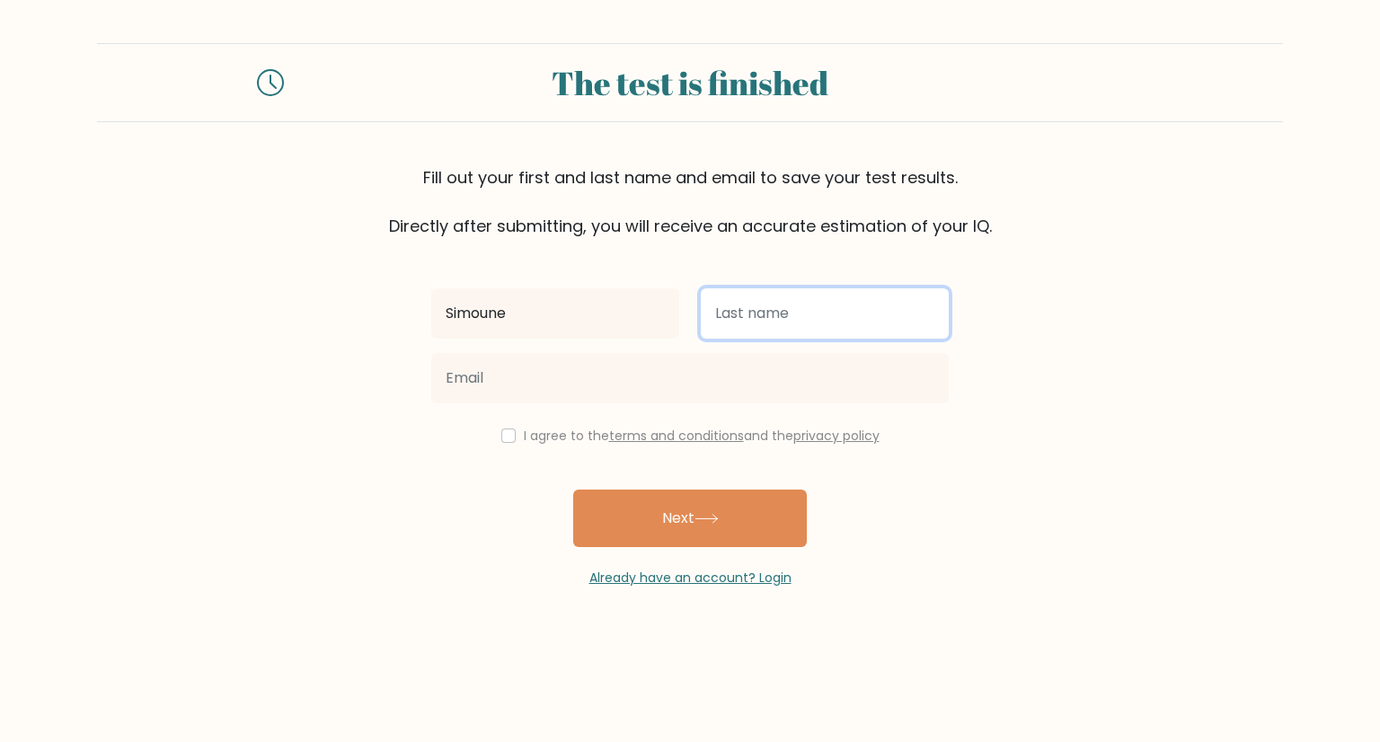
click at [797, 317] on input "text" at bounding box center [825, 313] width 248 height 50
type input "Vale"
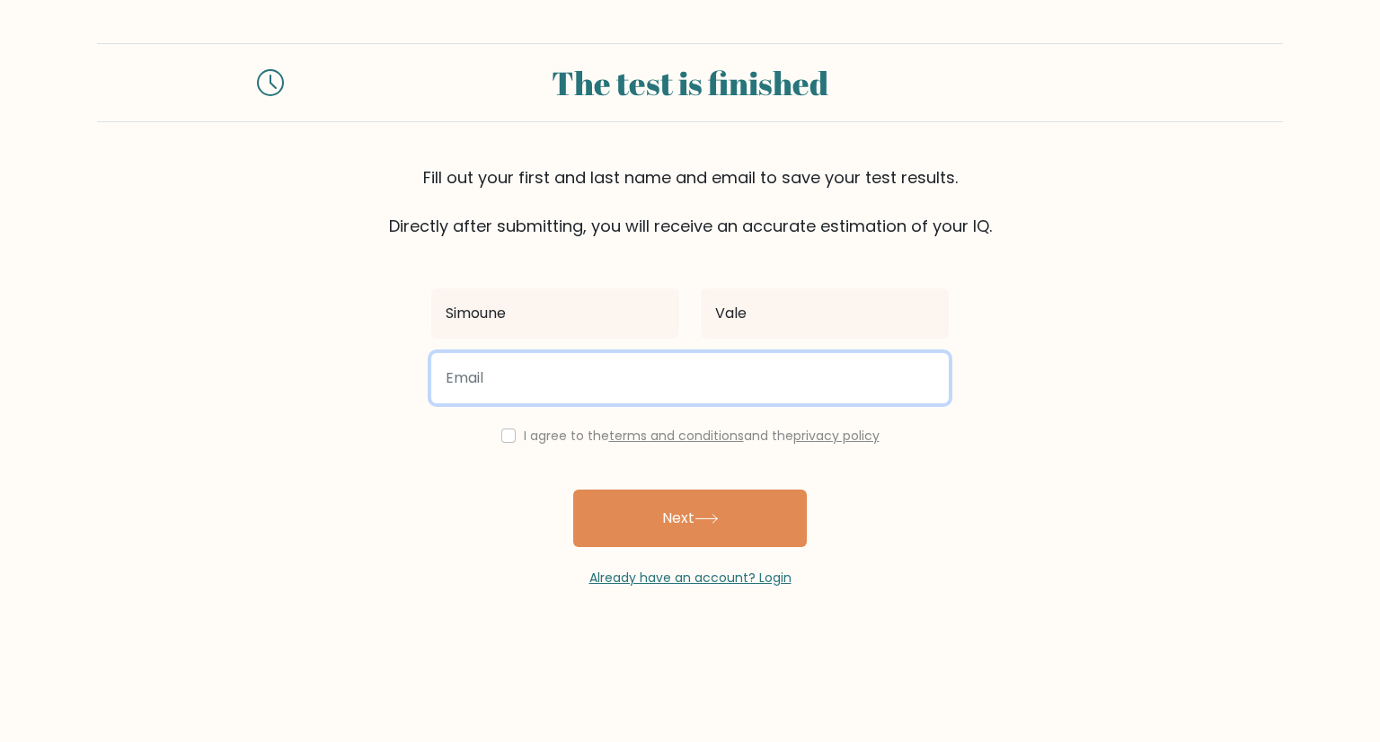
click at [606, 384] on input "email" at bounding box center [689, 378] width 517 height 50
type input "[EMAIL_ADDRESS][DOMAIN_NAME]"
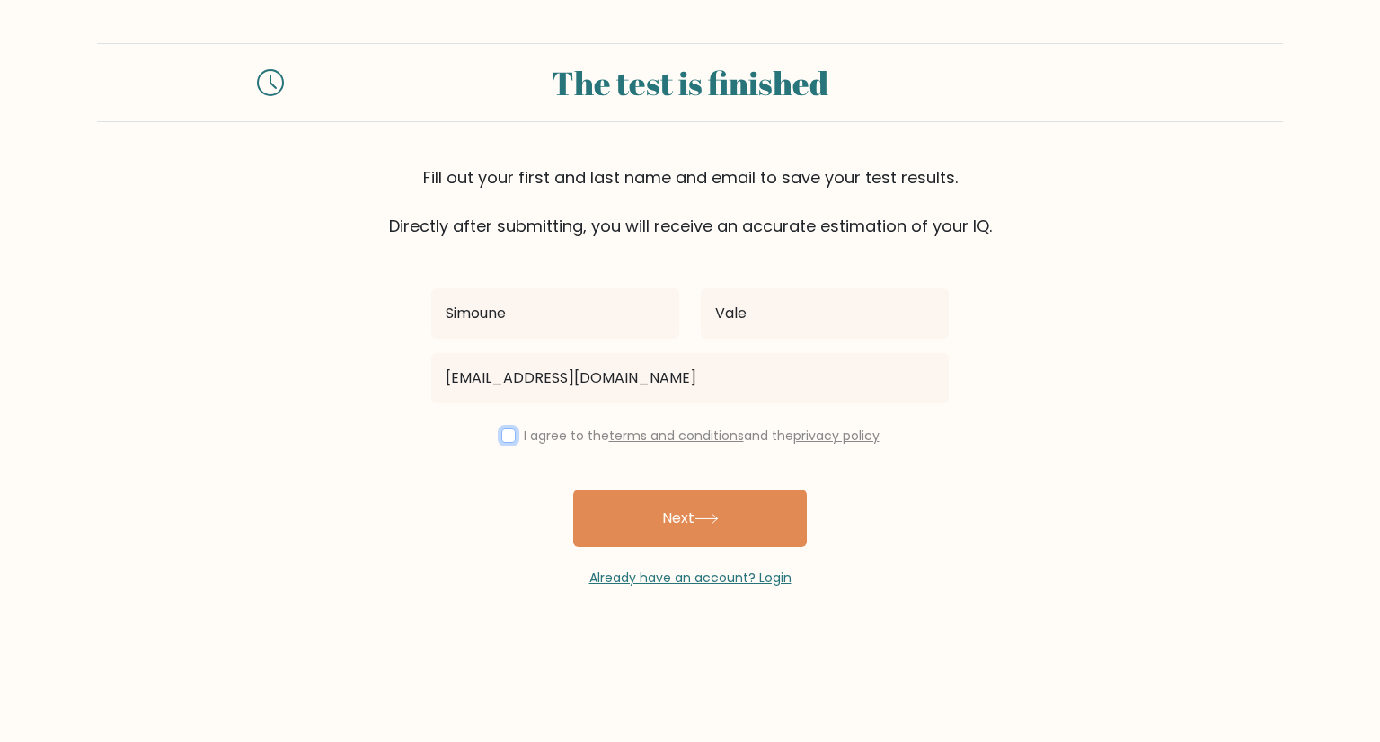
click at [504, 441] on input "checkbox" at bounding box center [508, 435] width 14 height 14
checkbox input "true"
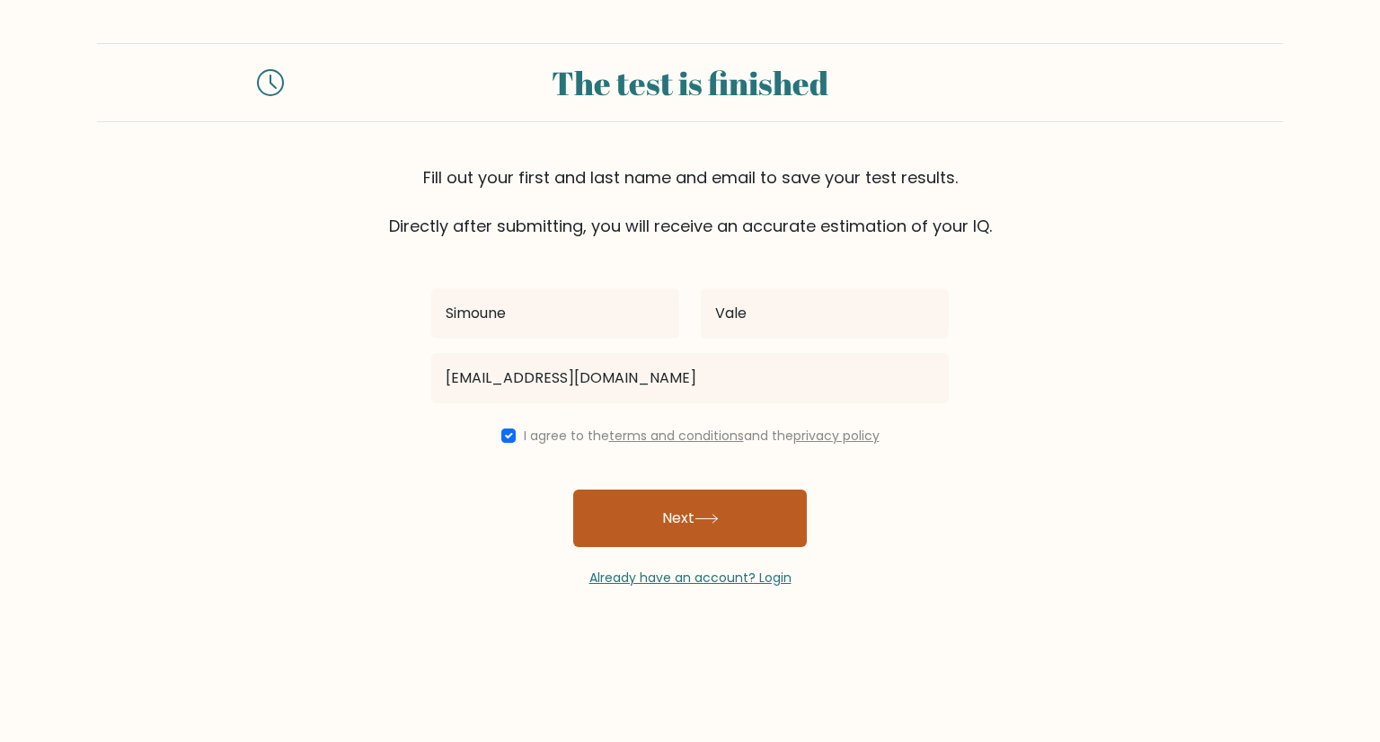
click at [703, 503] on button "Next" at bounding box center [690, 518] width 234 height 57
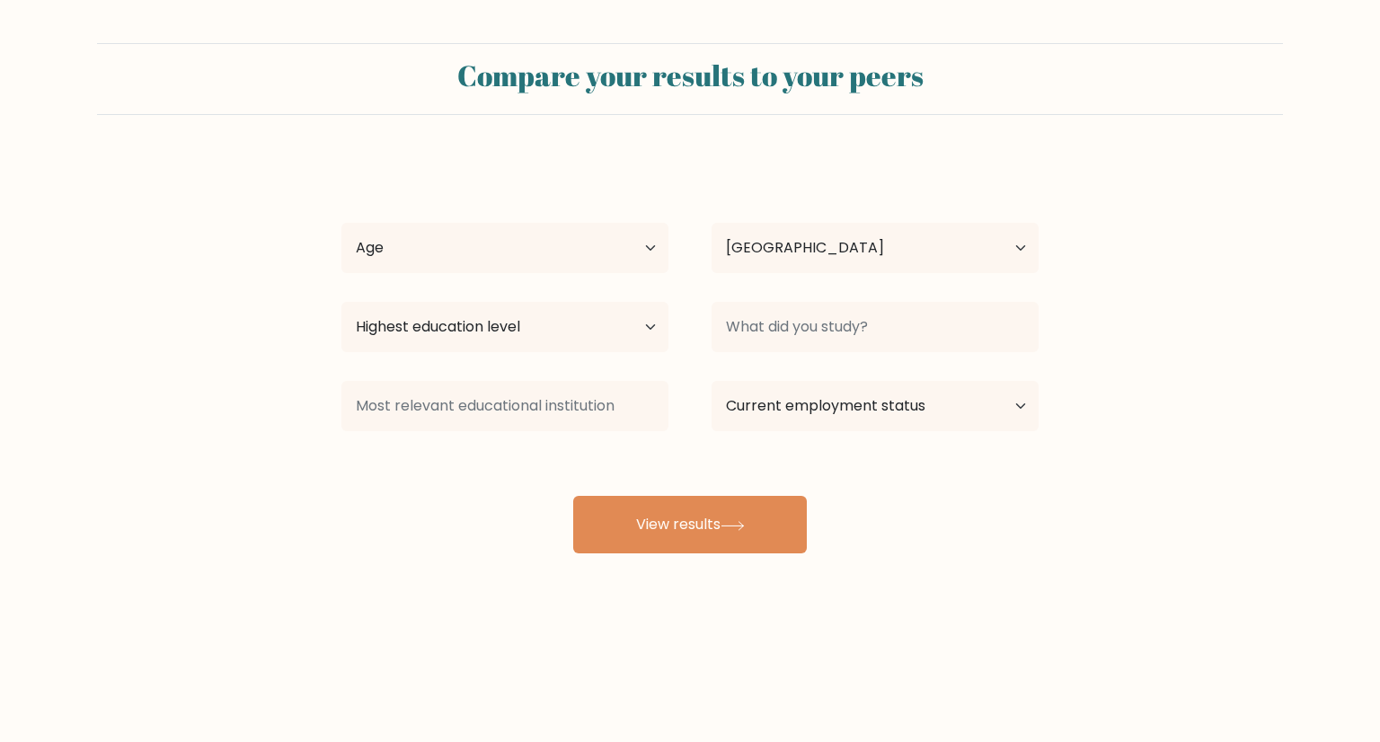
select select "NZ"
click at [632, 248] on select "Age Under [DEMOGRAPHIC_DATA] [DEMOGRAPHIC_DATA] [DEMOGRAPHIC_DATA] [DEMOGRAPHIC…" at bounding box center [504, 248] width 327 height 50
select select "25_34"
click at [341, 223] on select "Age Under [DEMOGRAPHIC_DATA] [DEMOGRAPHIC_DATA] [DEMOGRAPHIC_DATA] [DEMOGRAPHIC…" at bounding box center [504, 248] width 327 height 50
click at [572, 331] on select "Highest education level No schooling Primary Lower Secondary Upper Secondary Oc…" at bounding box center [504, 327] width 327 height 50
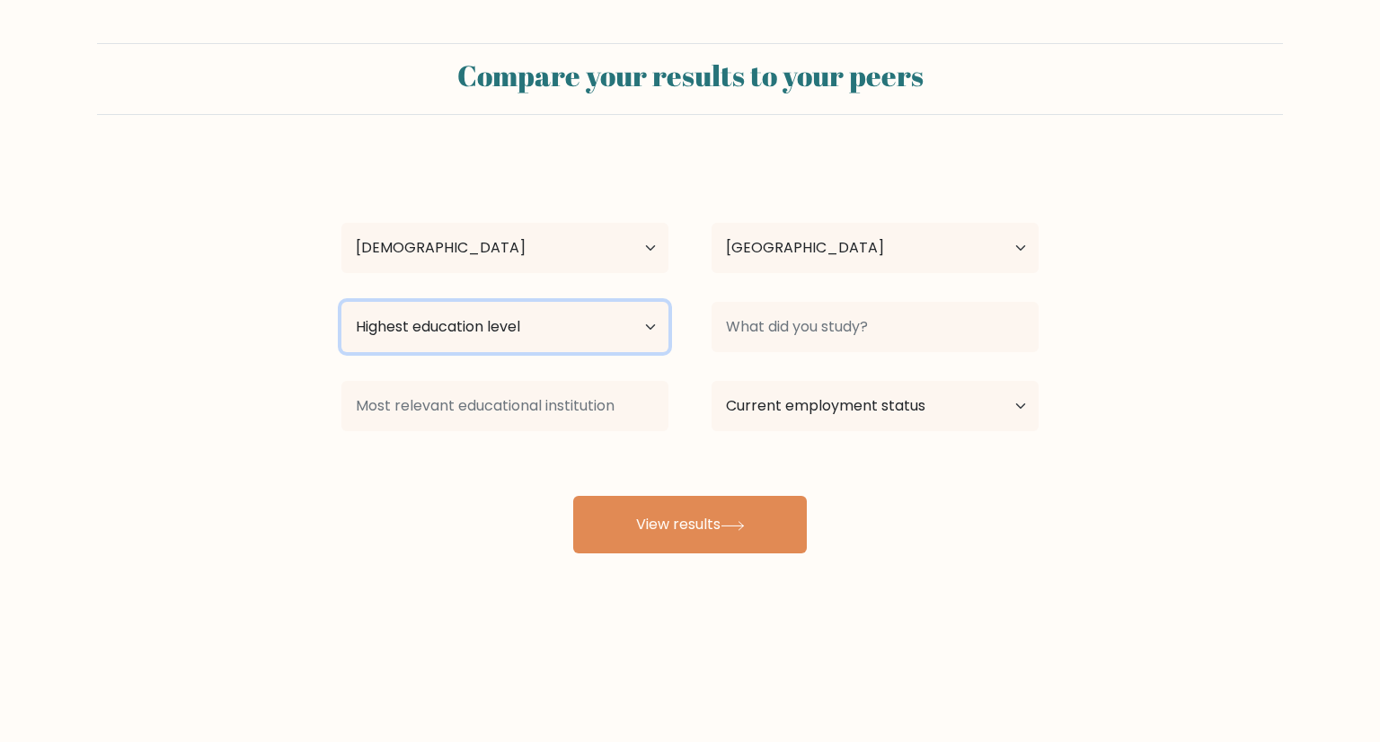
select select "bachelors_degree"
click at [341, 302] on select "Highest education level No schooling Primary Lower Secondary Upper Secondary Oc…" at bounding box center [504, 327] width 327 height 50
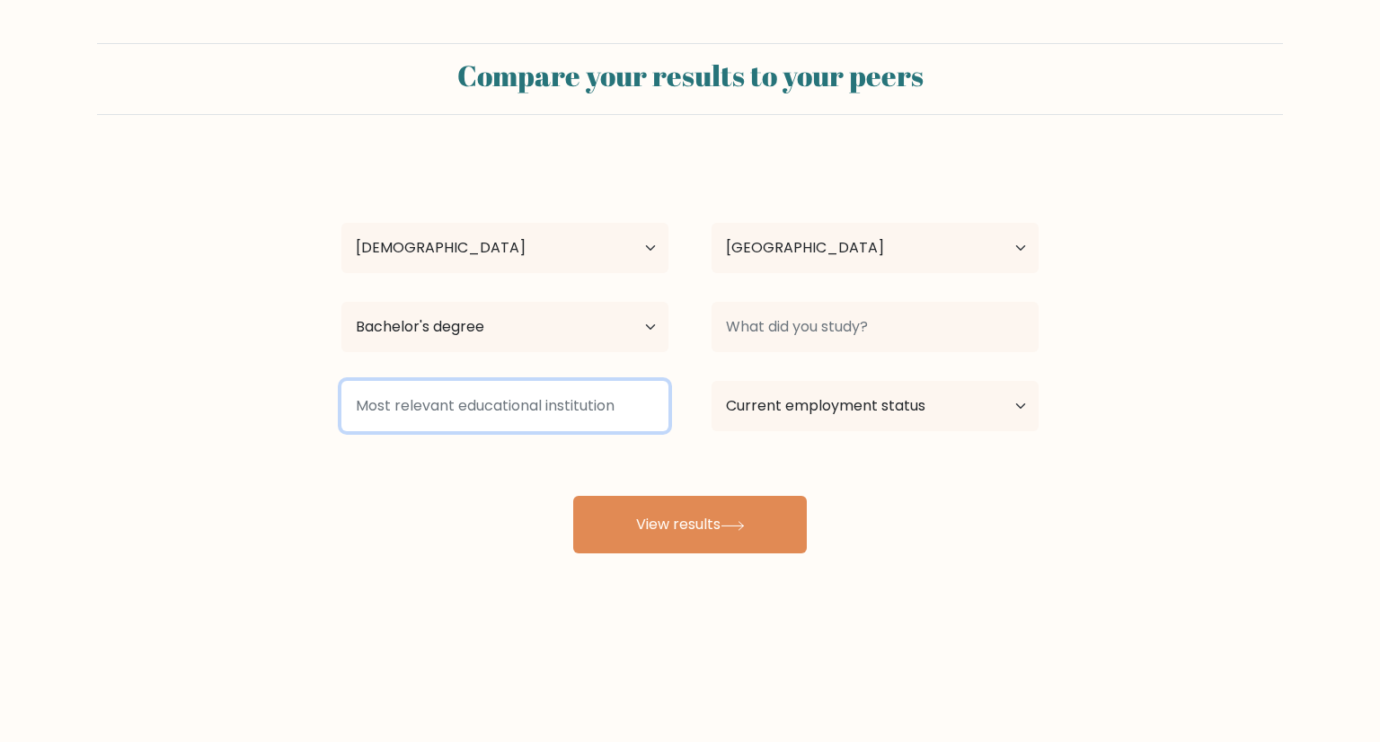
click at [567, 408] on input at bounding box center [504, 406] width 327 height 50
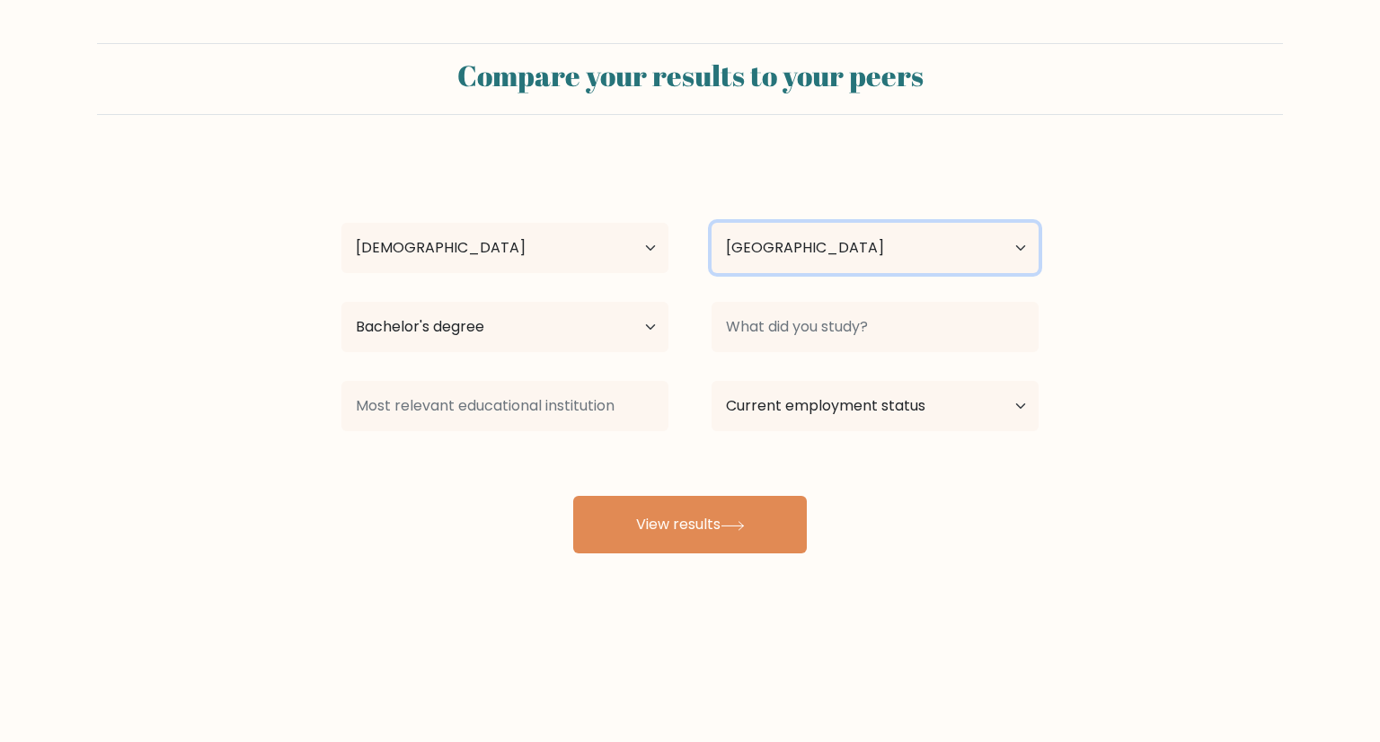
click at [822, 251] on select "Country [GEOGRAPHIC_DATA] [GEOGRAPHIC_DATA] [GEOGRAPHIC_DATA] [US_STATE] [GEOGR…" at bounding box center [874, 248] width 327 height 50
click at [821, 252] on select "Country [GEOGRAPHIC_DATA] [GEOGRAPHIC_DATA] [GEOGRAPHIC_DATA] [US_STATE] [GEOGR…" at bounding box center [874, 248] width 327 height 50
select select "PH"
click at [806, 254] on select "Country Afghanistan Albania Algeria American Samoa Andorra Angola Anguilla Anta…" at bounding box center [874, 248] width 327 height 50
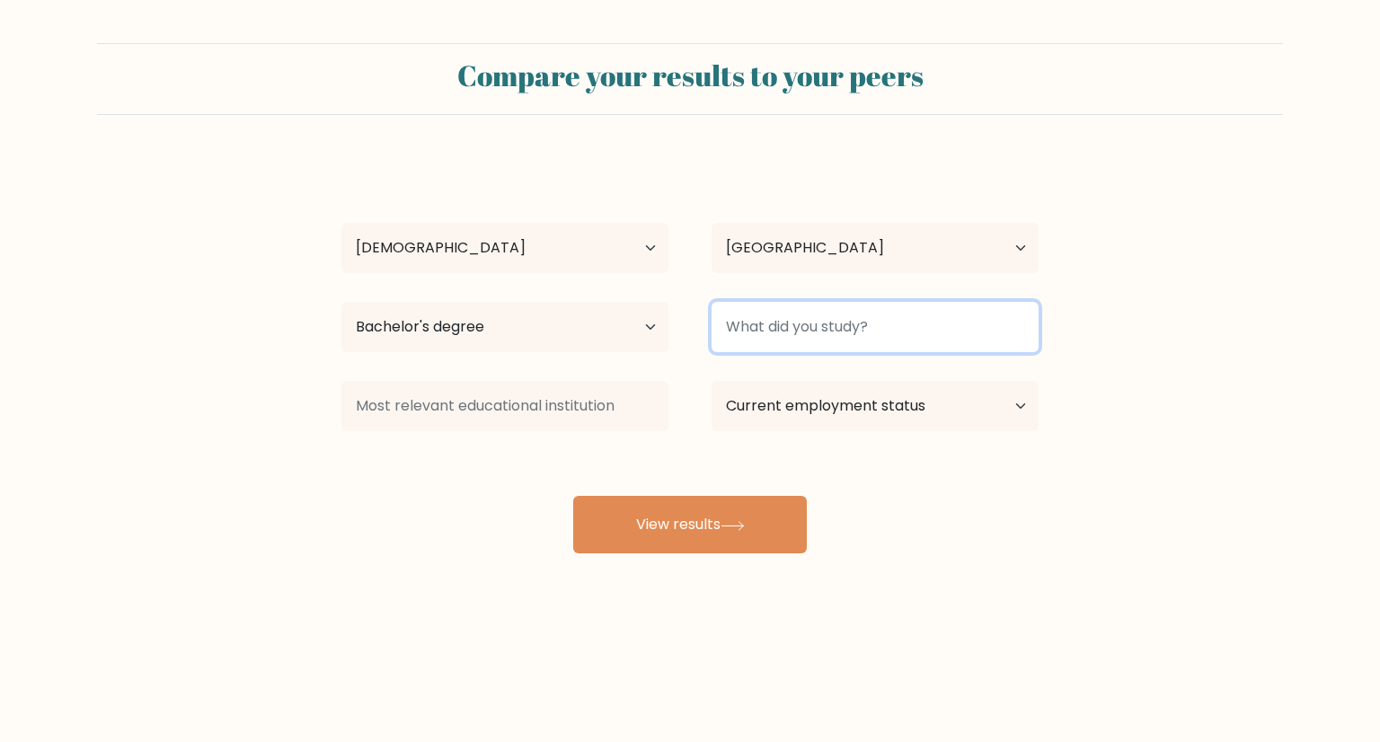
click at [833, 334] on input at bounding box center [874, 327] width 327 height 50
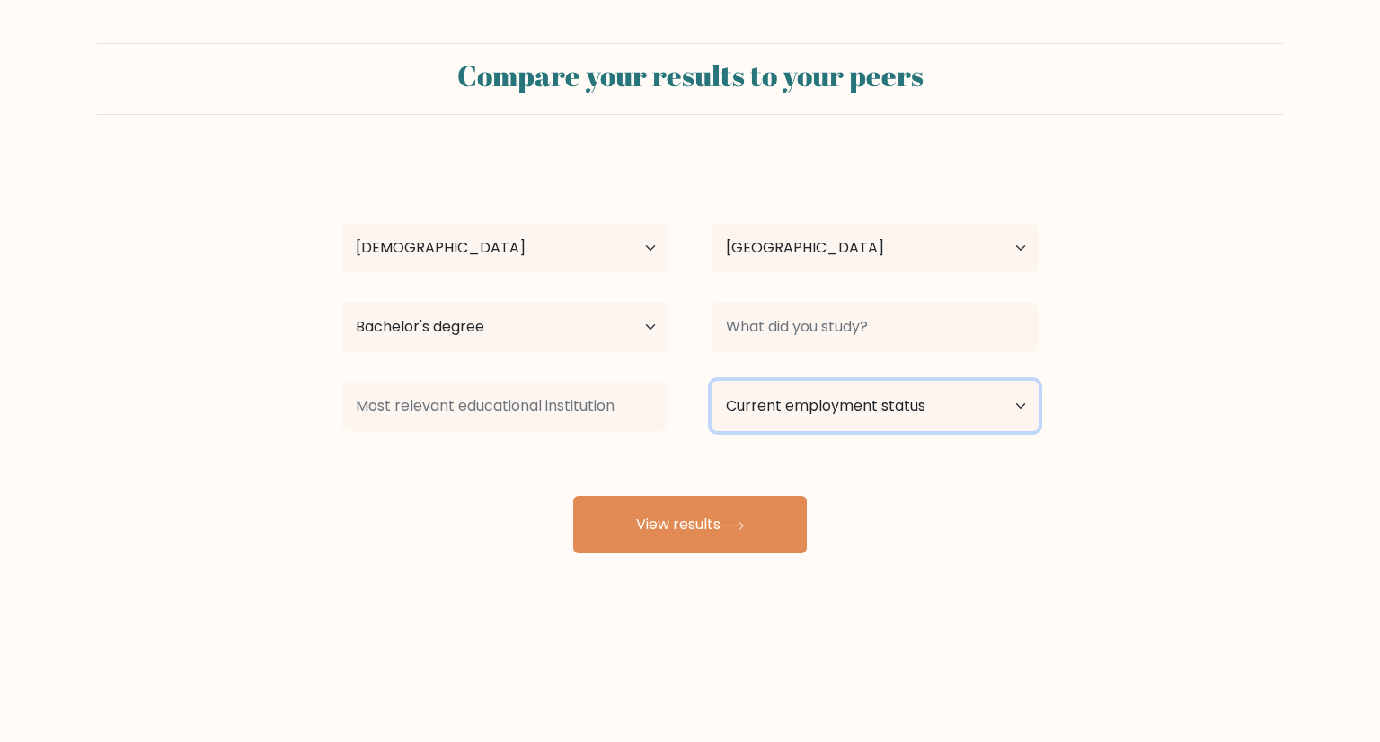
click at [892, 414] on select "Current employment status Employed Student Retired Other / prefer not to answer" at bounding box center [874, 406] width 327 height 50
select select "other"
click at [711, 381] on select "Current employment status Employed Student Retired Other / prefer not to answer" at bounding box center [874, 406] width 327 height 50
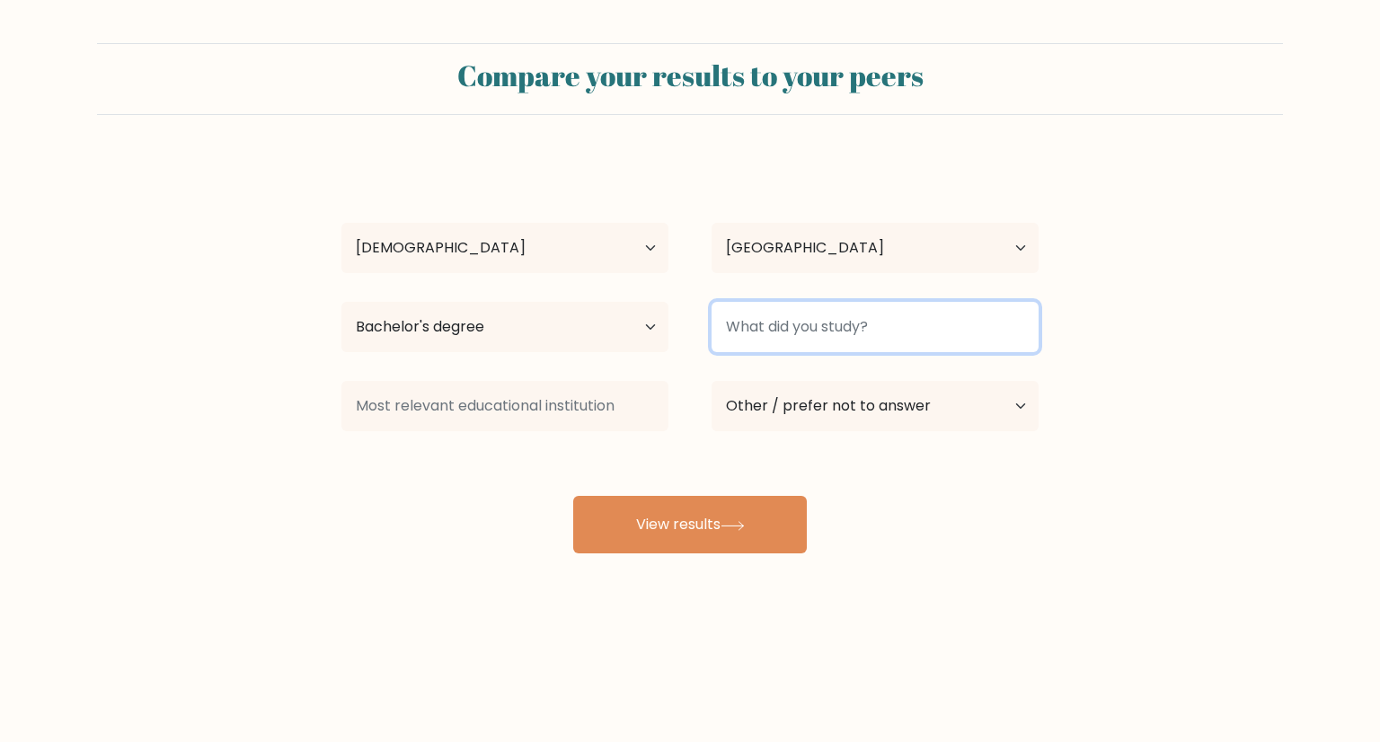
click at [862, 335] on input at bounding box center [874, 327] width 327 height 50
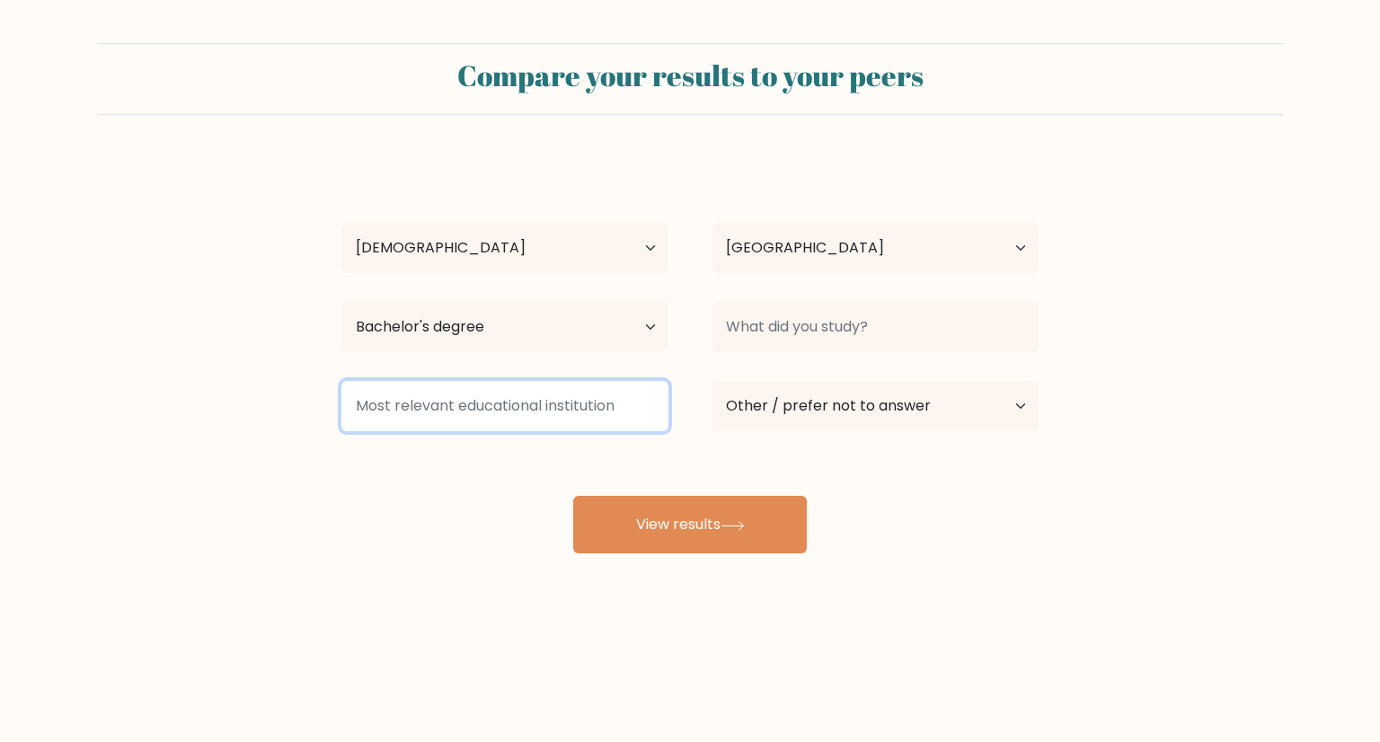
click at [570, 414] on input at bounding box center [504, 406] width 327 height 50
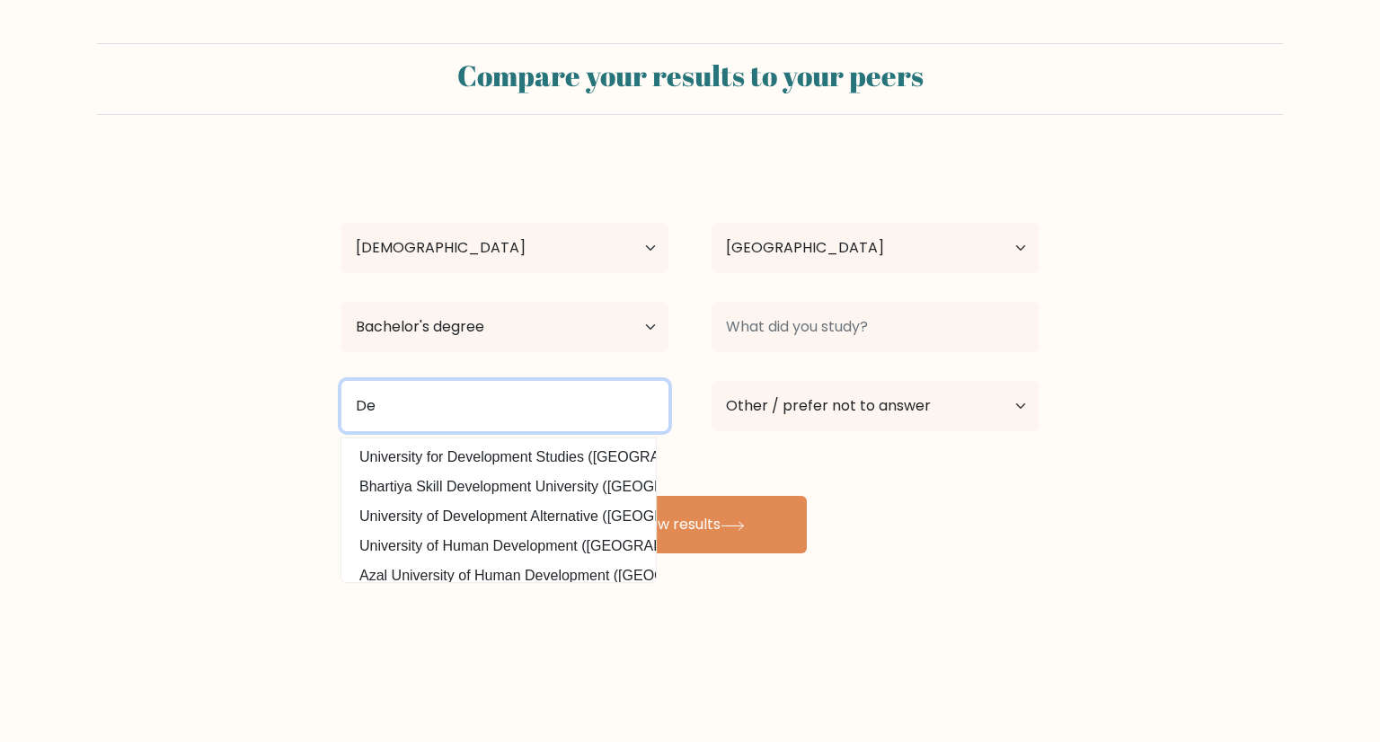
type input "D"
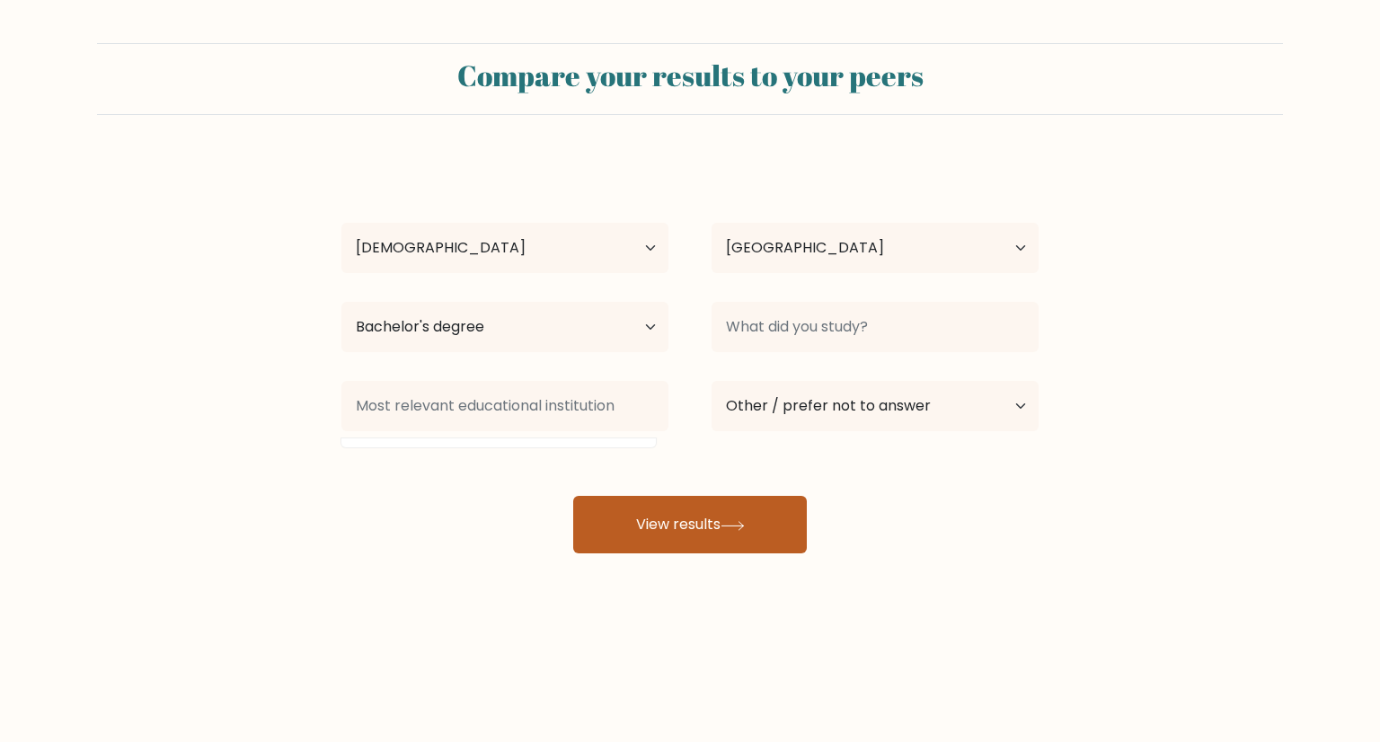
click at [713, 530] on button "View results" at bounding box center [690, 524] width 234 height 57
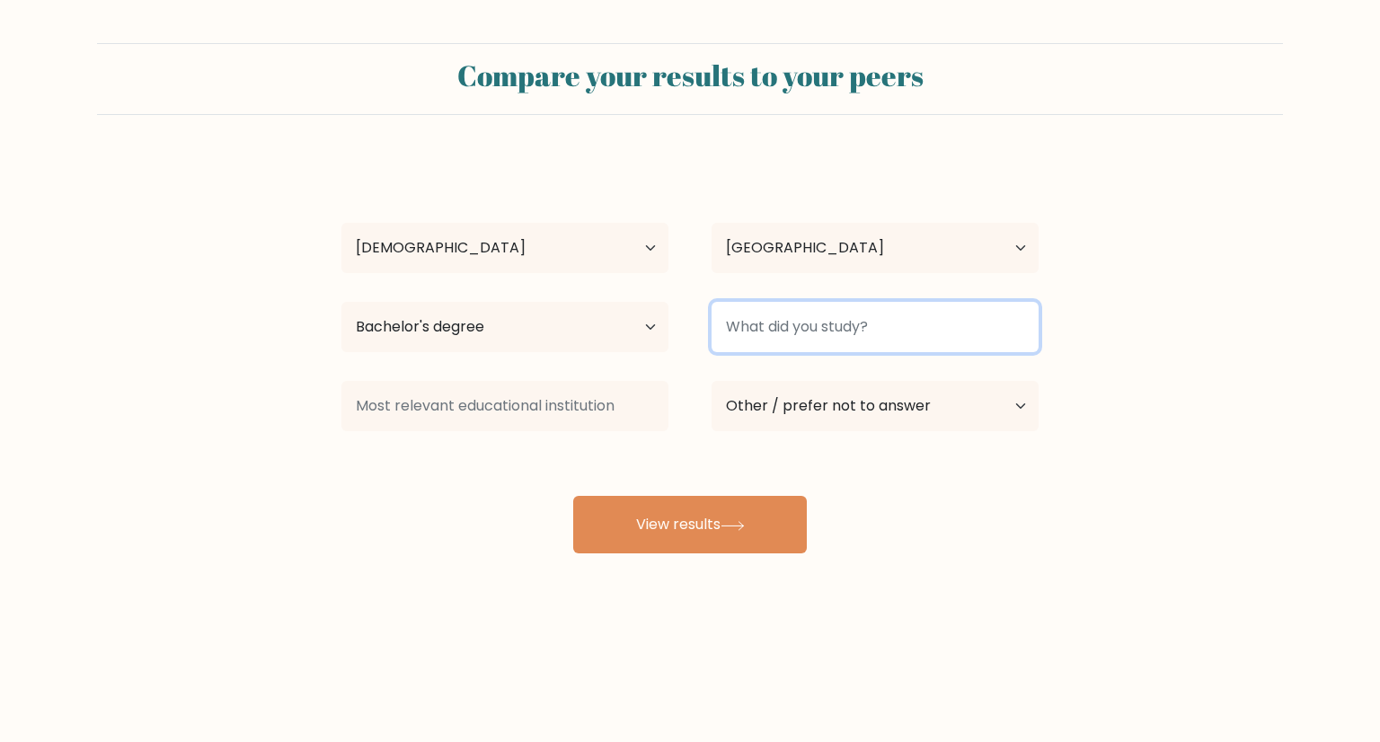
click at [822, 317] on input at bounding box center [874, 327] width 327 height 50
type input "B"
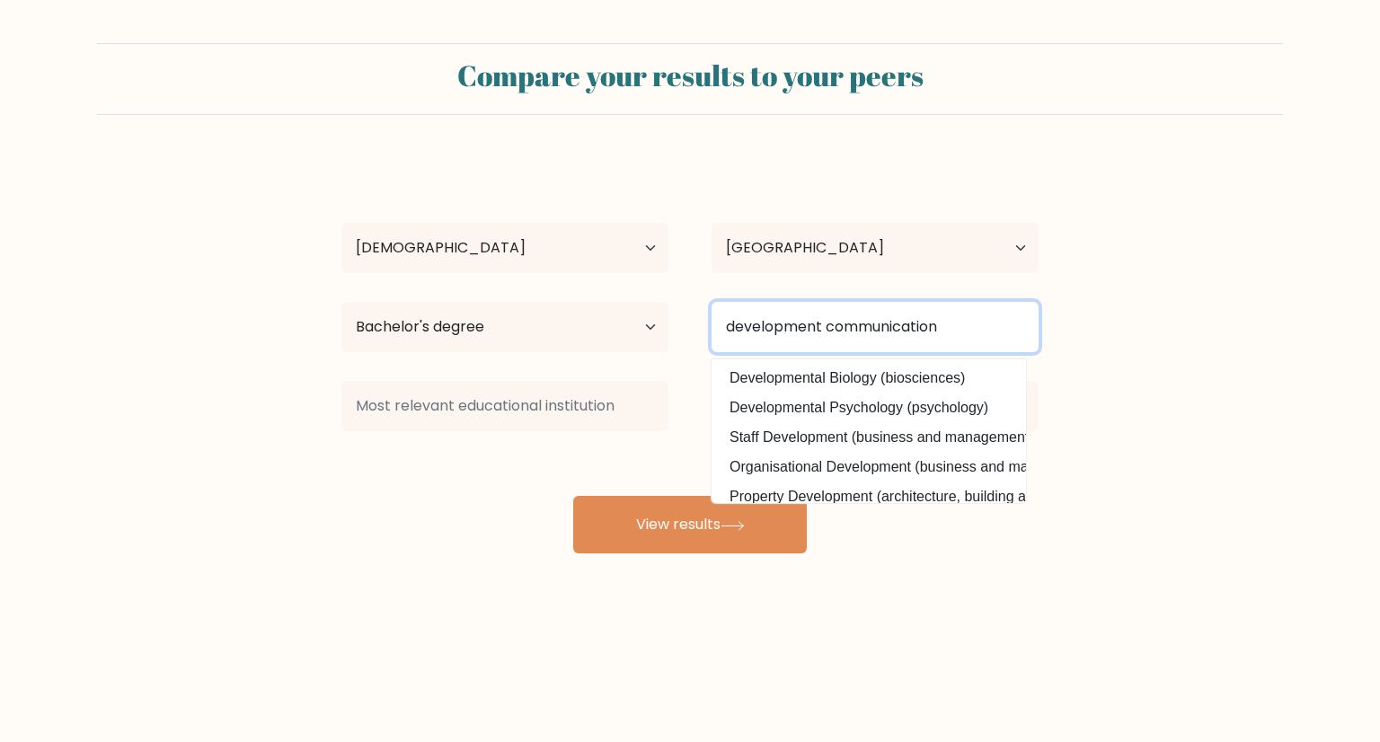
click at [837, 324] on input "development communication" at bounding box center [874, 327] width 327 height 50
click at [739, 328] on input "development Communication" at bounding box center [874, 327] width 327 height 50
type input "BS in Development Communication"
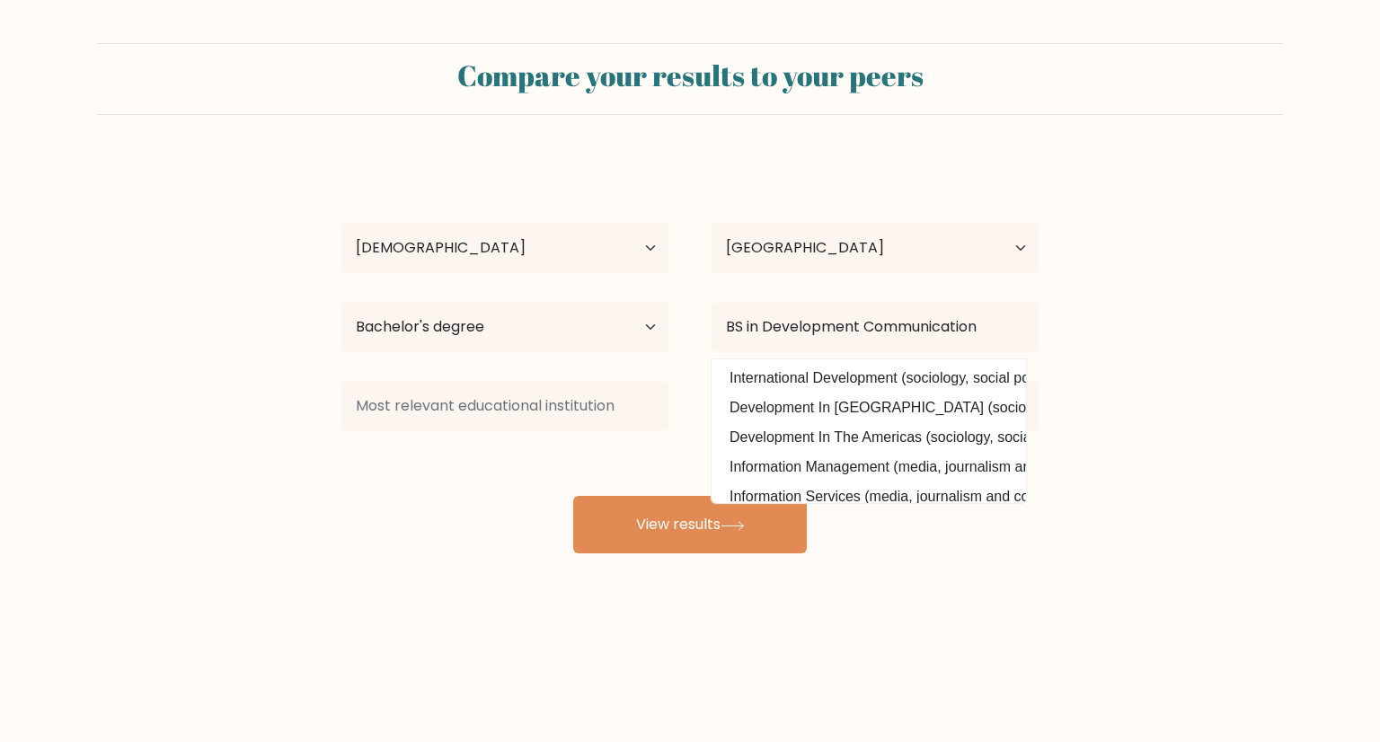
click at [1160, 296] on form "Compare your results to your peers Simoune Vale Age Under 18 years old 18-24 ye…" at bounding box center [690, 298] width 1380 height 510
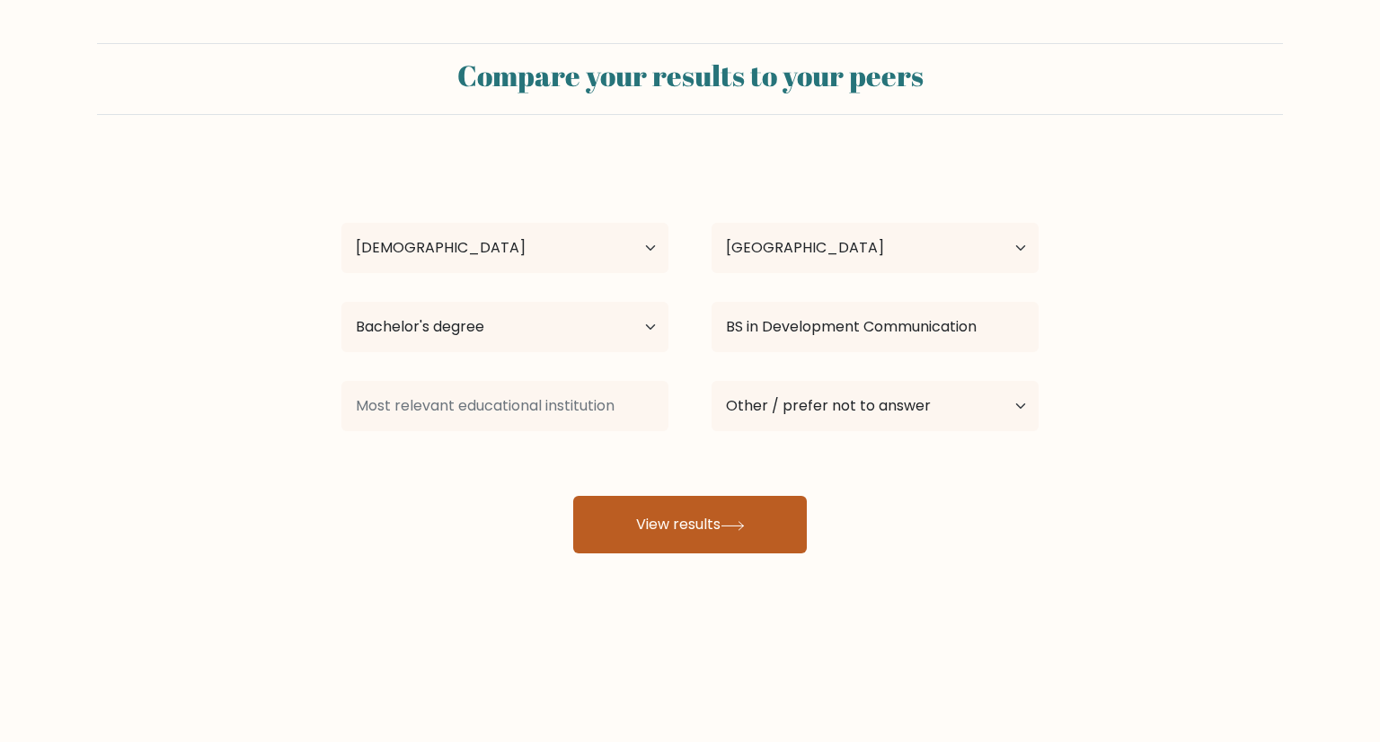
click at [722, 534] on button "View results" at bounding box center [690, 524] width 234 height 57
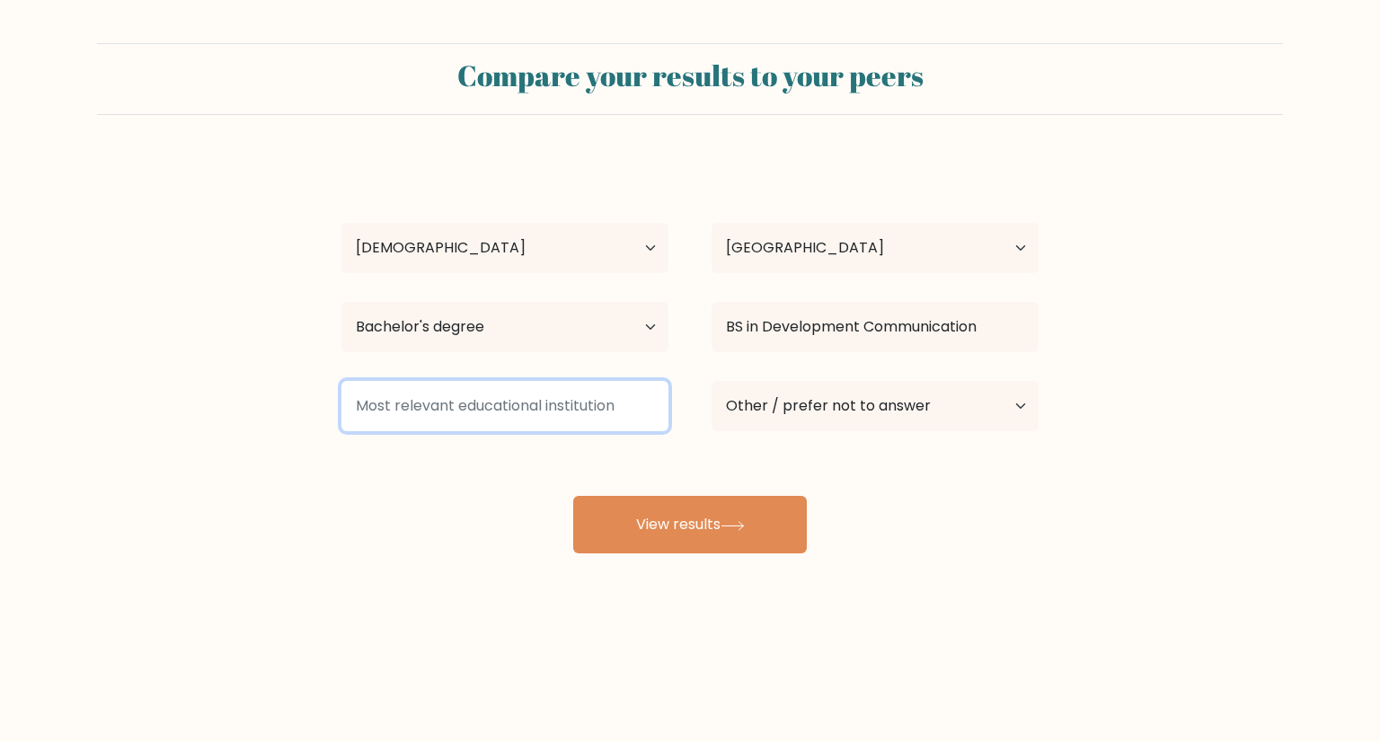
click at [539, 401] on input at bounding box center [504, 406] width 327 height 50
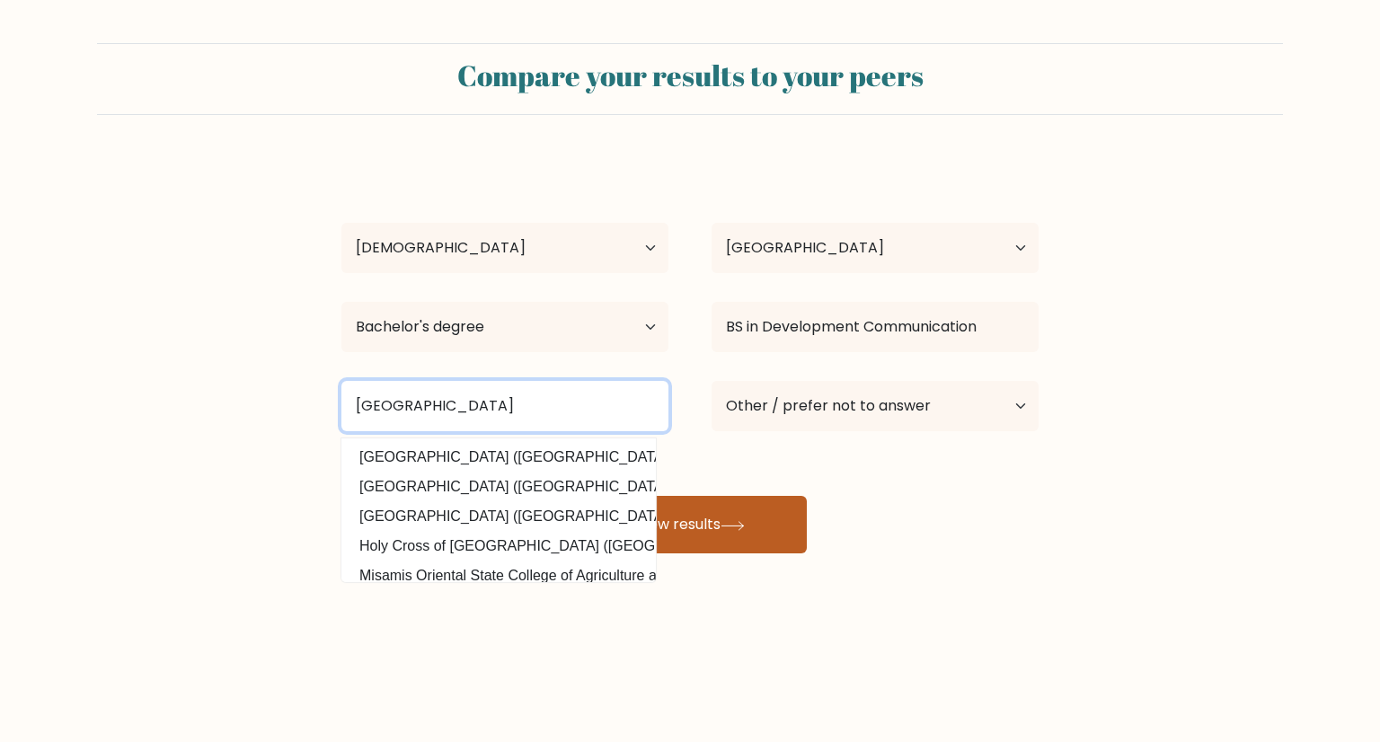
type input "Davao Oriental State University"
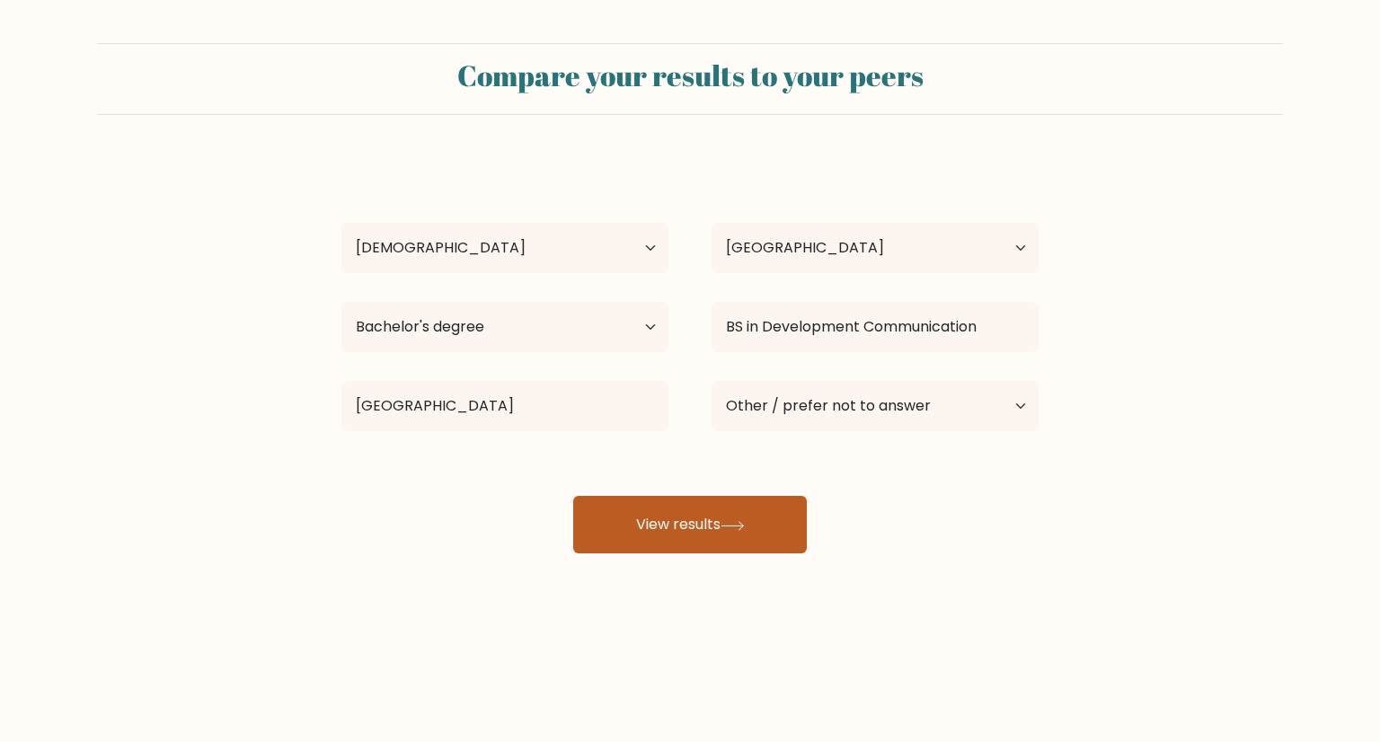
click at [779, 525] on button "View results" at bounding box center [690, 524] width 234 height 57
